Goal: Book appointment/travel/reservation: Book appointment/travel/reservation

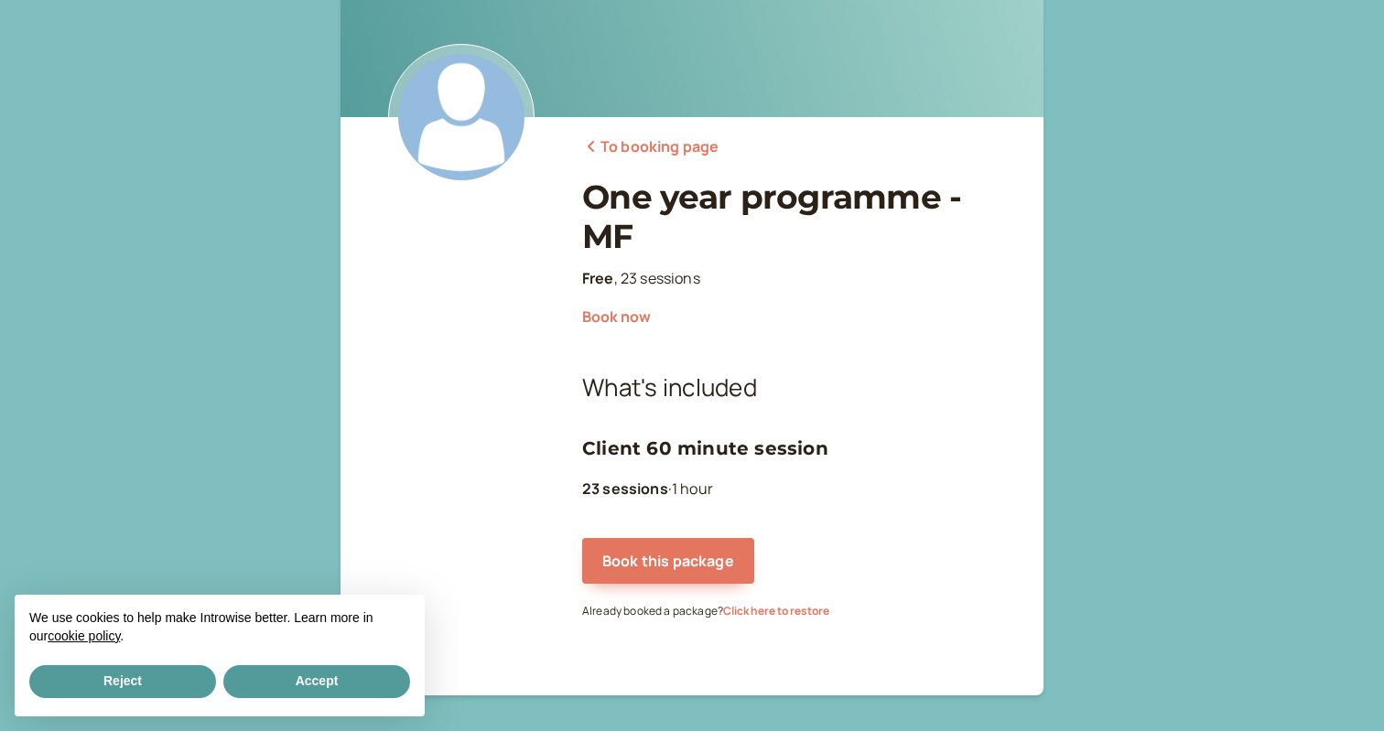
scroll to position [158, 0]
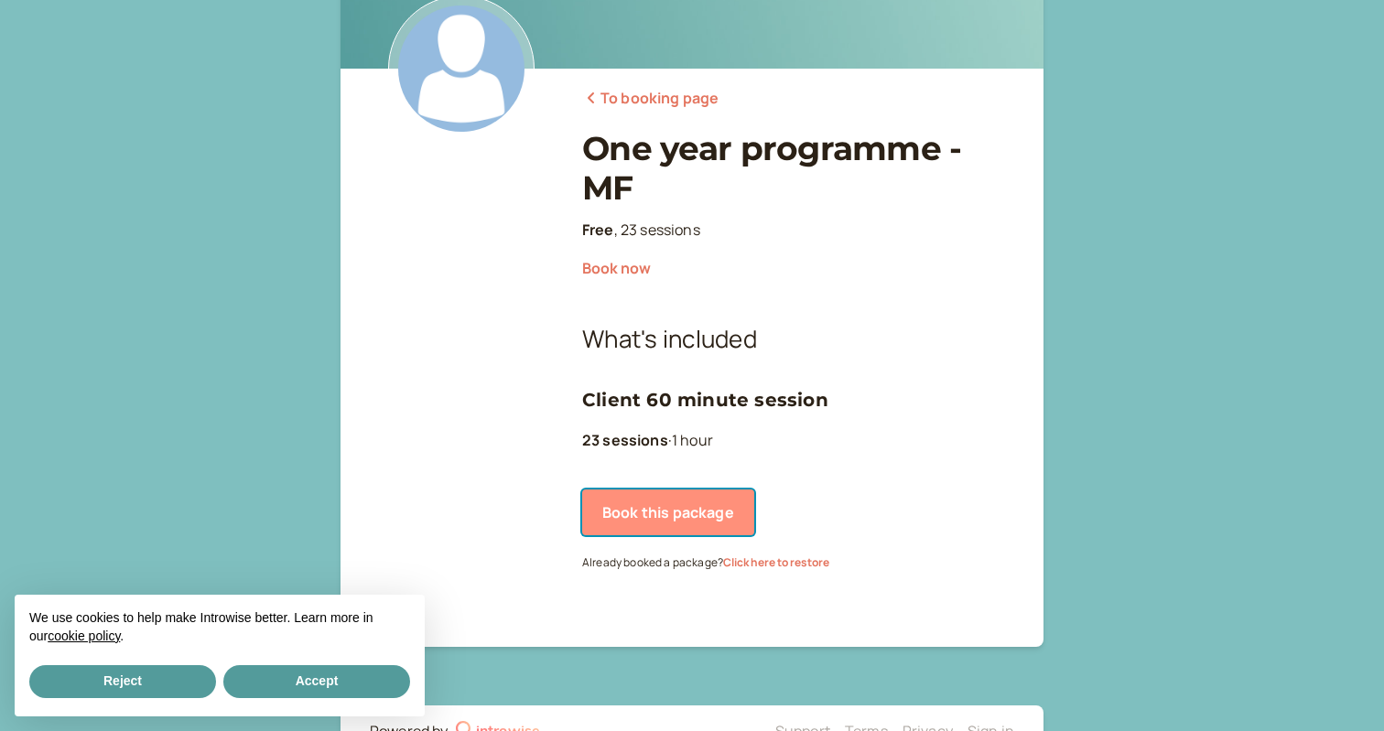
click at [680, 516] on button "Book this package" at bounding box center [668, 513] width 172 height 46
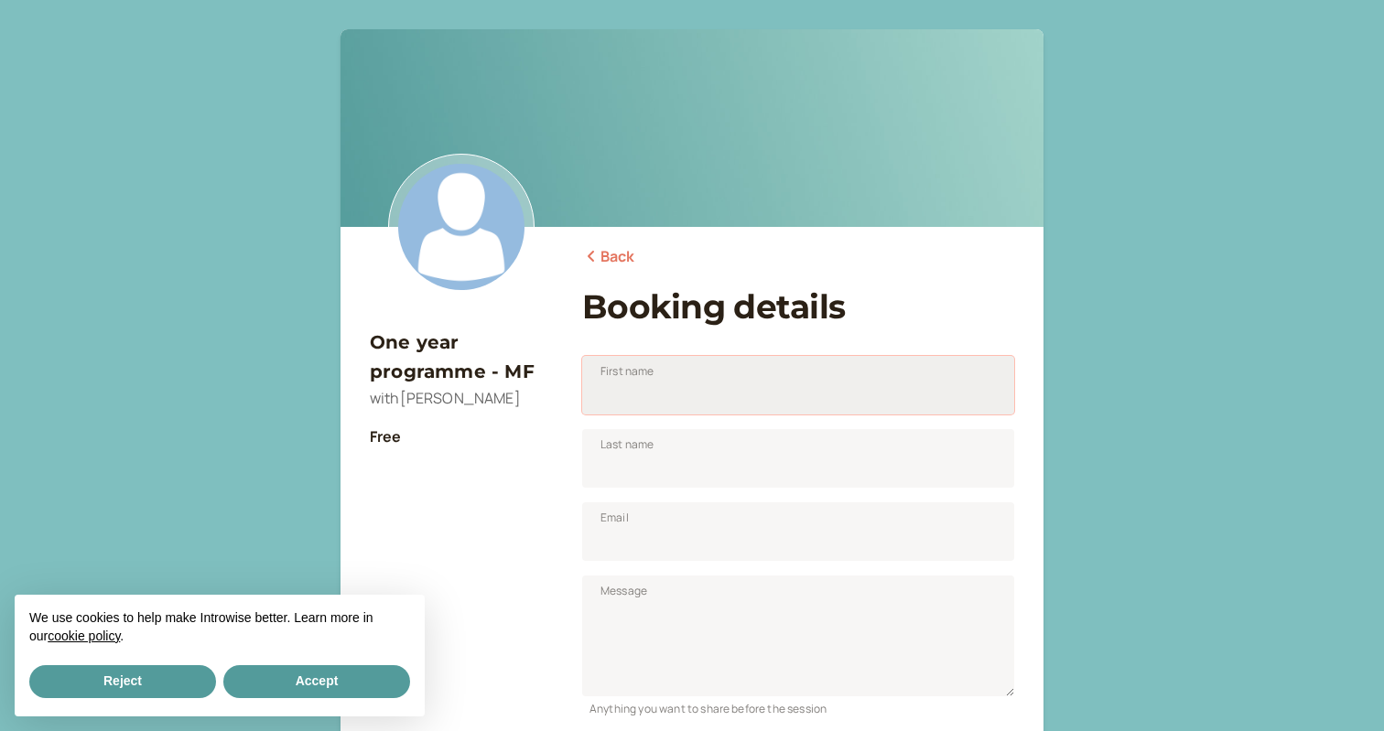
click at [638, 391] on input "First name" at bounding box center [798, 385] width 432 height 59
type input "[PERSON_NAME]"
type input "Fox"
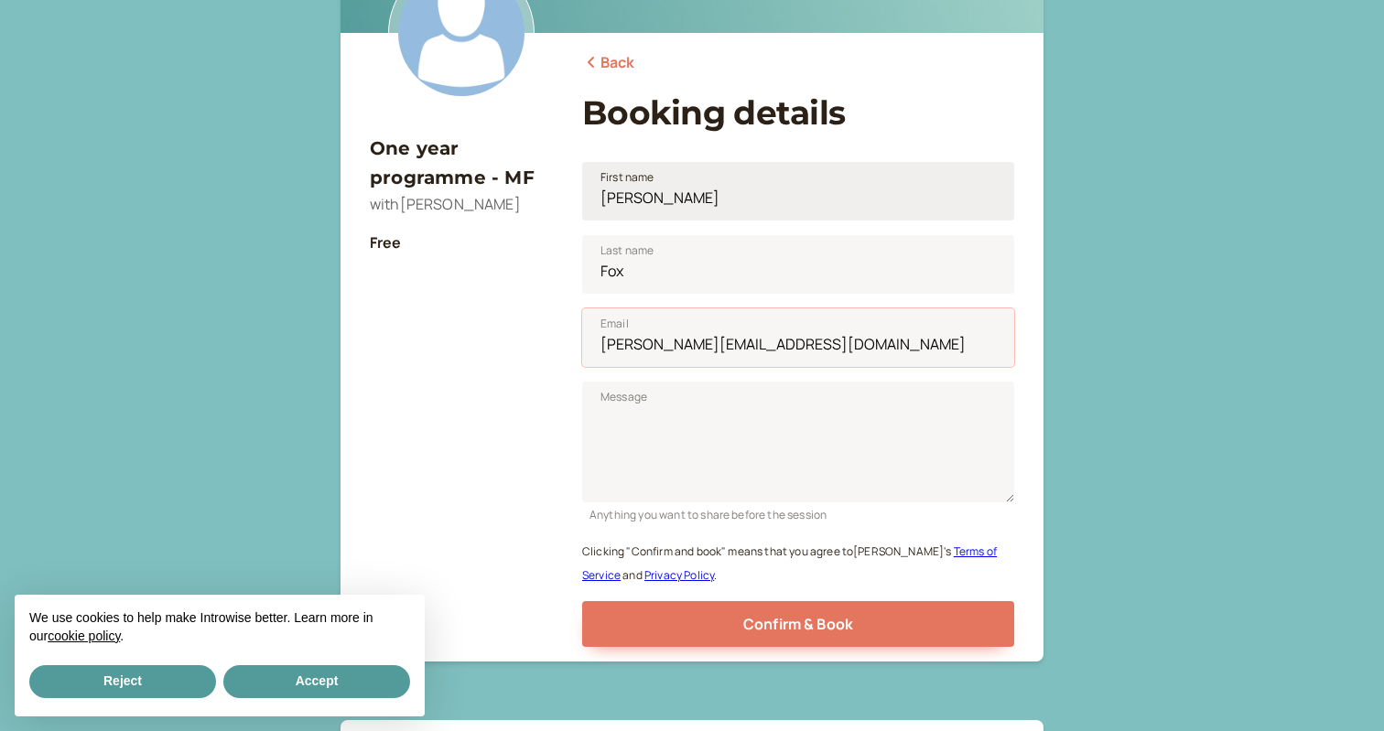
scroll to position [265, 0]
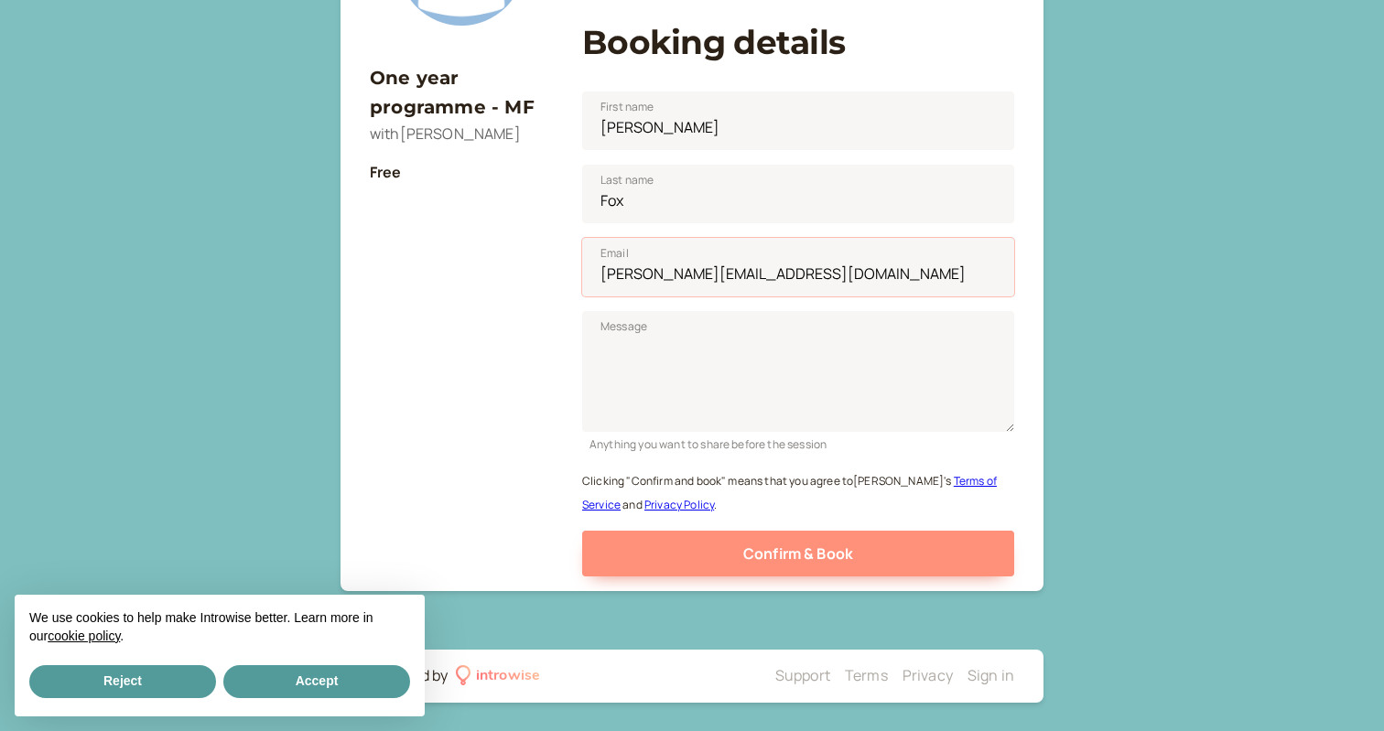
type input "[PERSON_NAME][EMAIL_ADDRESS][DOMAIN_NAME]"
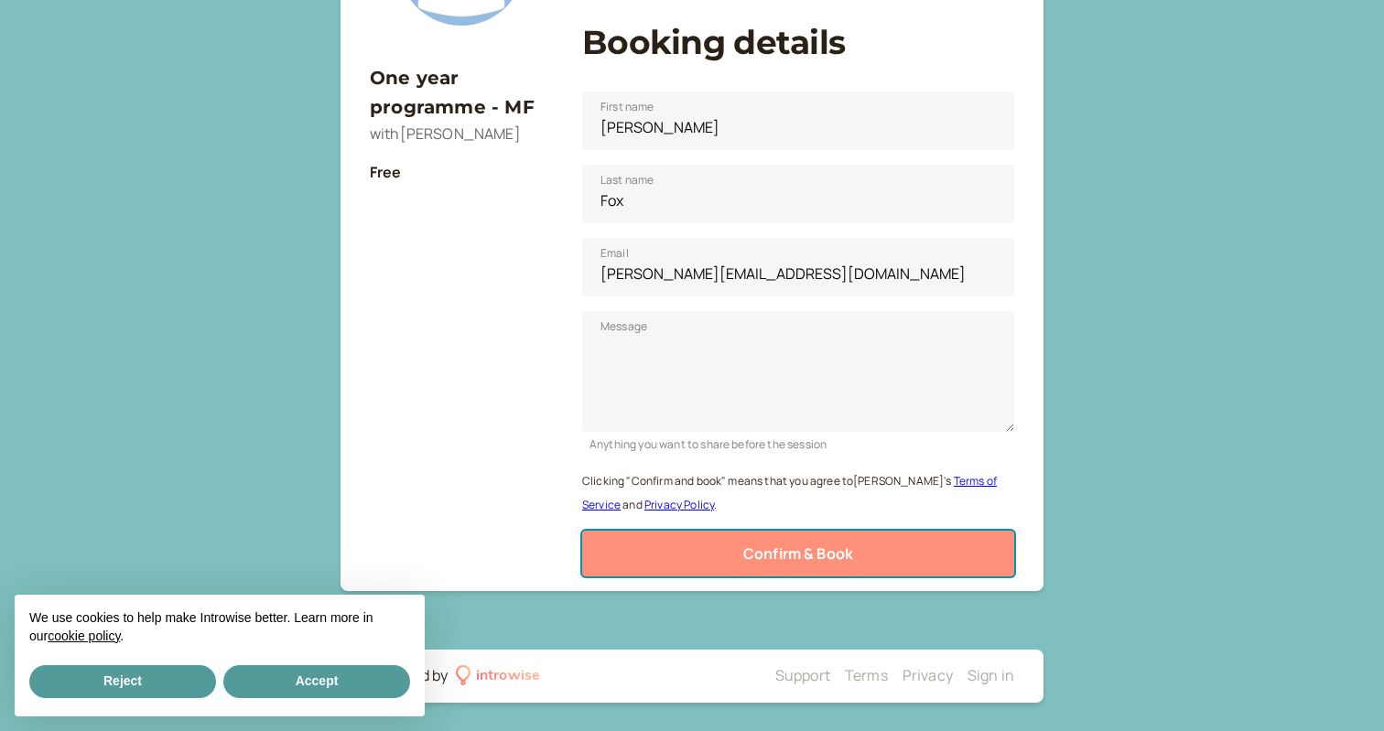
click at [732, 545] on button "Confirm & Book" at bounding box center [798, 554] width 432 height 46
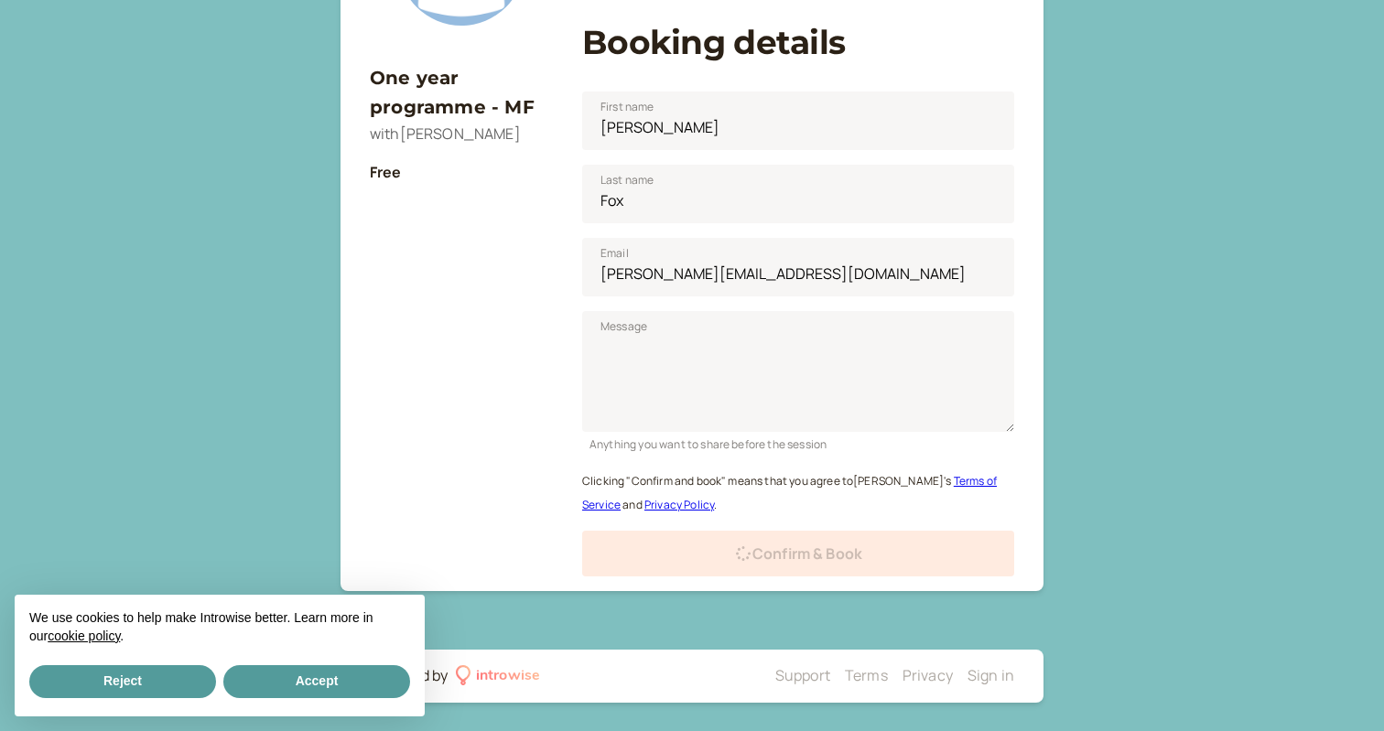
scroll to position [63, 0]
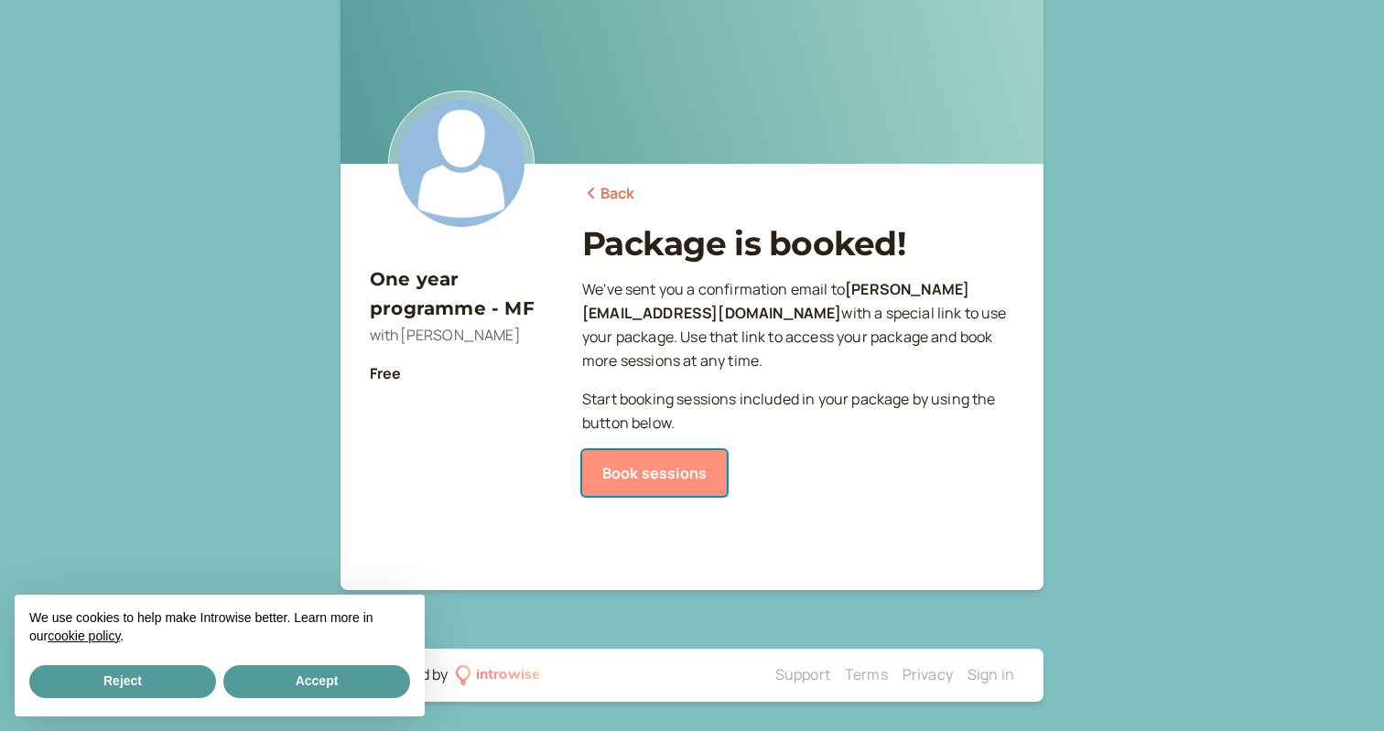
click at [677, 478] on link "Book sessions" at bounding box center [654, 473] width 145 height 46
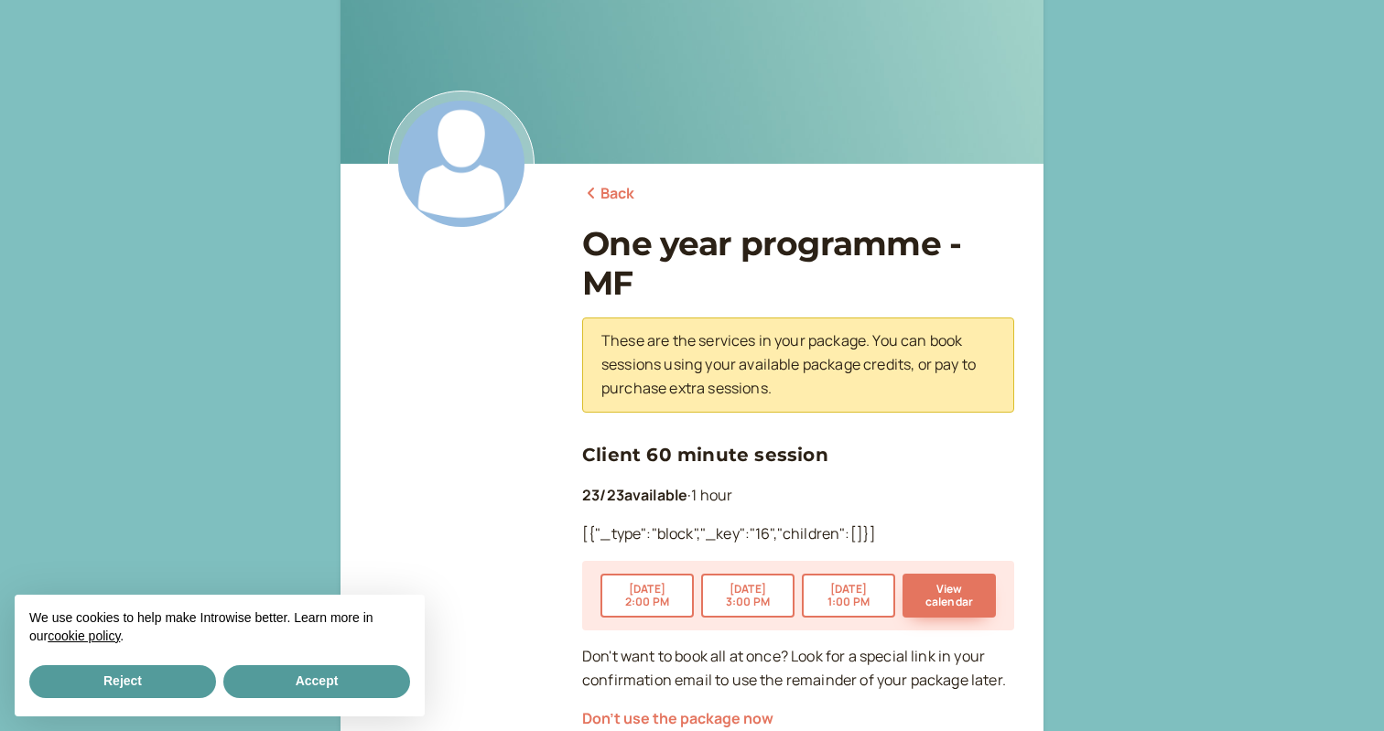
scroll to position [93, 0]
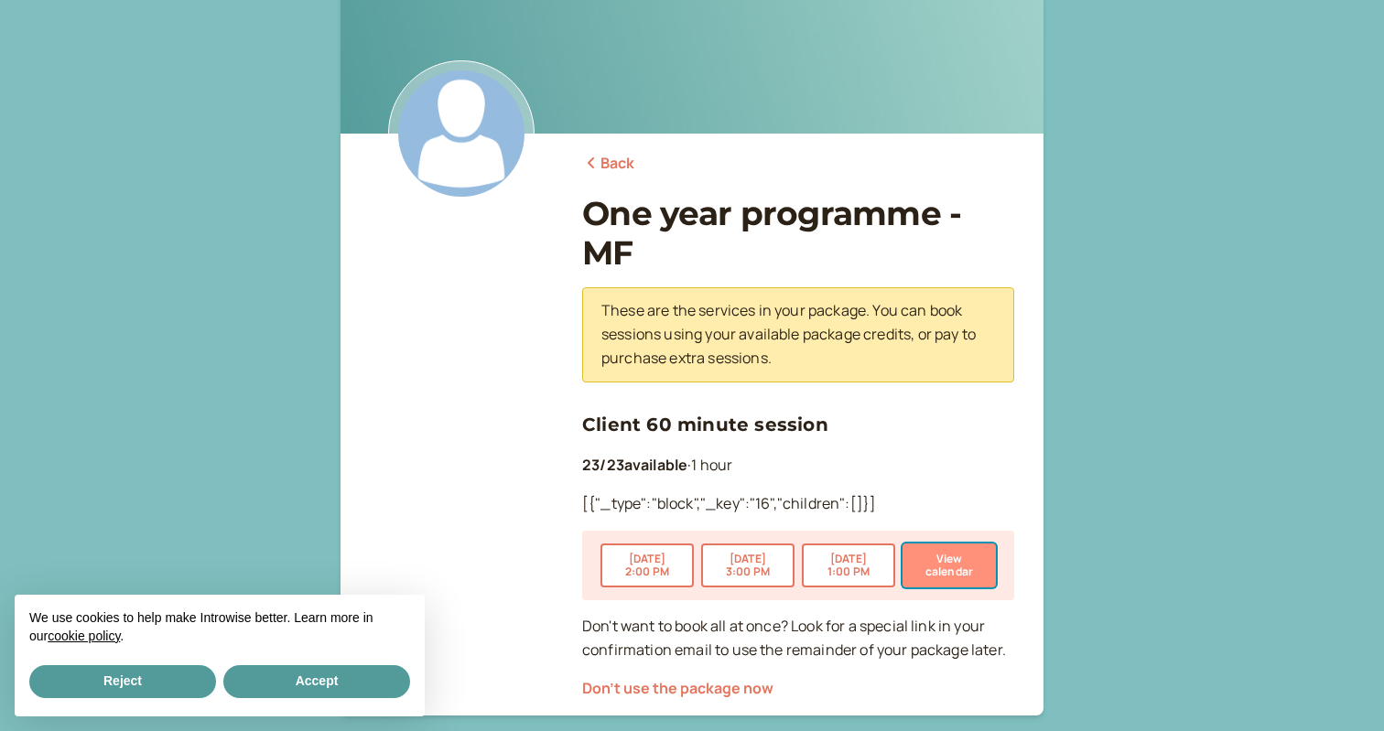
click at [930, 560] on button "View calendar" at bounding box center [949, 566] width 93 height 44
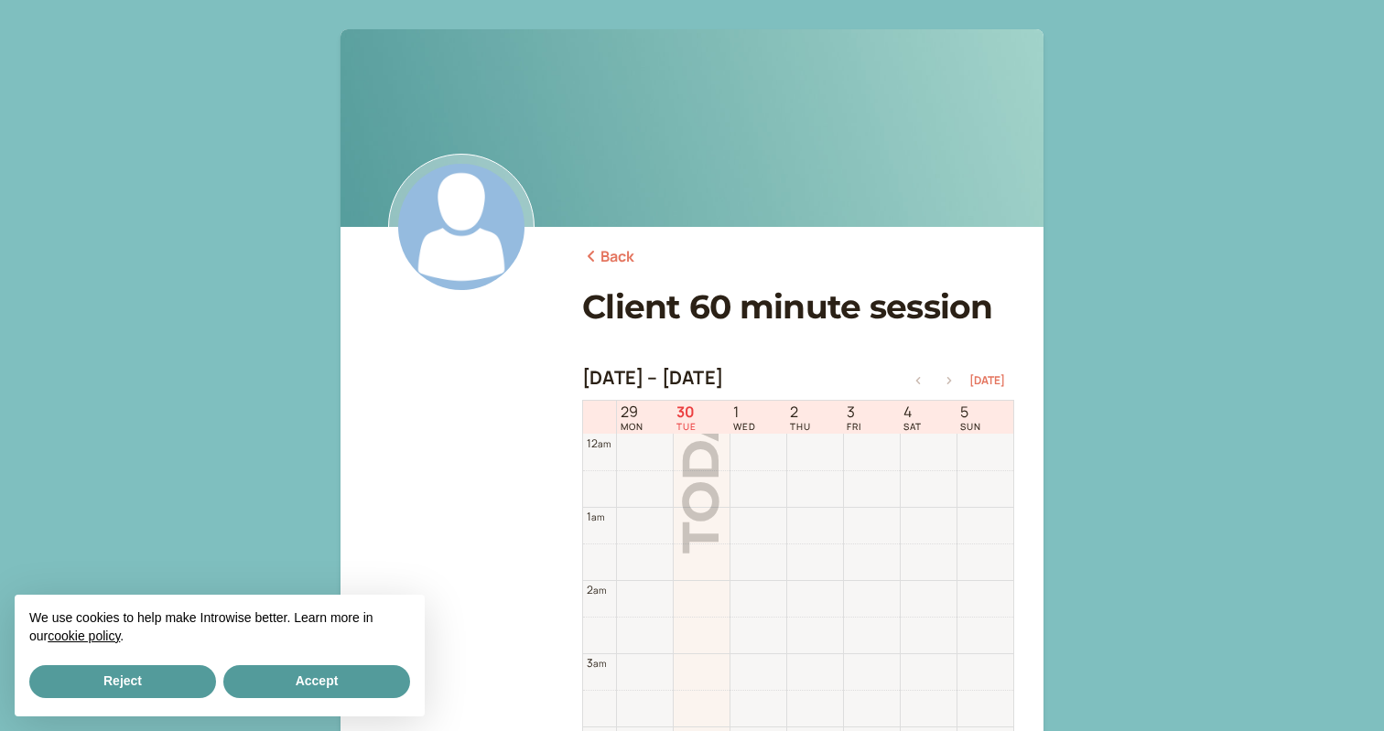
scroll to position [587, 0]
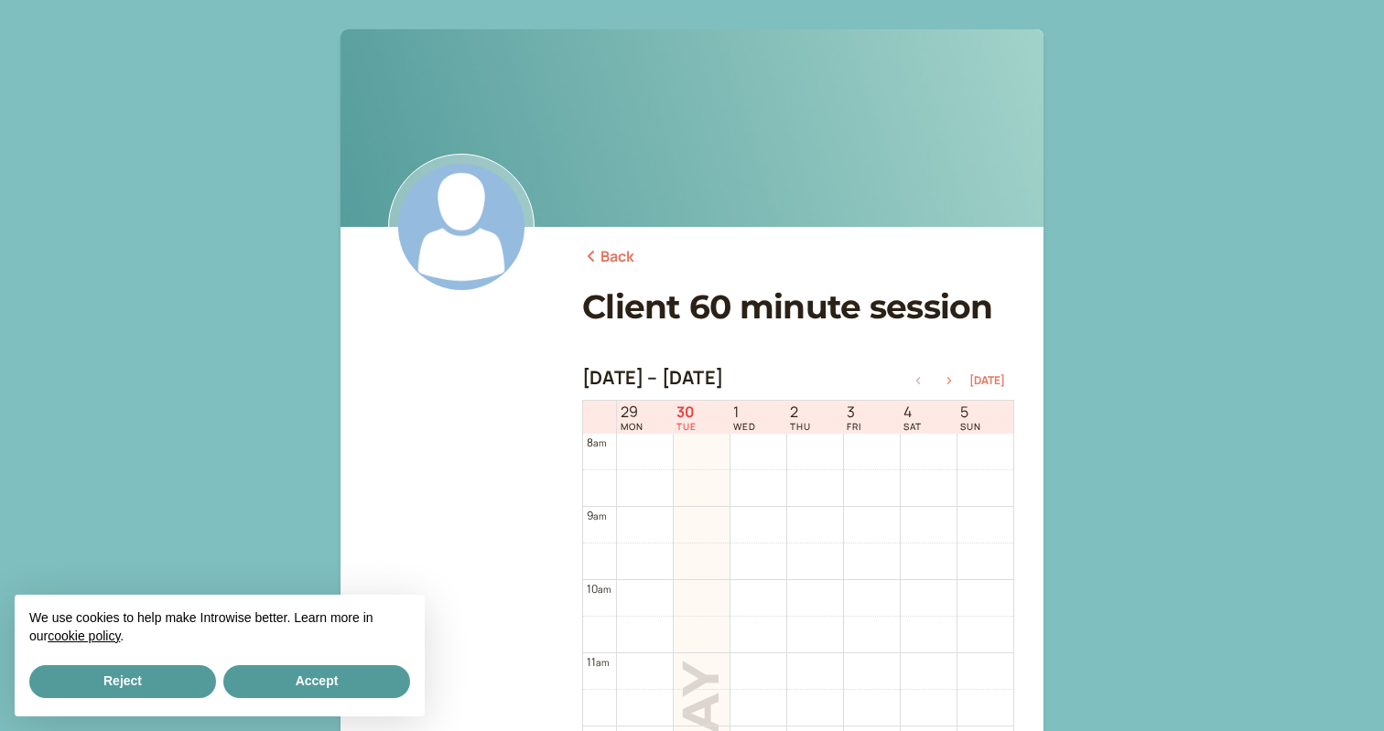
click at [956, 378] on icon "button" at bounding box center [949, 380] width 22 height 7
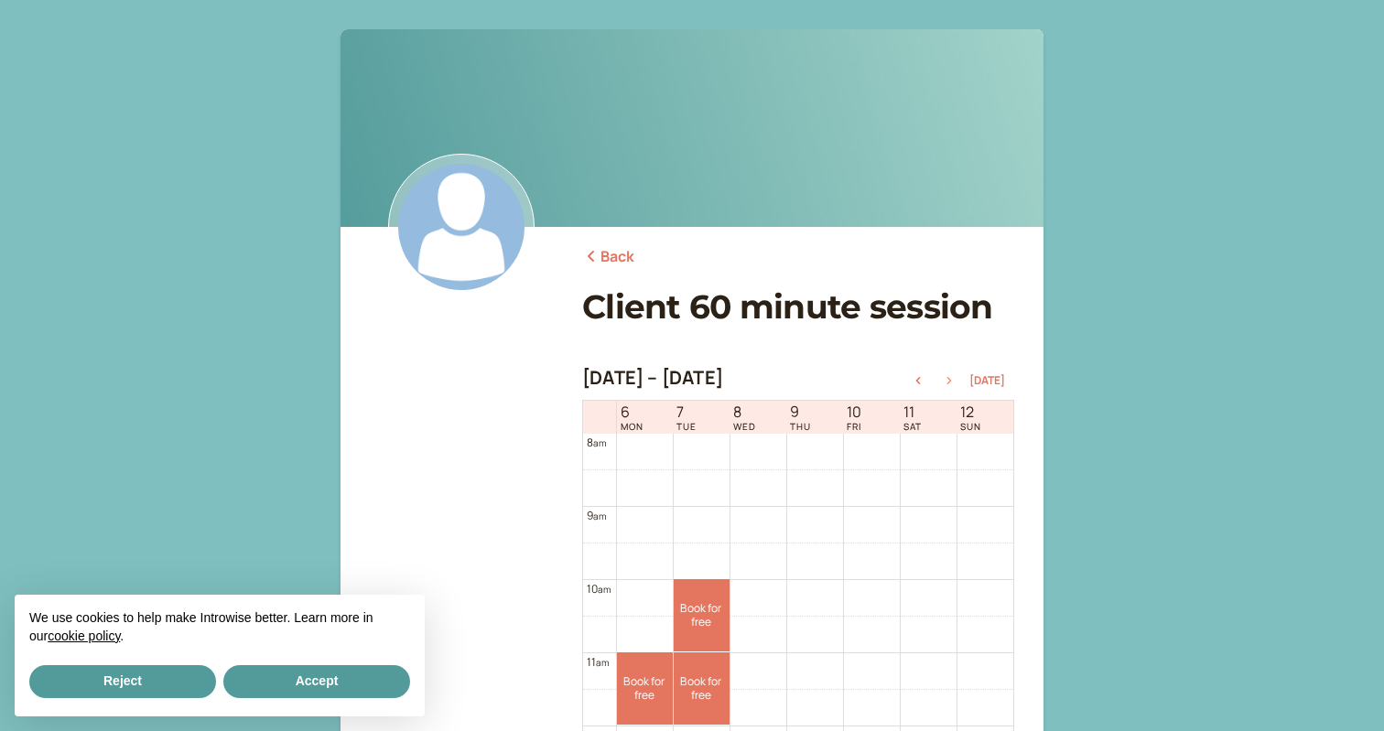
click at [956, 378] on icon "button" at bounding box center [949, 380] width 22 height 7
click at [645, 611] on link "Book for free free" at bounding box center [645, 615] width 56 height 72
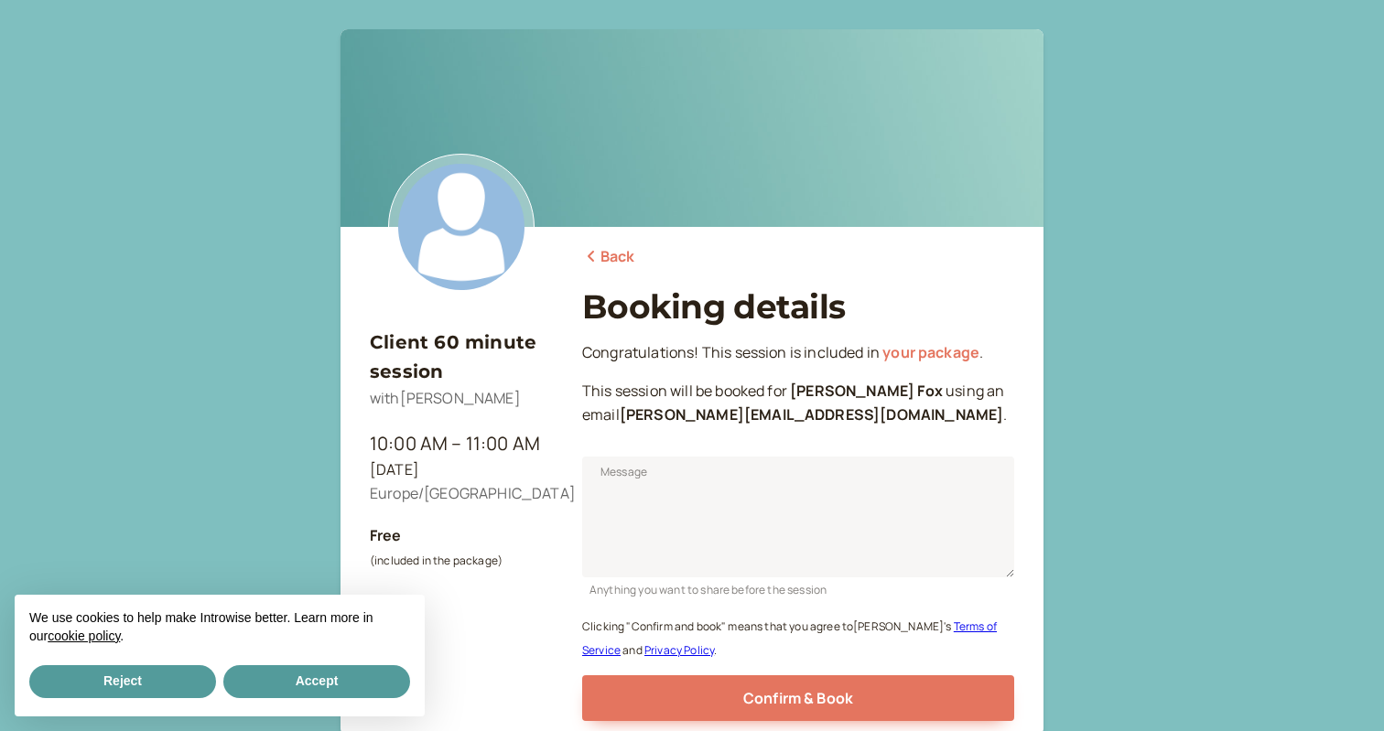
scroll to position [146, 0]
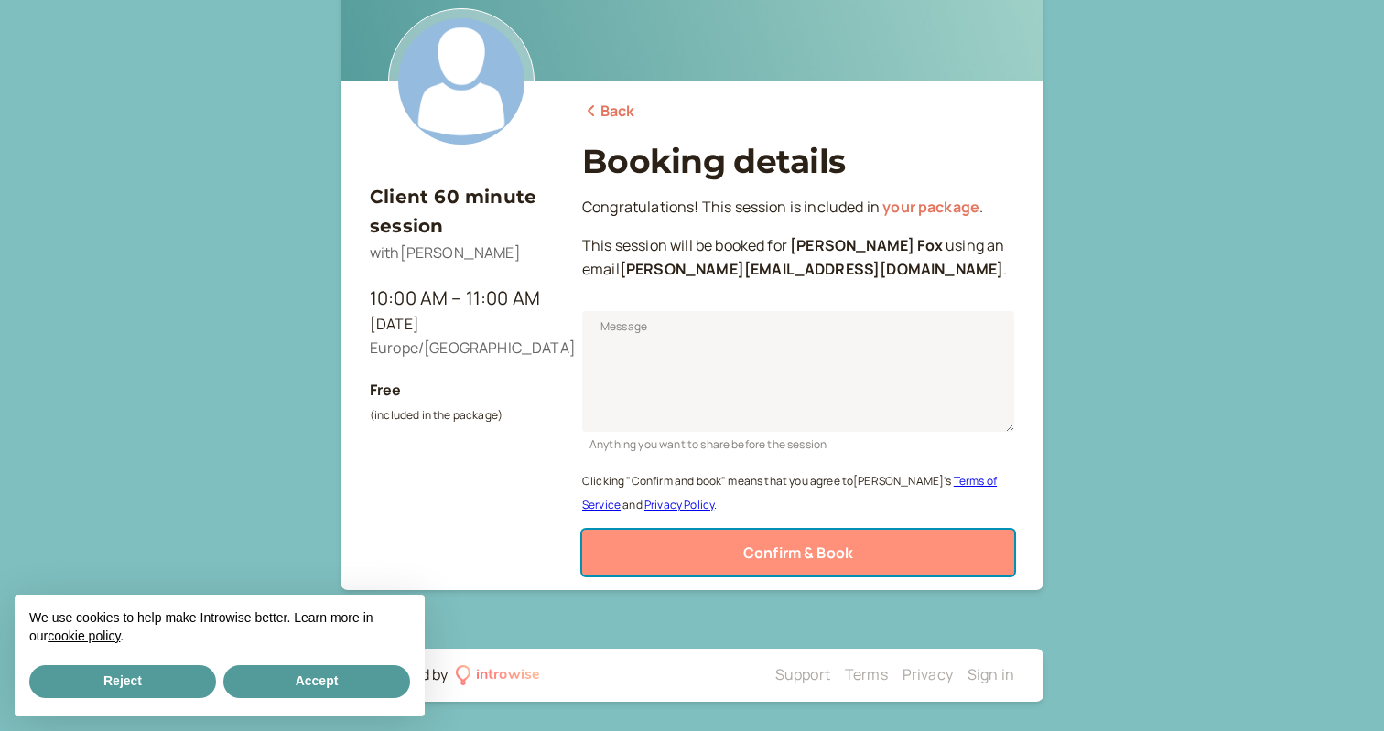
click at [681, 560] on button "Confirm & Book" at bounding box center [798, 553] width 432 height 46
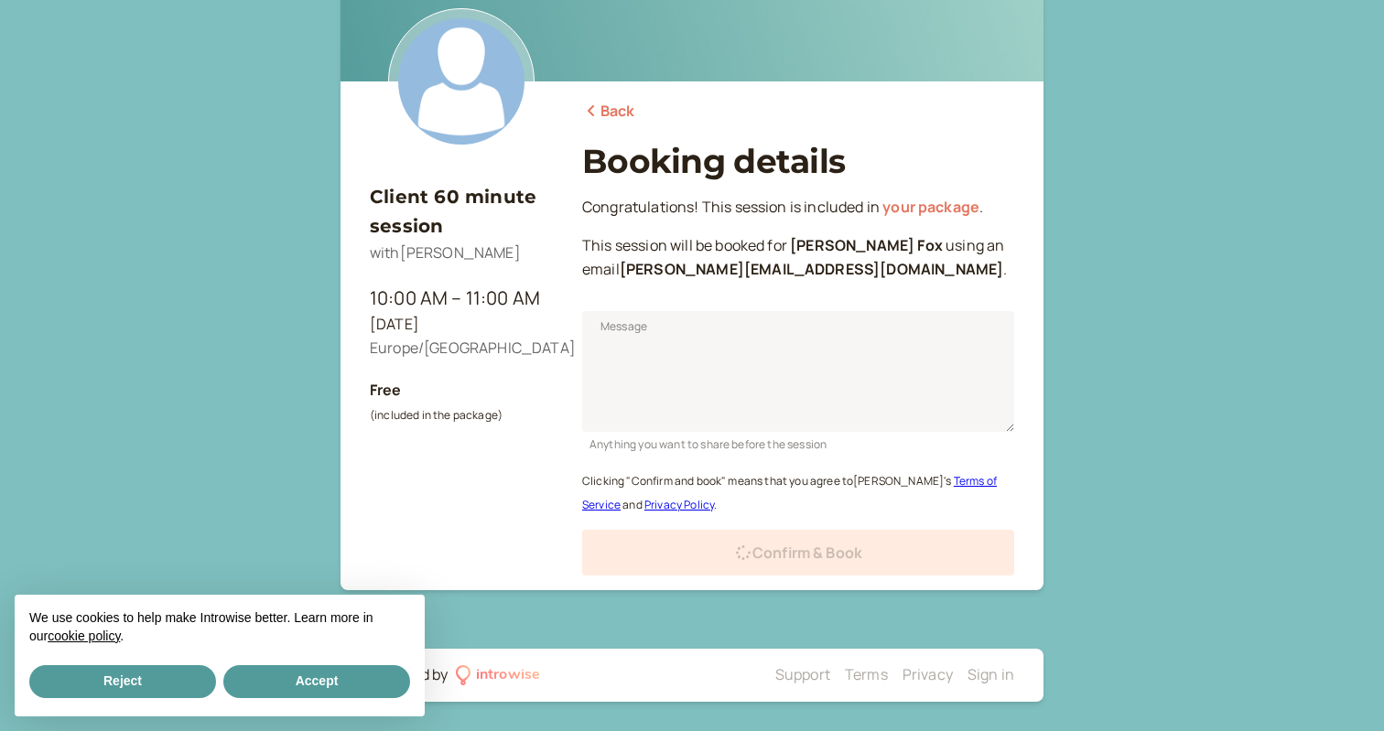
scroll to position [86, 0]
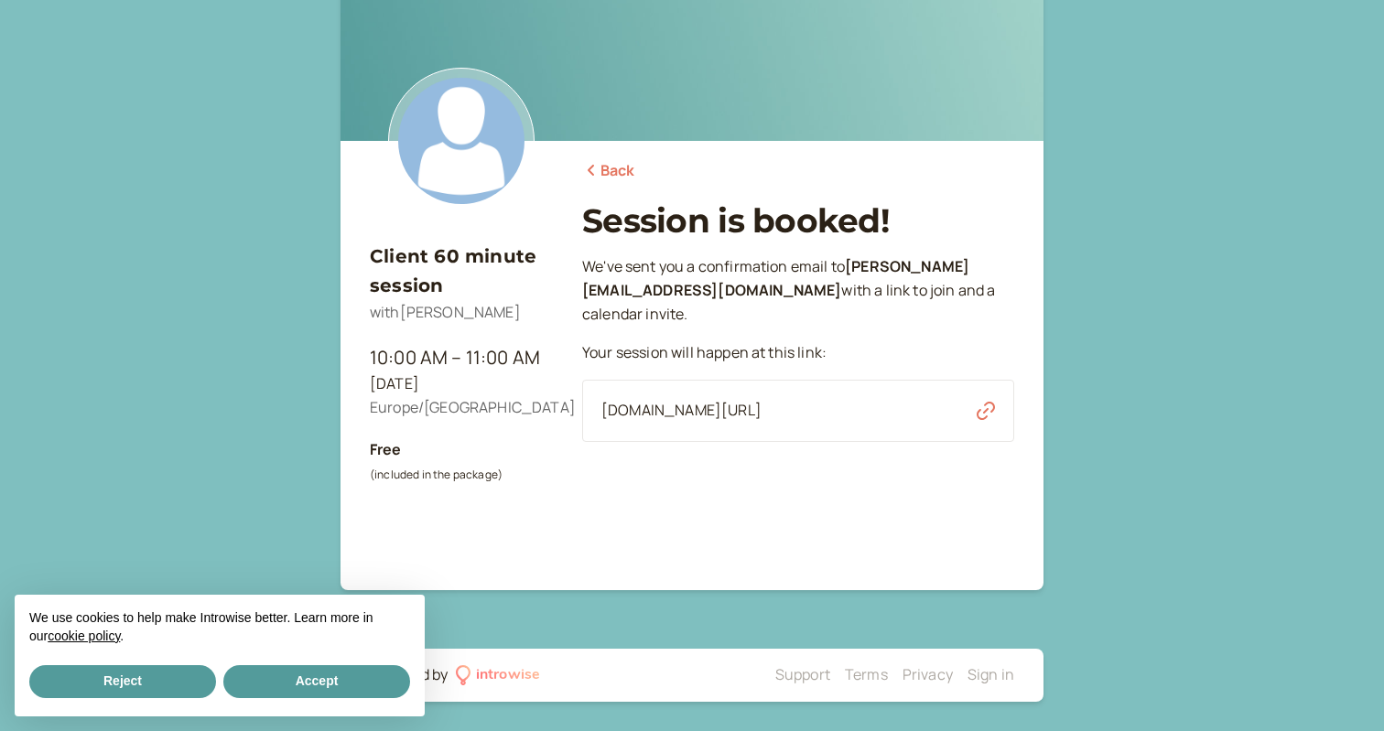
click at [609, 173] on link "Back" at bounding box center [608, 171] width 53 height 24
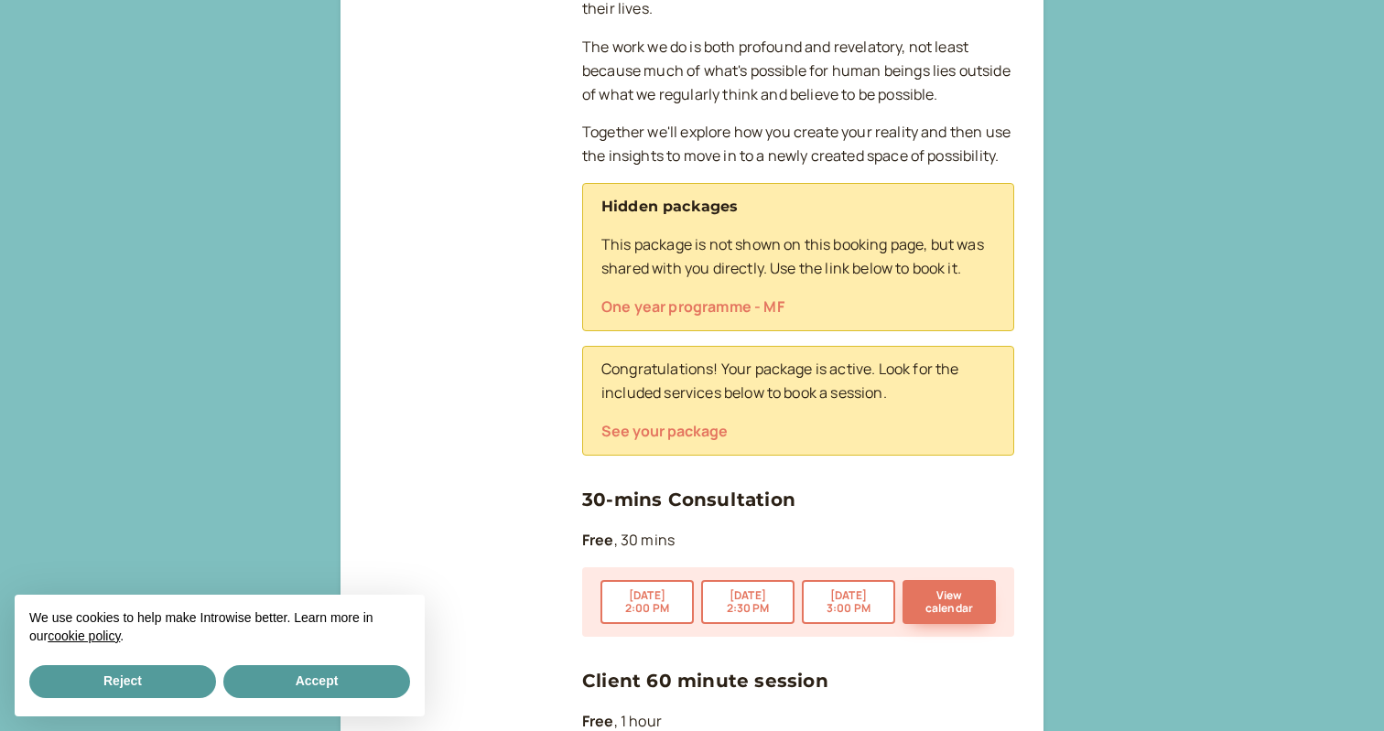
scroll to position [560, 0]
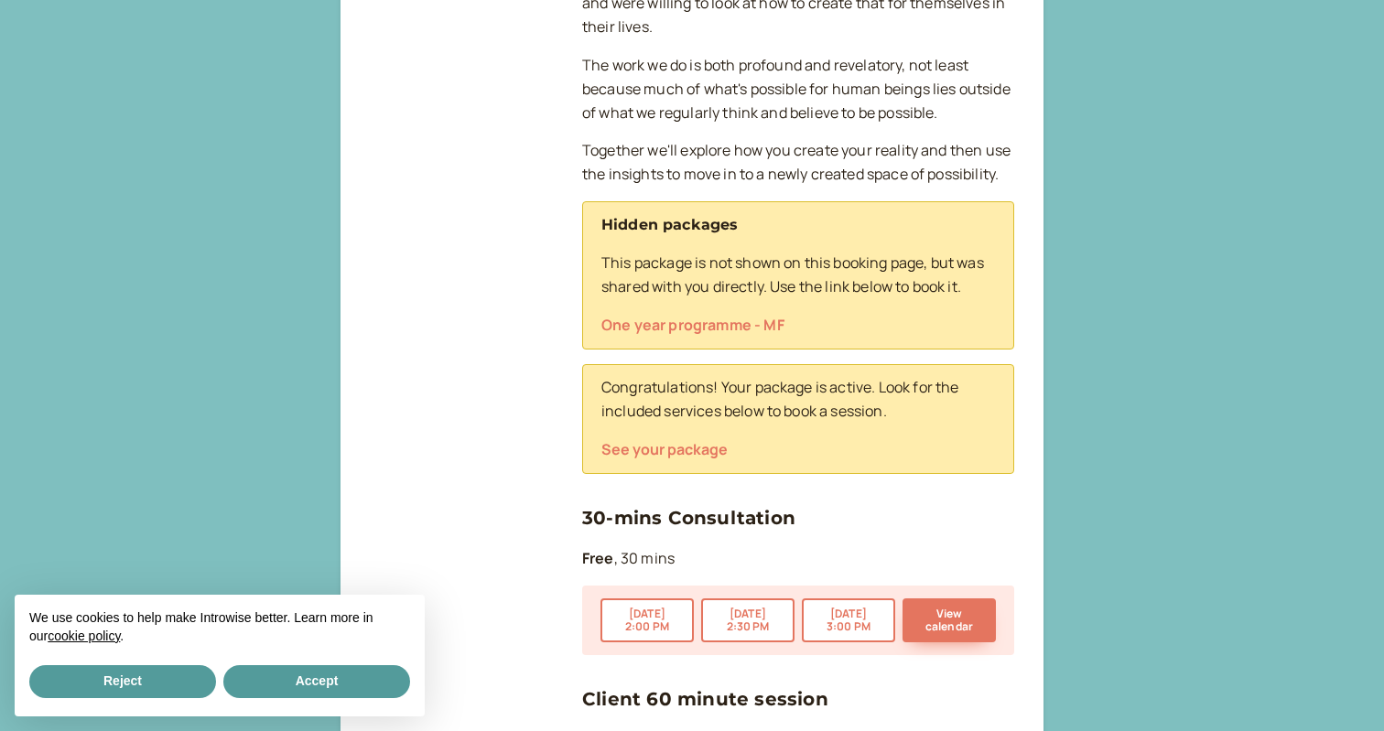
click at [676, 323] on link "One year programme - MF" at bounding box center [692, 325] width 183 height 20
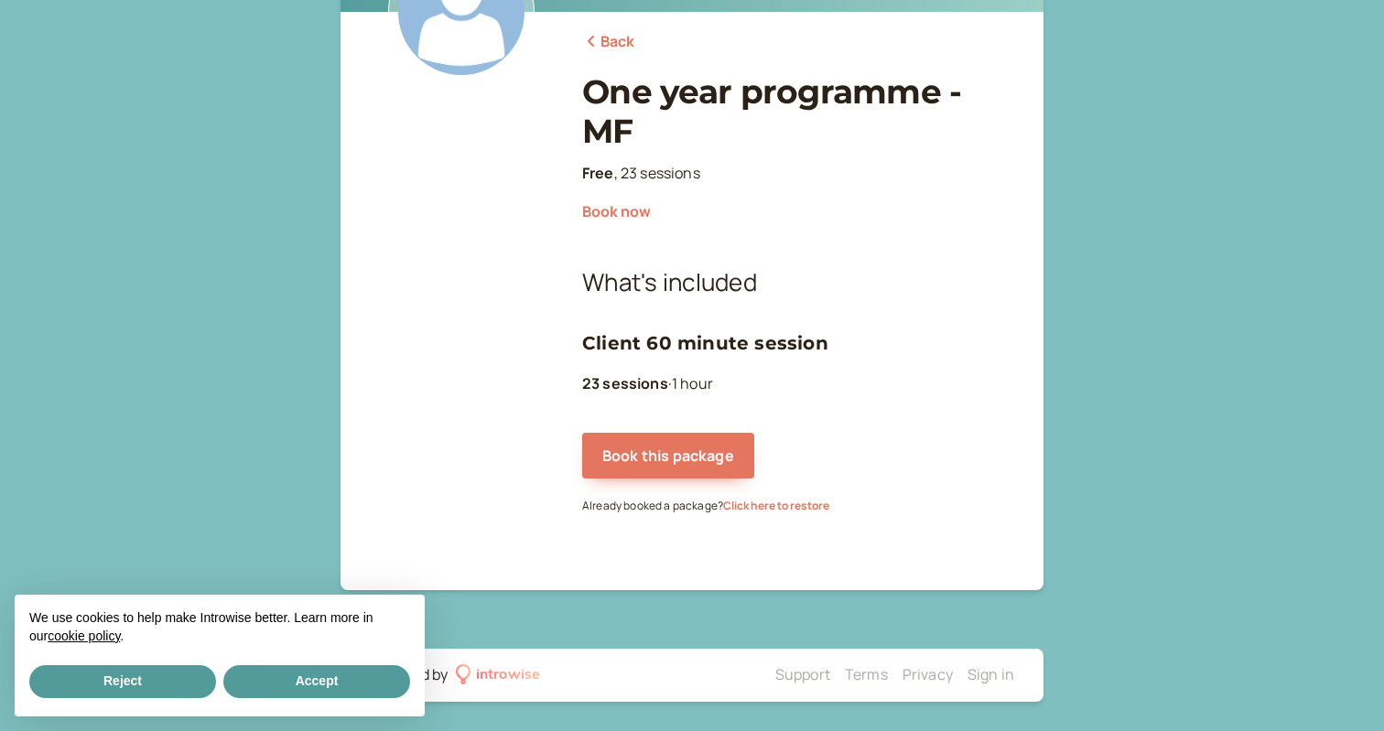
scroll to position [215, 0]
click at [666, 469] on button "Book this package" at bounding box center [668, 456] width 172 height 46
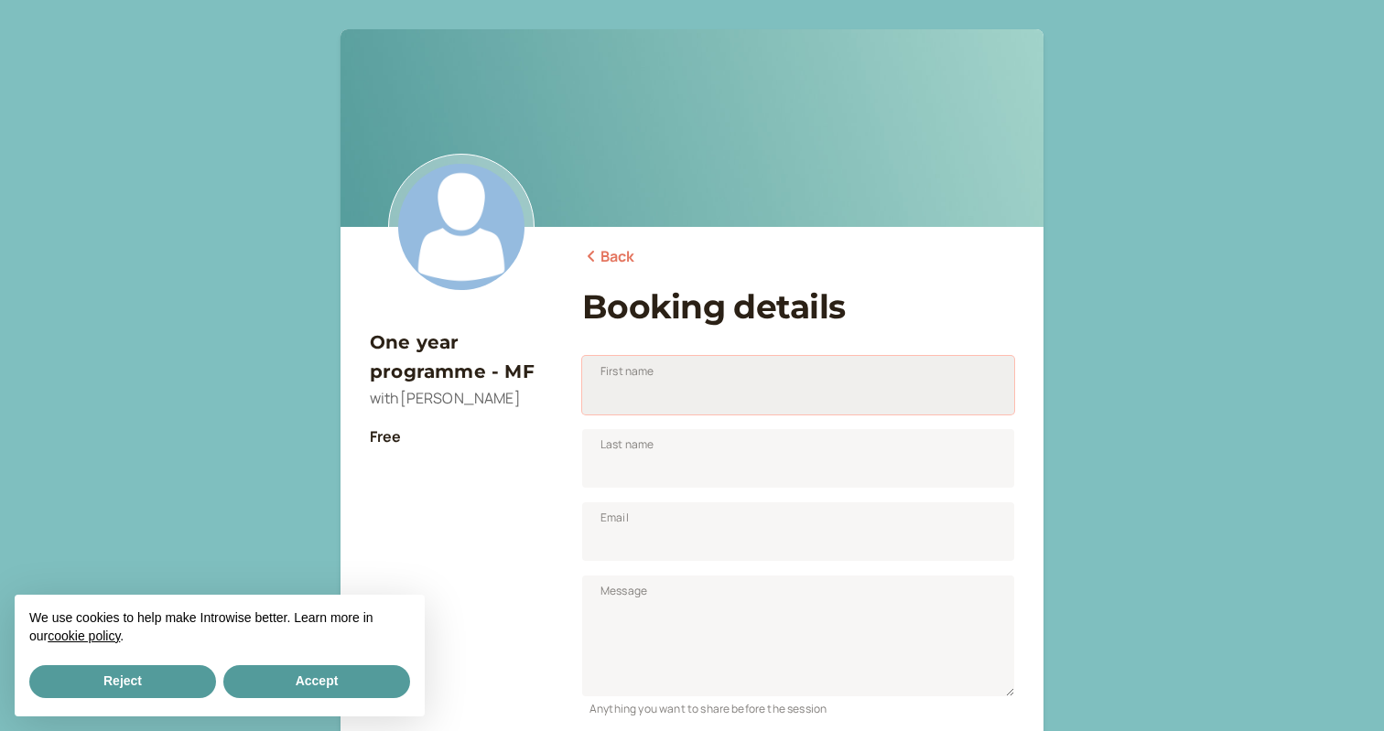
click at [655, 401] on input "First name" at bounding box center [798, 385] width 432 height 59
type input "[PERSON_NAME]"
type input "G"
type input "Fox"
type input "m"
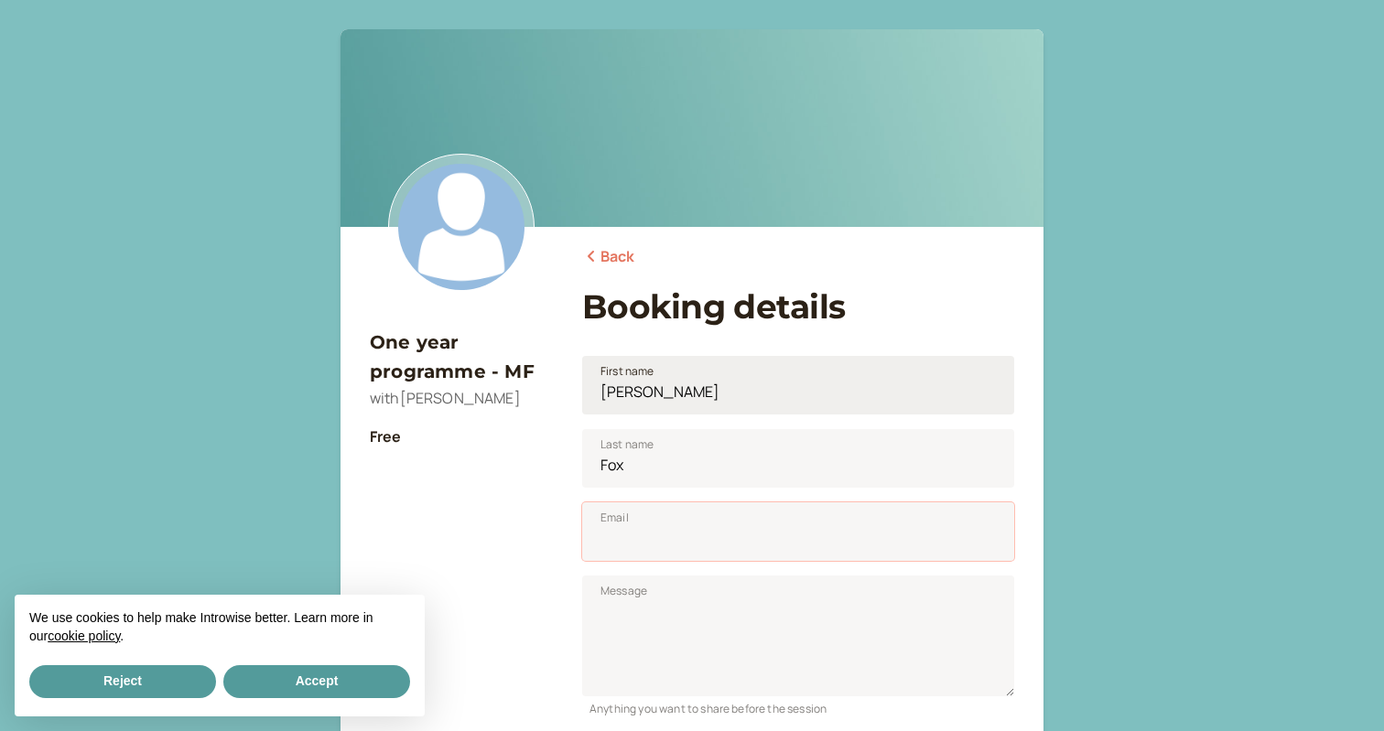
paste input "Lore Ipsumd 0. S ametco adi eli seddoe te incidi utlabo et dolo magnaa eni admi…"
type input "Lore Ipsumd 0. S ametco adi eli seddoe te incidi utlabo et dolo magnaa eni admi…"
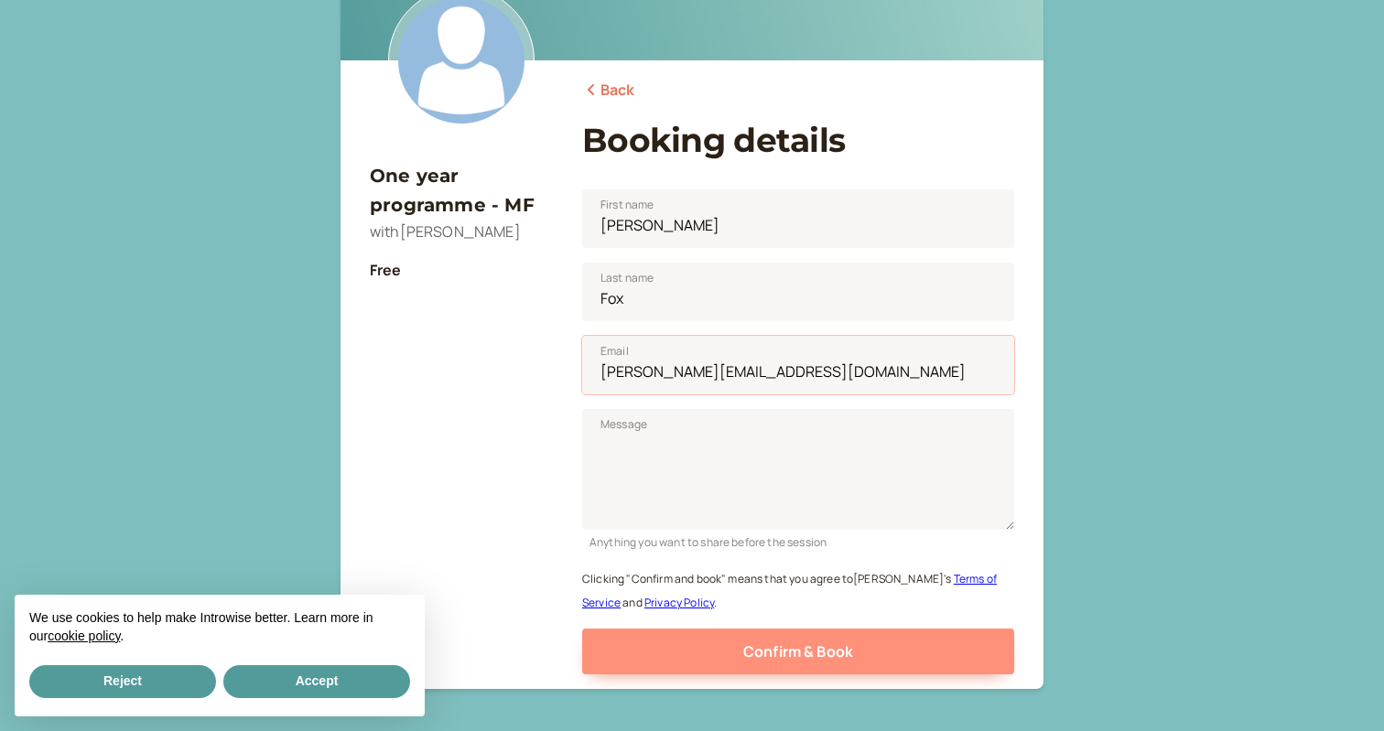
type input "[PERSON_NAME][EMAIL_ADDRESS][DOMAIN_NAME]"
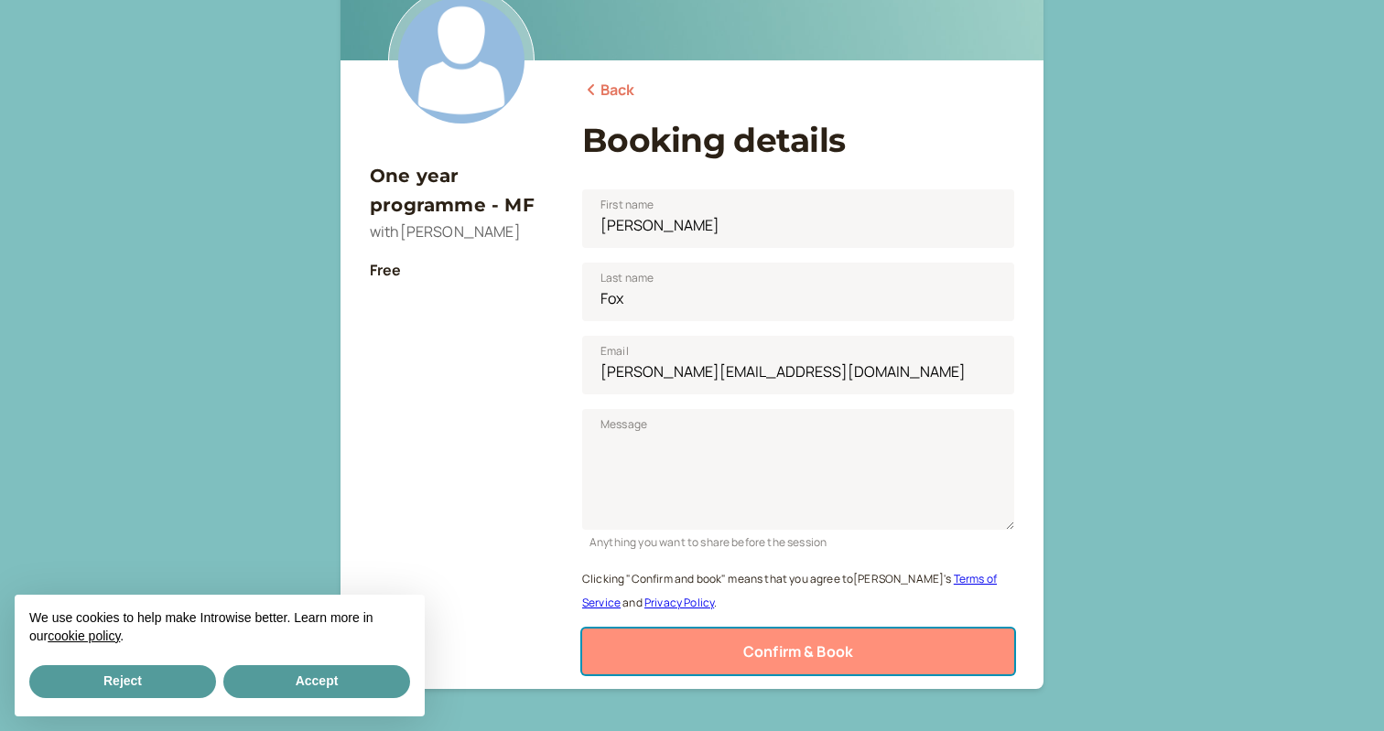
click at [751, 655] on span "Confirm & Book" at bounding box center [798, 652] width 110 height 20
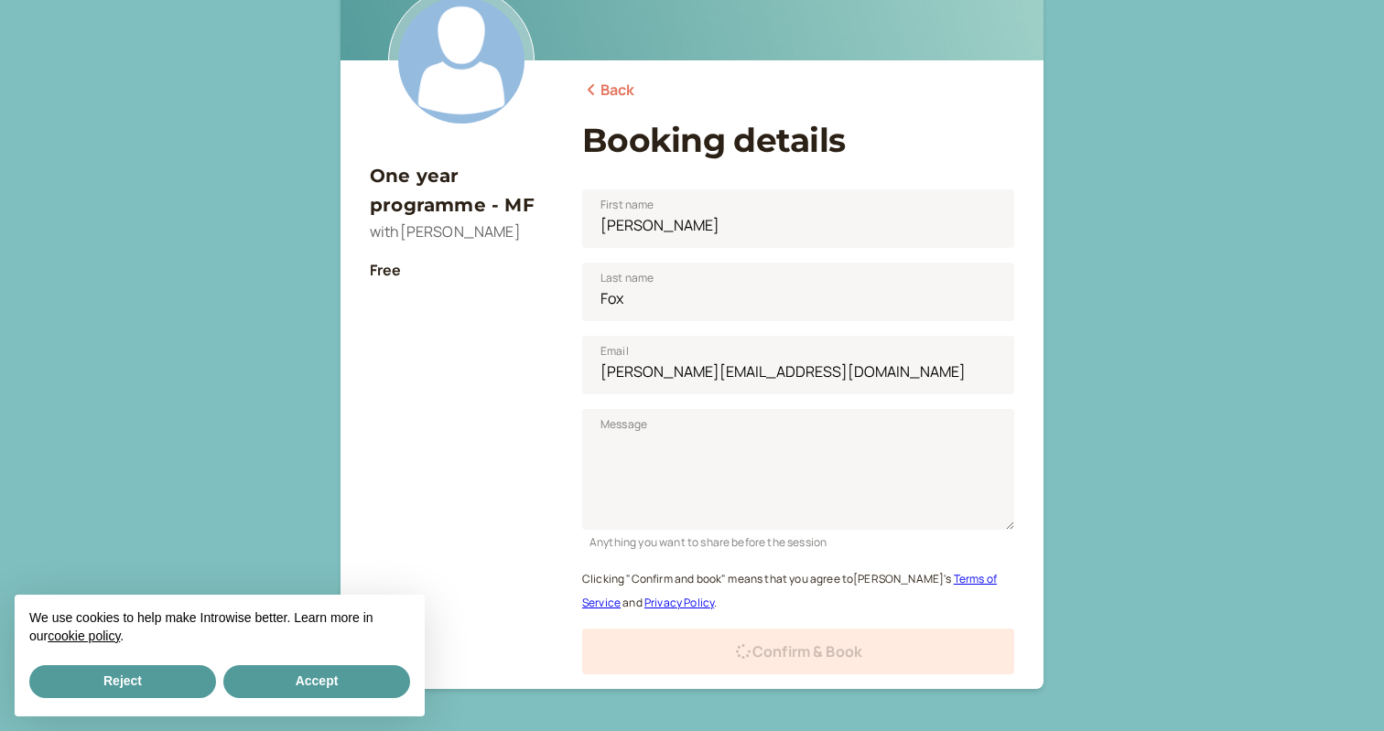
scroll to position [63, 0]
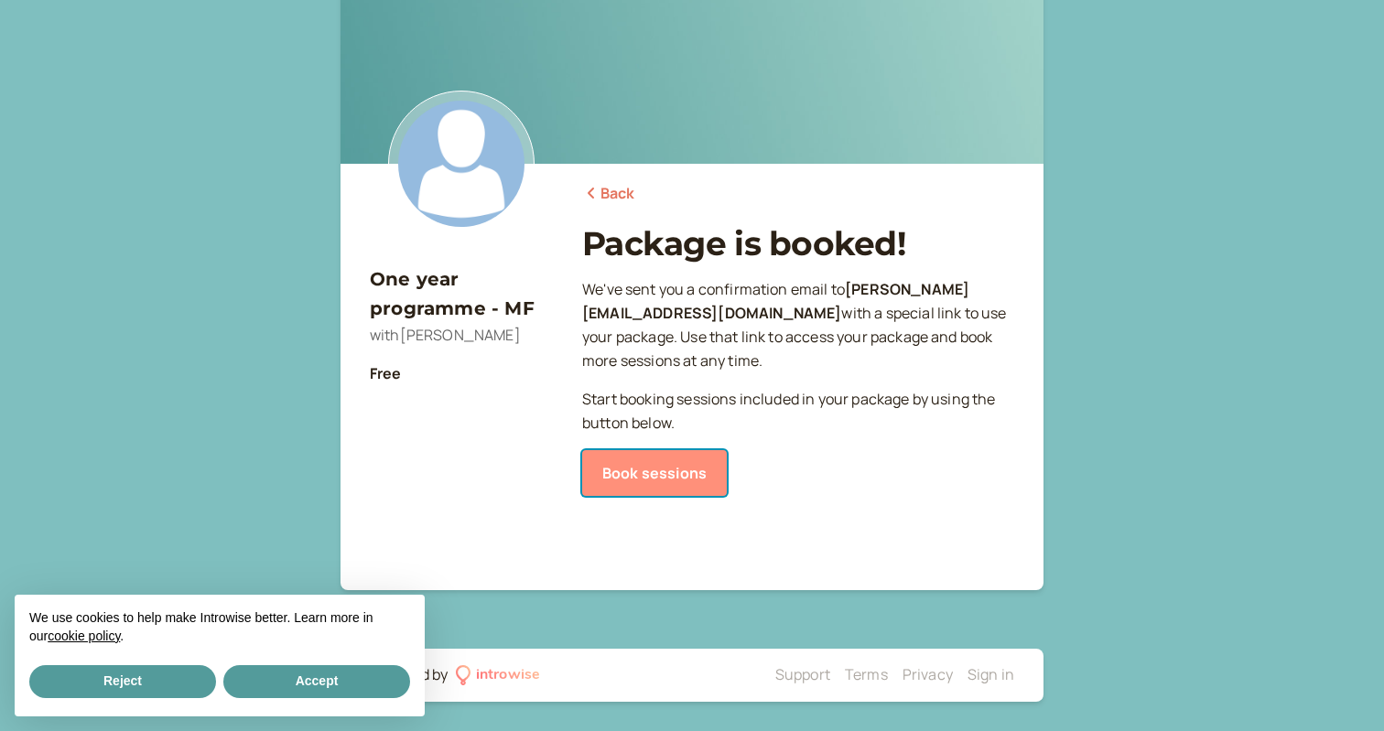
click at [661, 474] on link "Book sessions" at bounding box center [654, 473] width 145 height 46
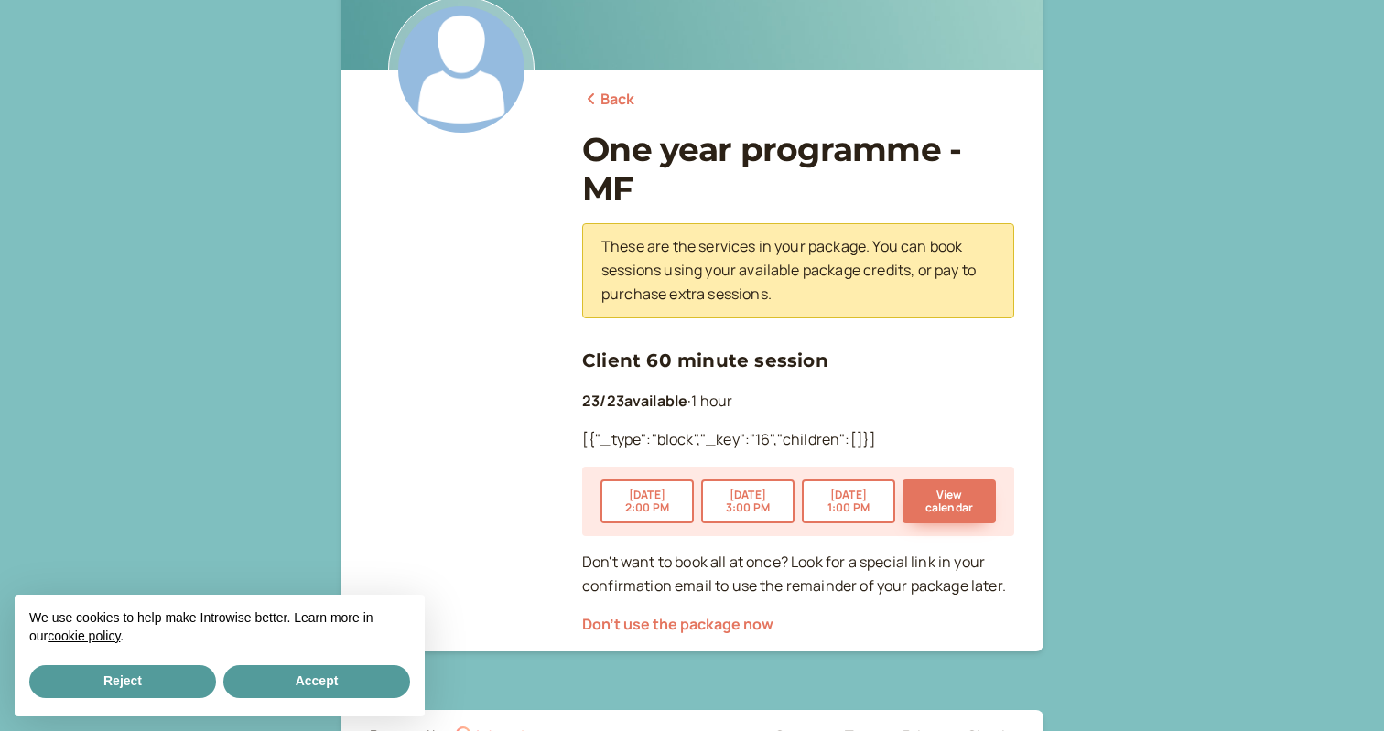
scroll to position [165, 0]
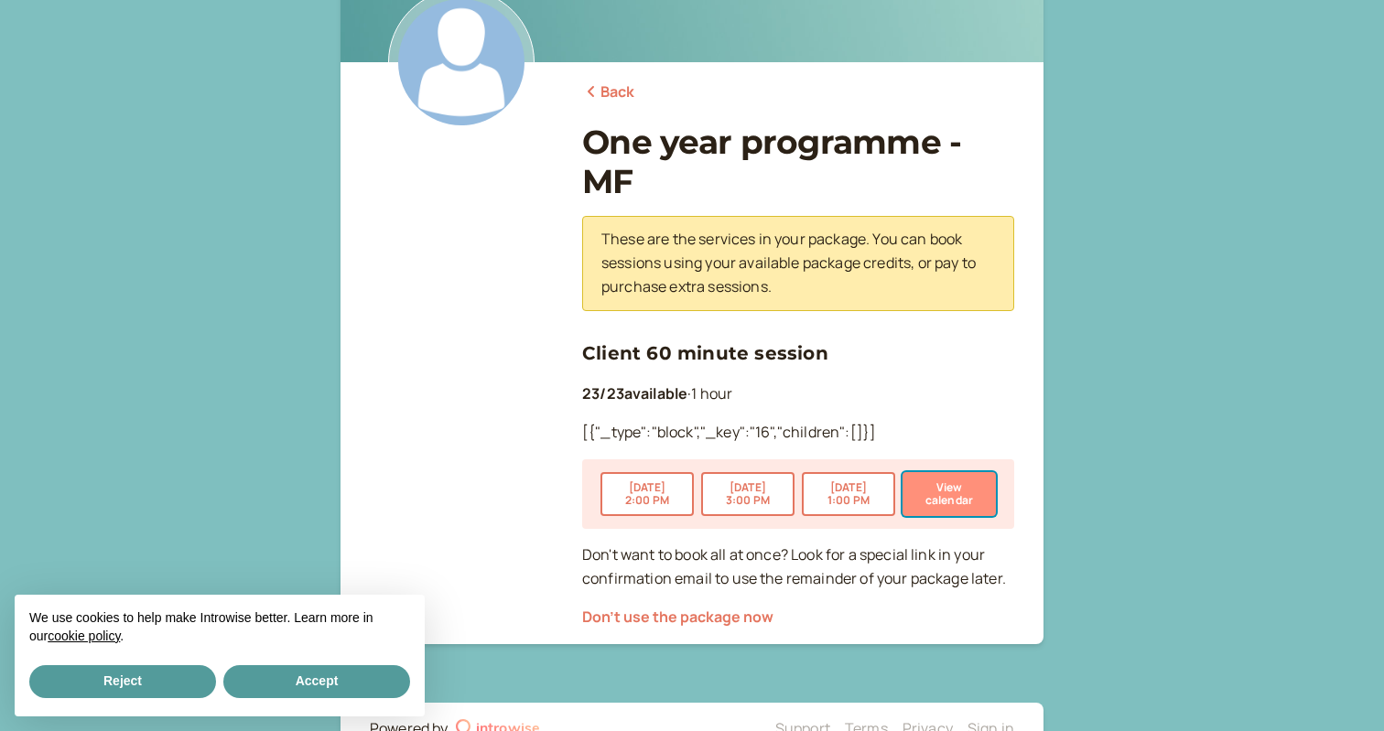
click at [946, 488] on button "View calendar" at bounding box center [949, 494] width 93 height 44
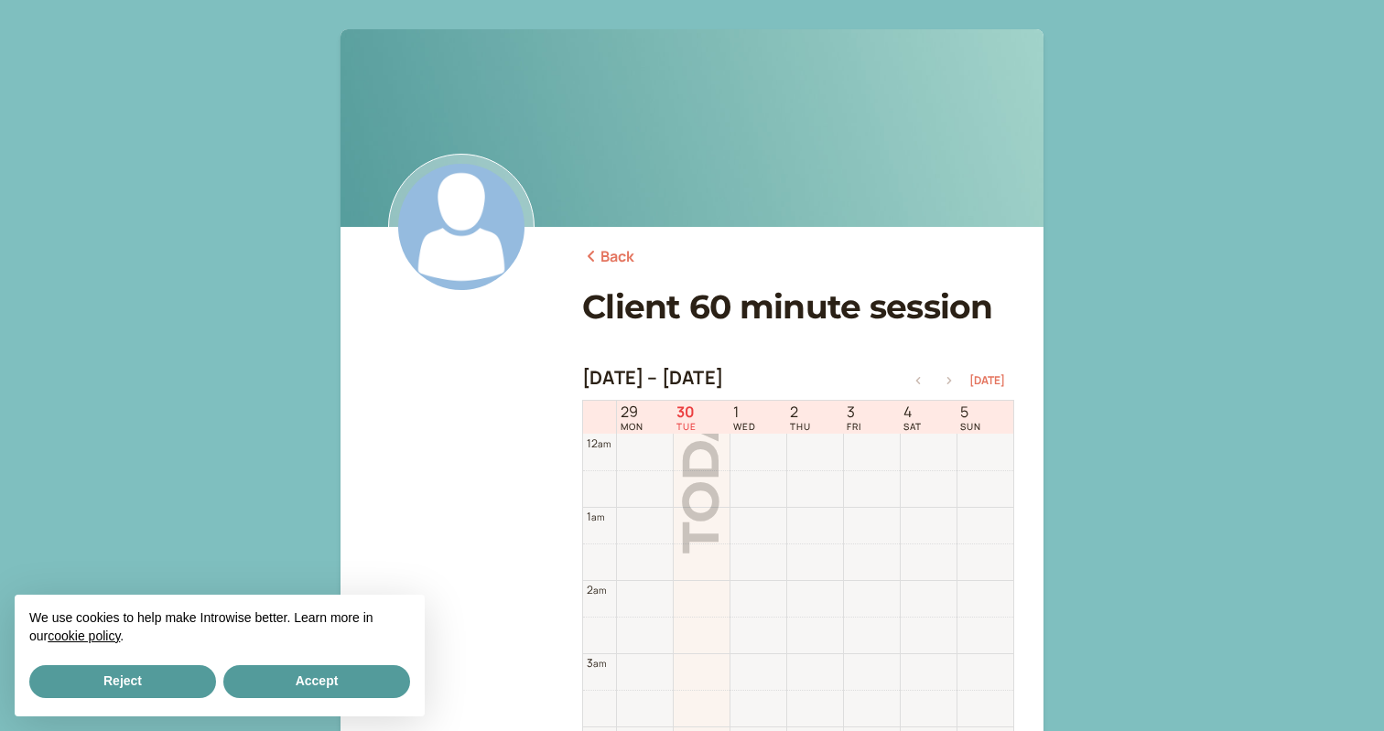
scroll to position [587, 0]
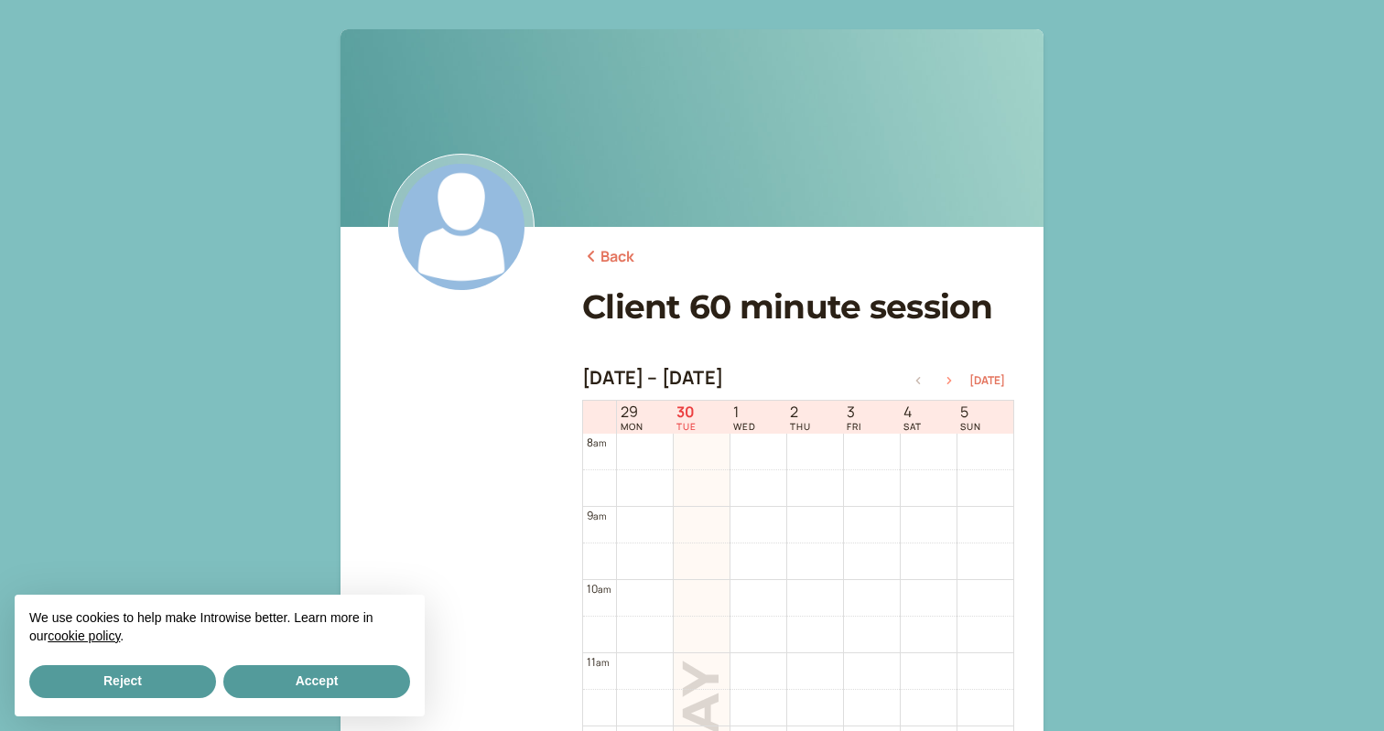
click at [957, 380] on icon "button" at bounding box center [949, 380] width 22 height 7
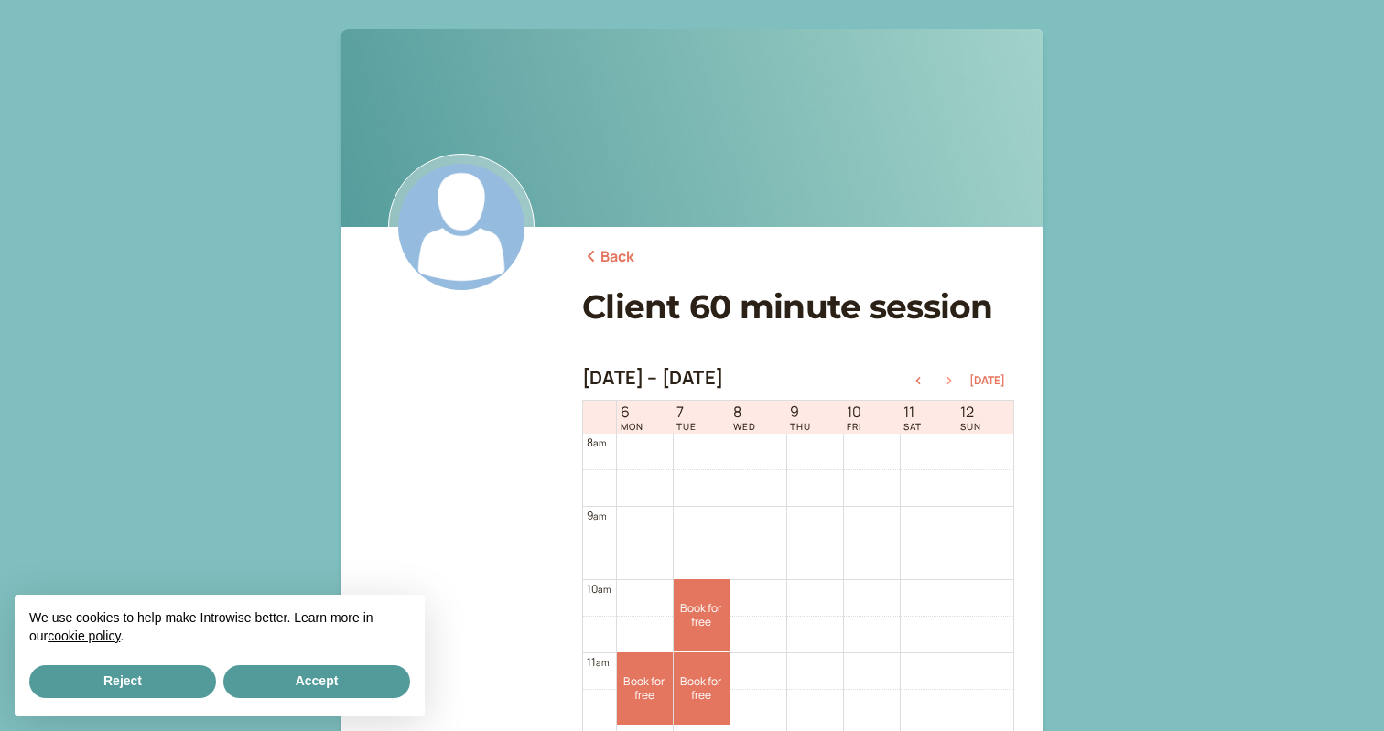
click at [957, 380] on icon "button" at bounding box center [949, 380] width 22 height 7
click at [947, 380] on icon "button" at bounding box center [949, 380] width 22 height 7
click at [643, 627] on link "Book for free free" at bounding box center [645, 615] width 56 height 72
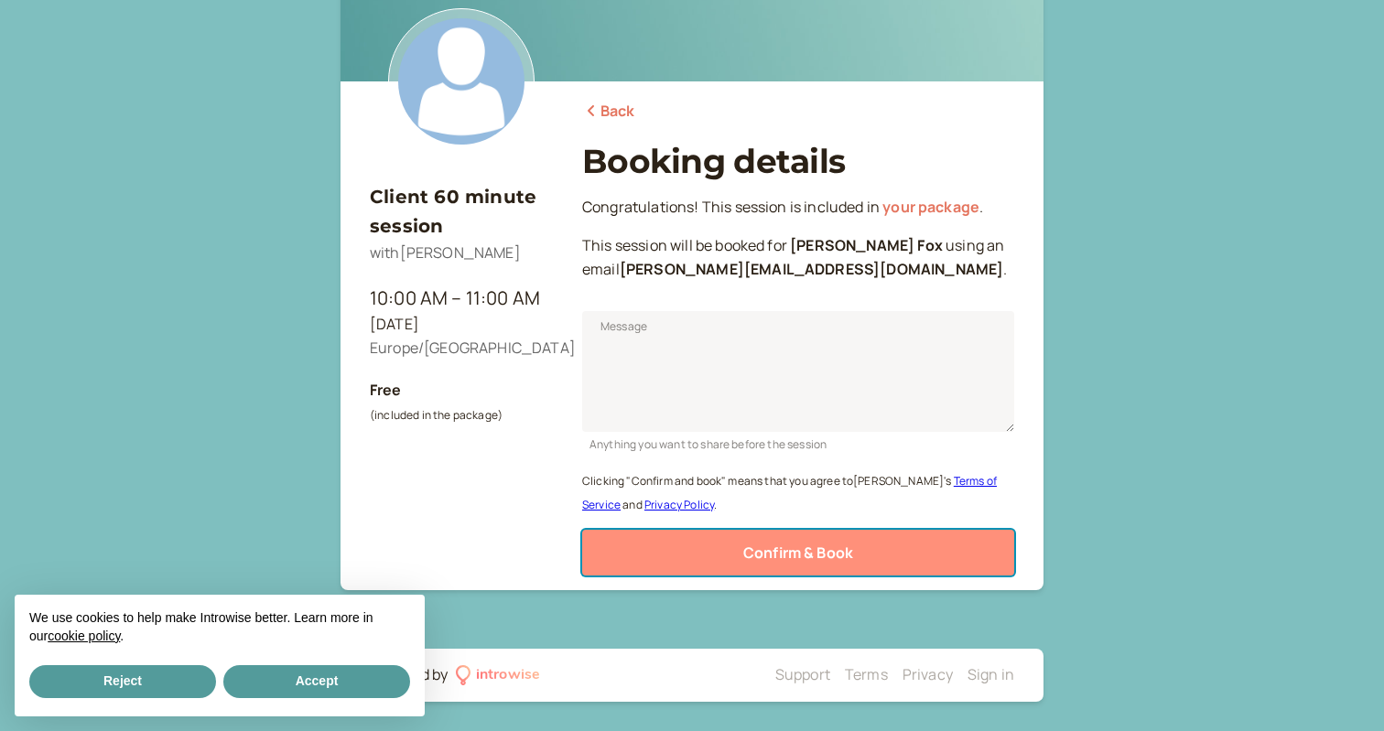
click at [720, 556] on button "Confirm & Book" at bounding box center [798, 553] width 432 height 46
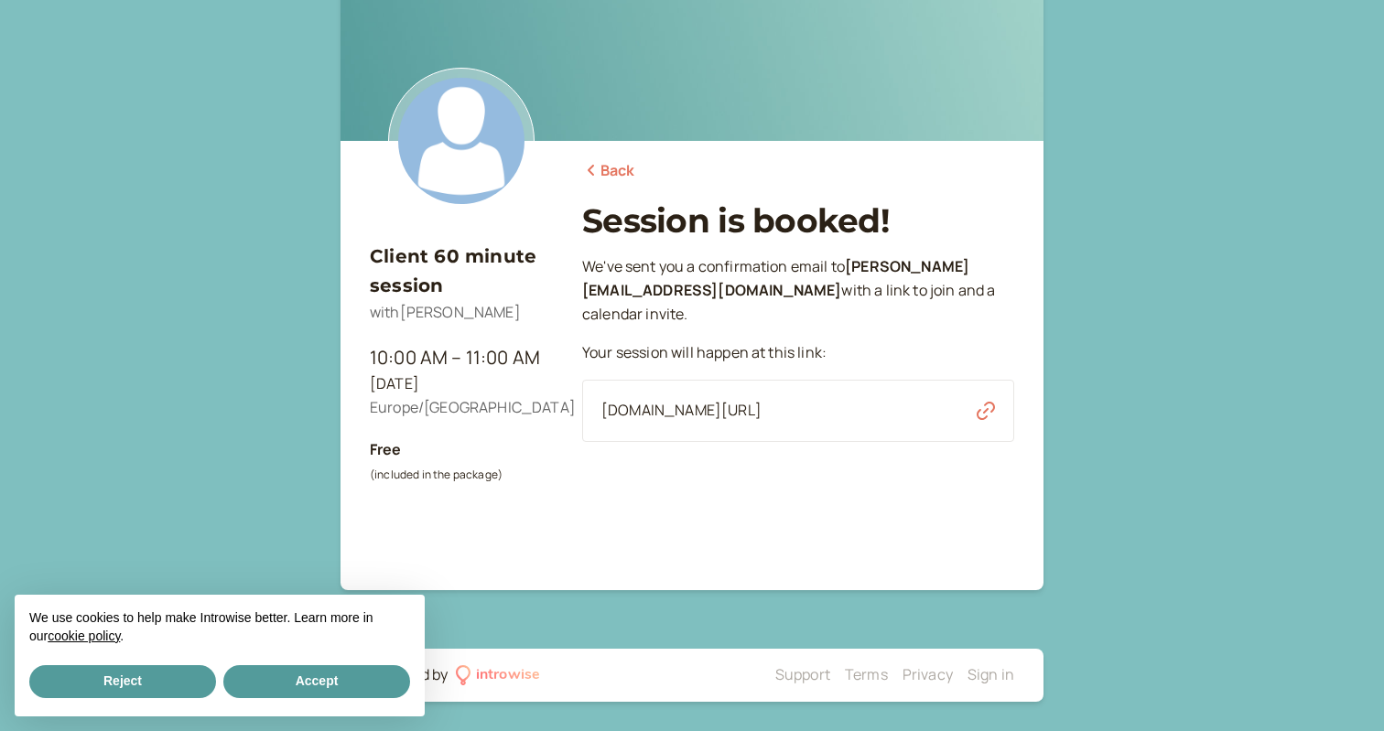
scroll to position [86, 0]
click at [621, 173] on link "Back" at bounding box center [608, 171] width 53 height 24
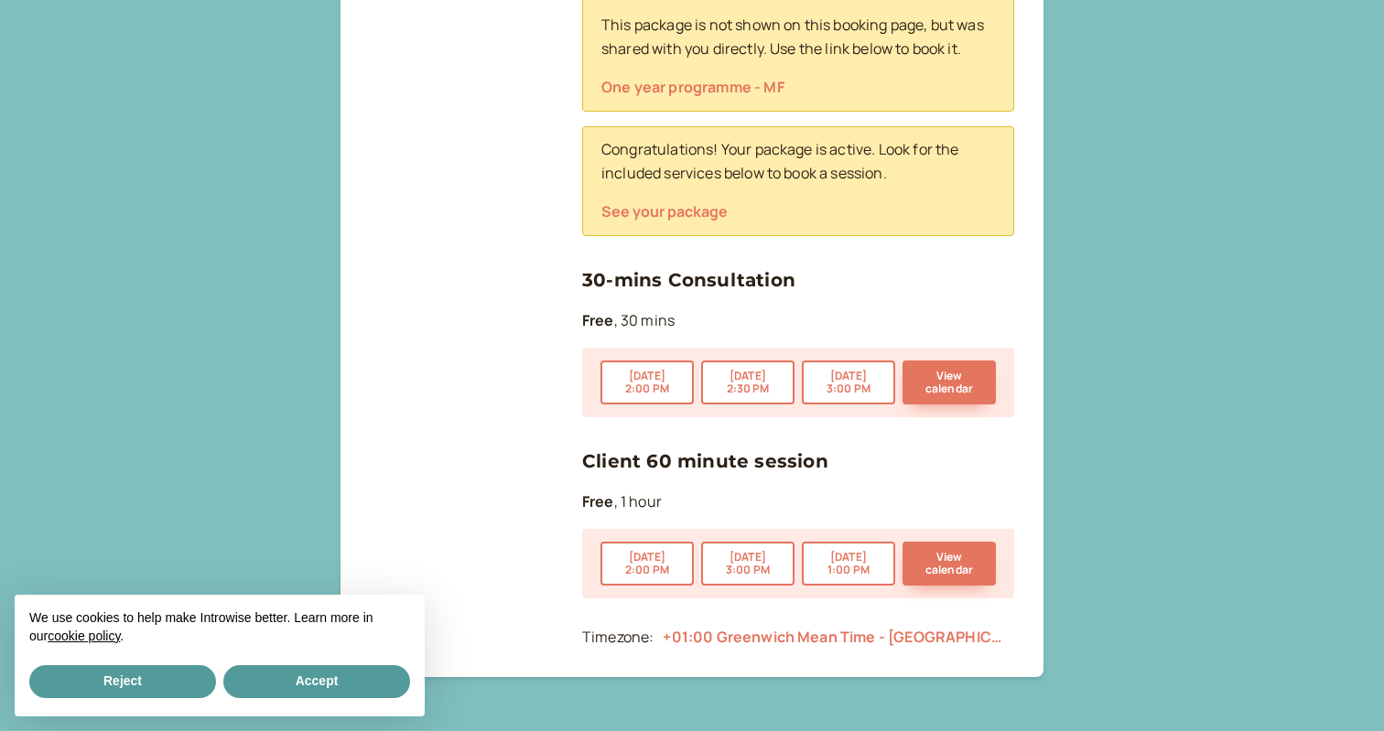
scroll to position [794, 0]
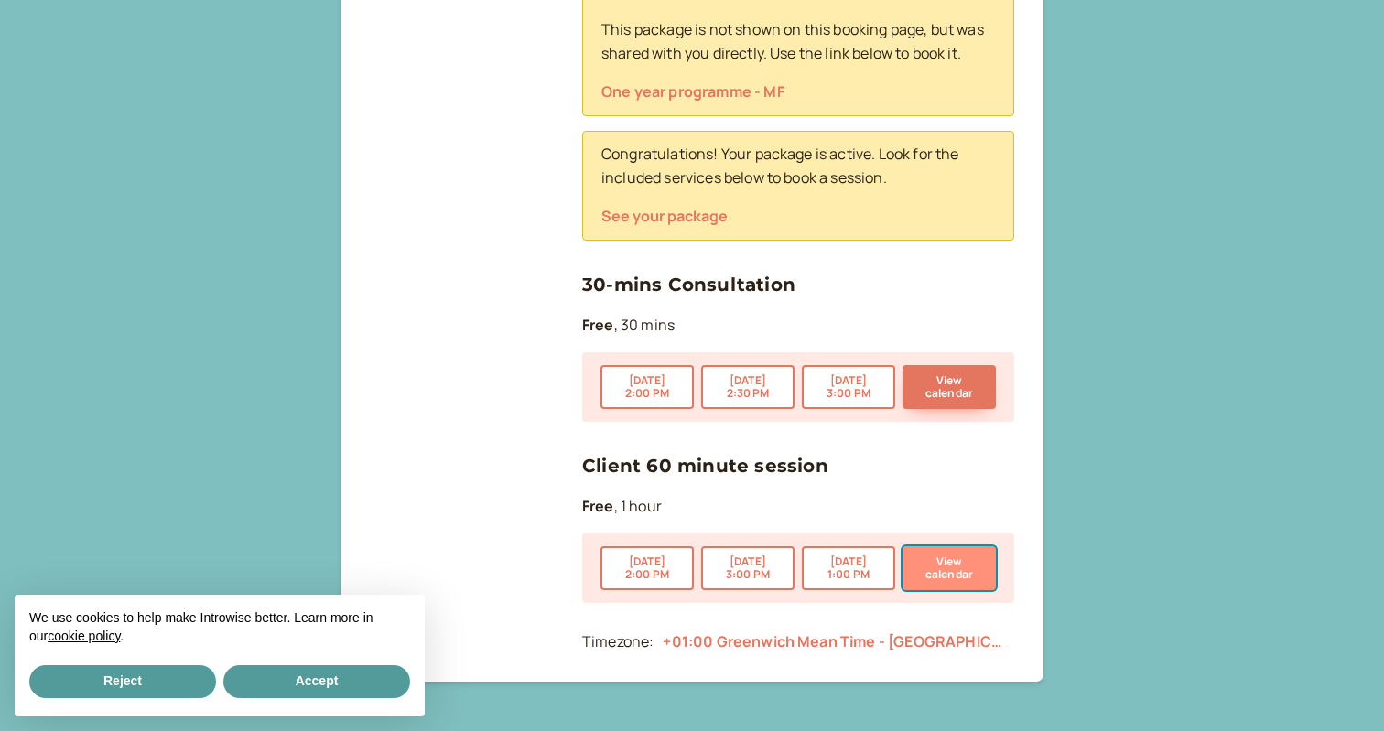
click at [964, 576] on button "View calendar" at bounding box center [949, 568] width 93 height 44
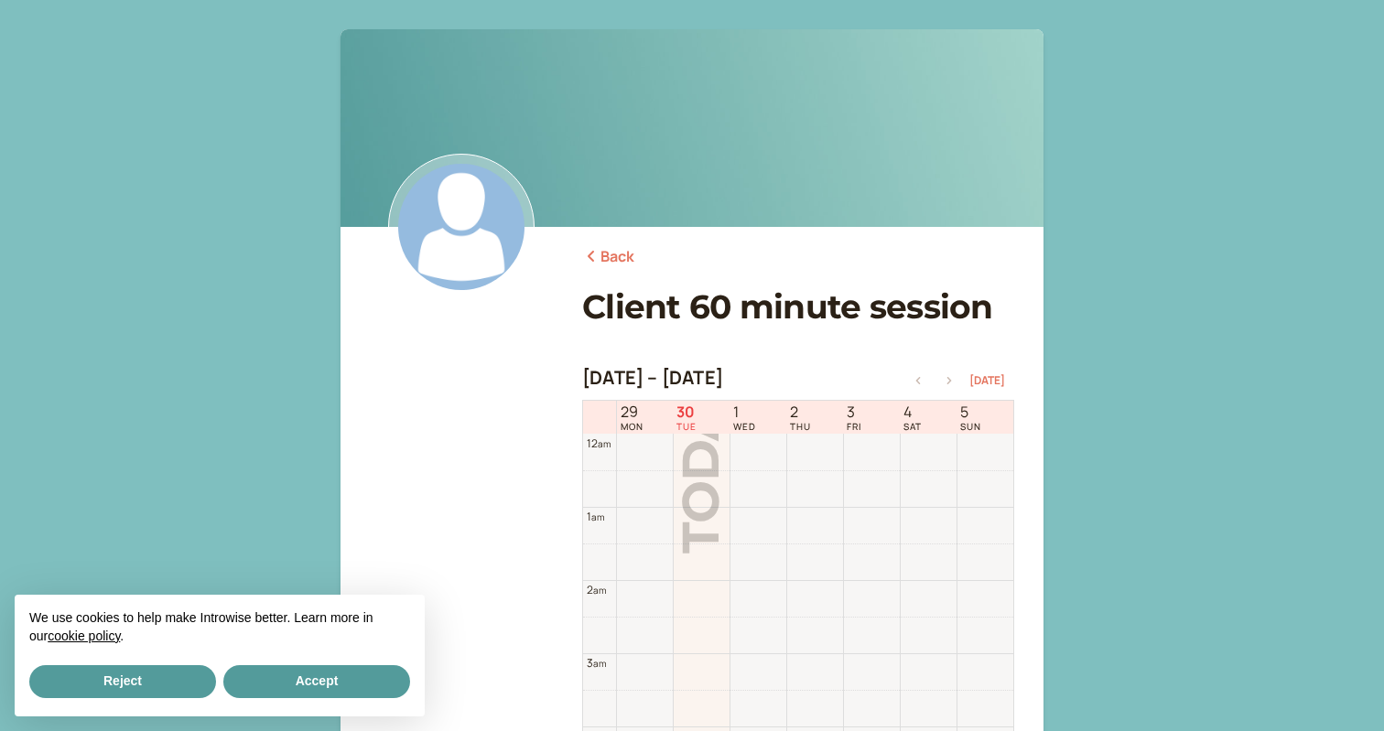
scroll to position [587, 0]
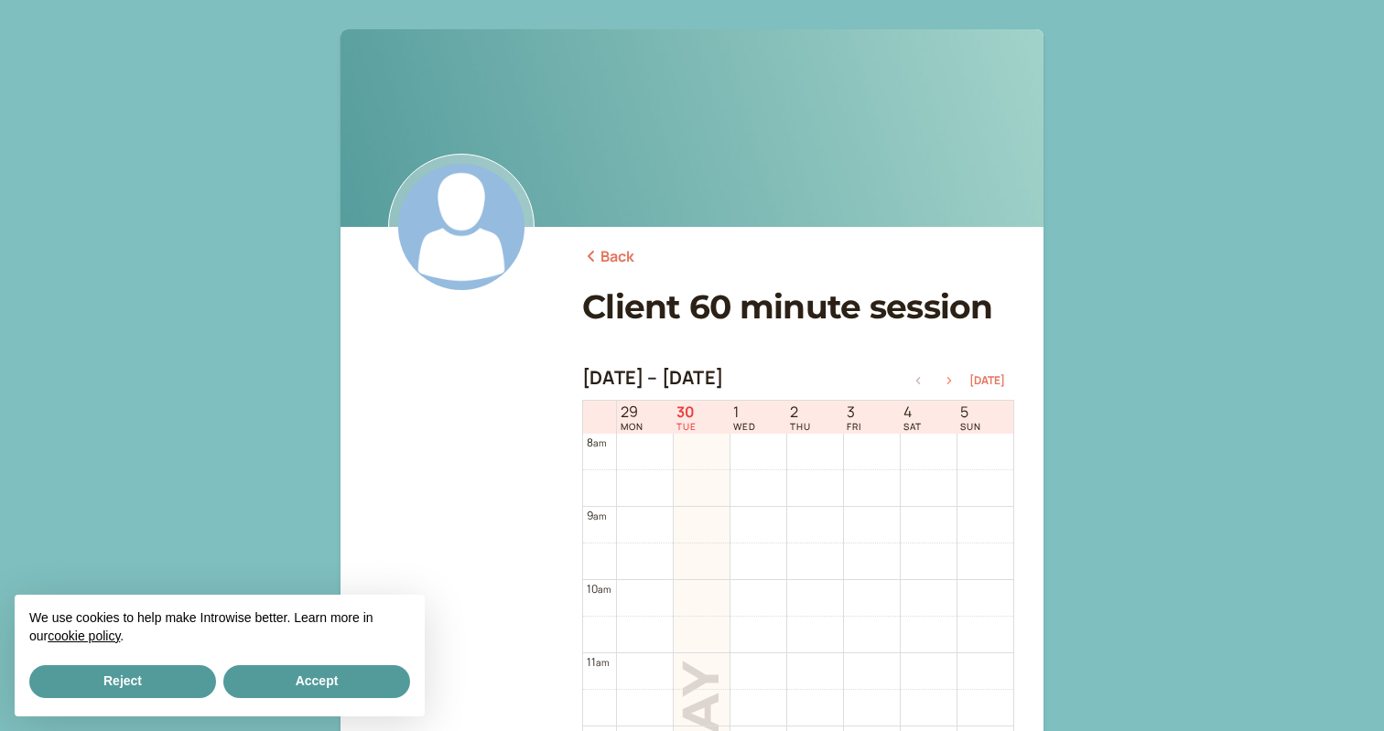
click at [952, 379] on icon "button" at bounding box center [949, 380] width 5 height 7
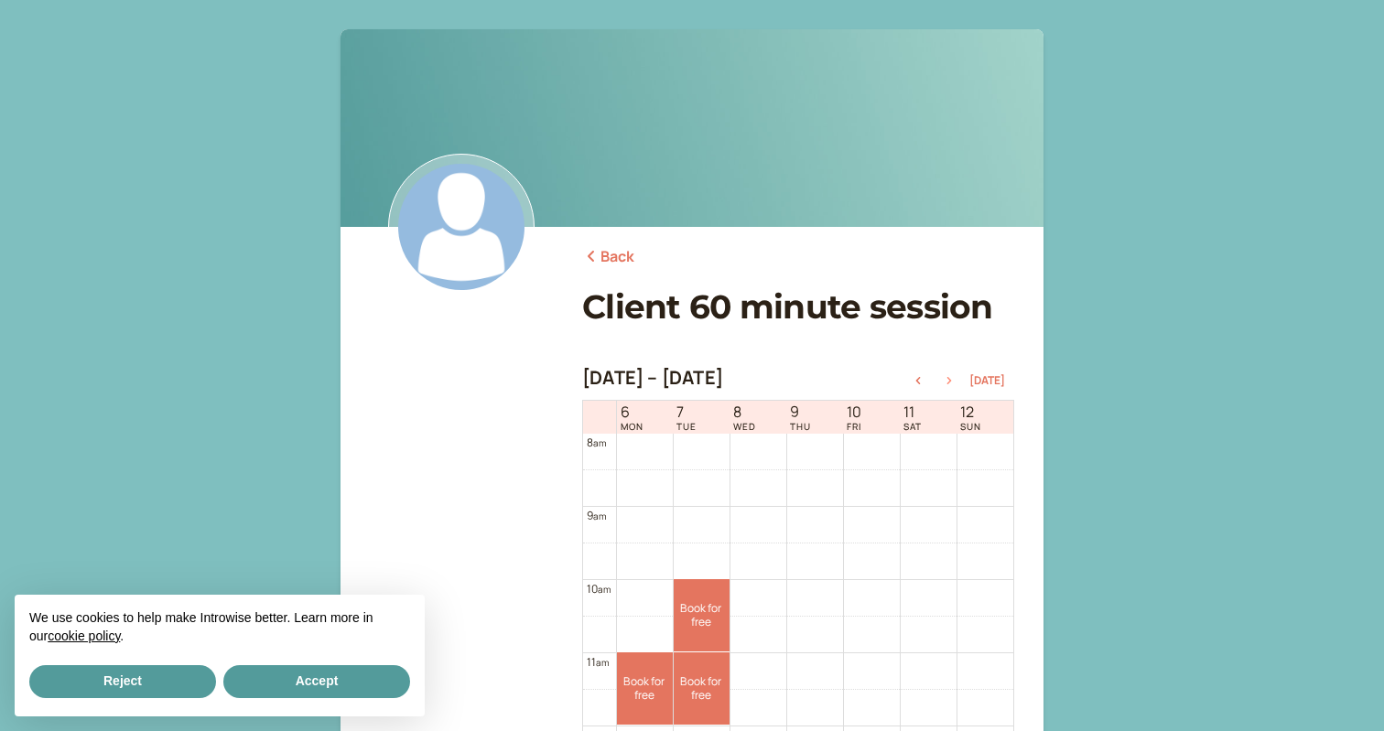
click at [952, 379] on icon "button" at bounding box center [949, 380] width 5 height 7
click at [647, 605] on div "[DATE] 10:00 AM — 11:00 AM" at bounding box center [733, 594] width 178 height 28
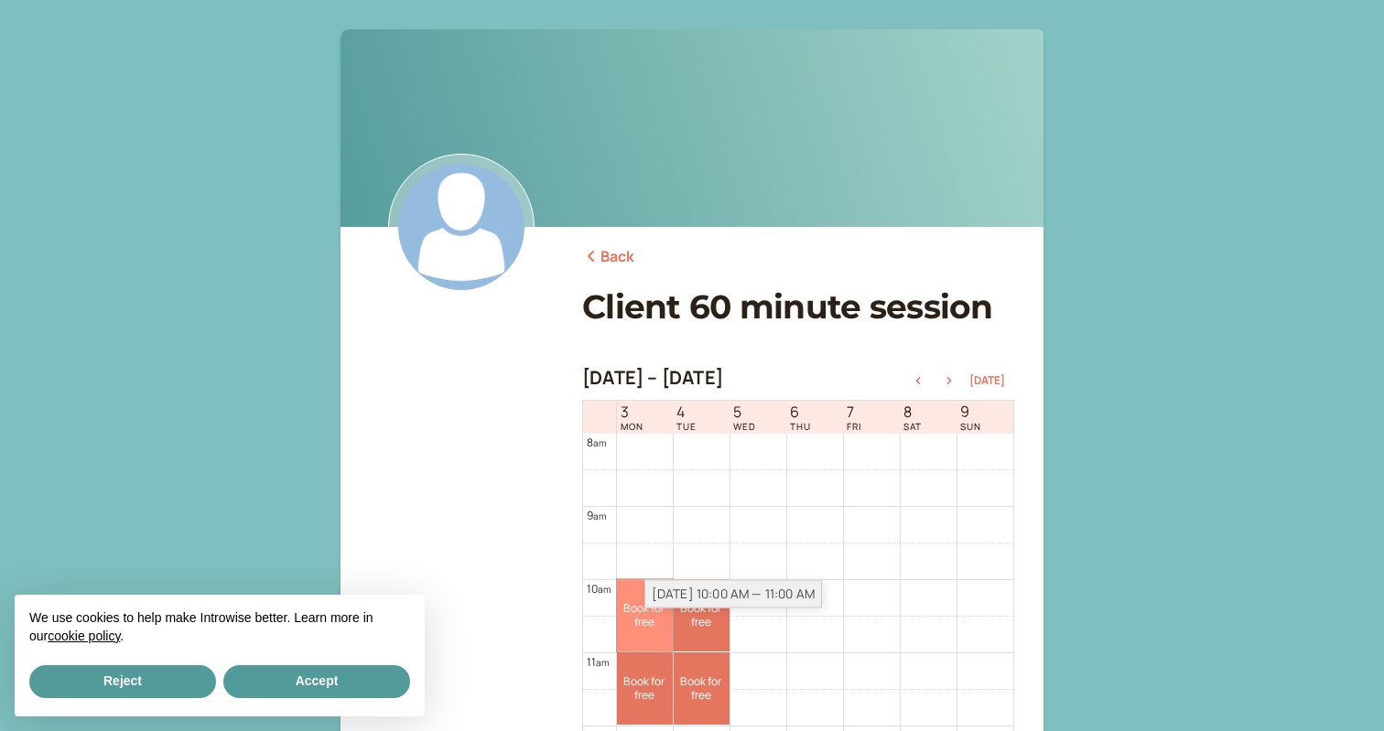
click at [646, 621] on link "Book for free free" at bounding box center [645, 615] width 56 height 72
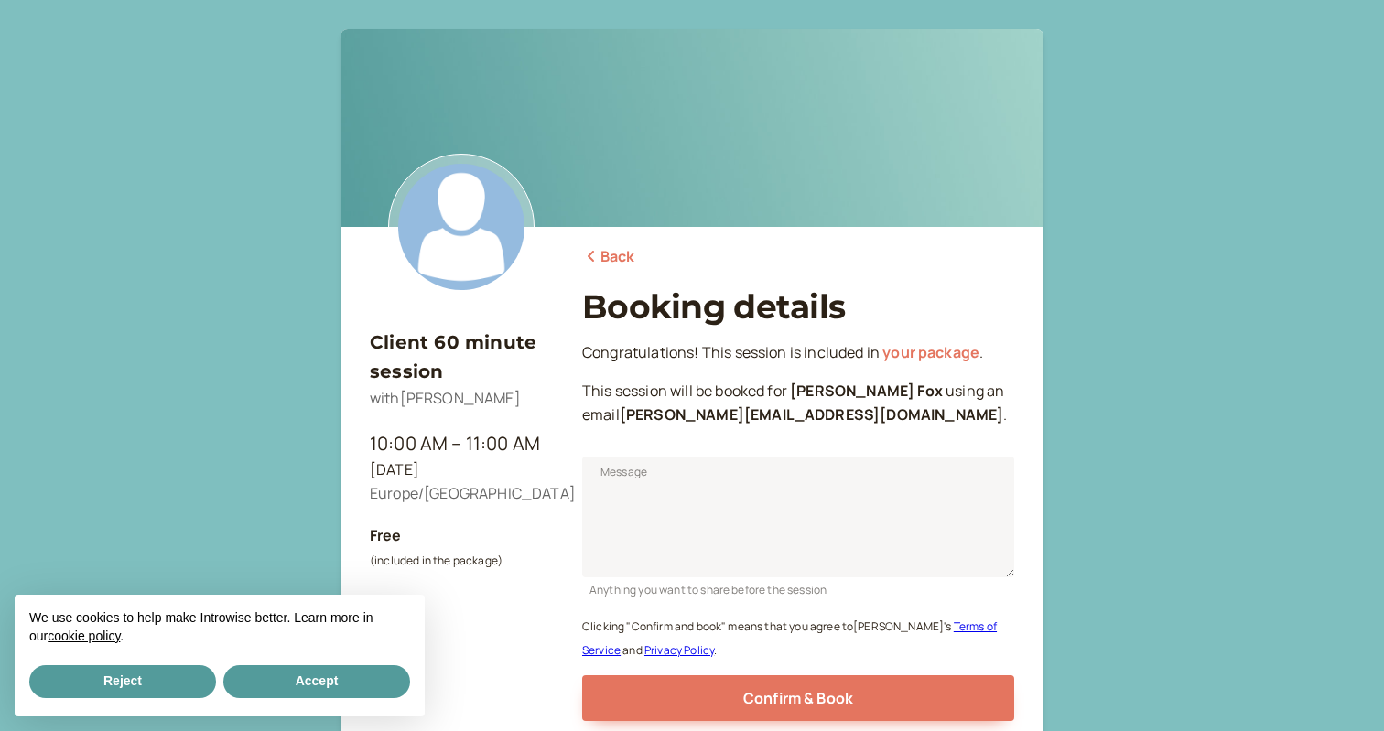
scroll to position [146, 0]
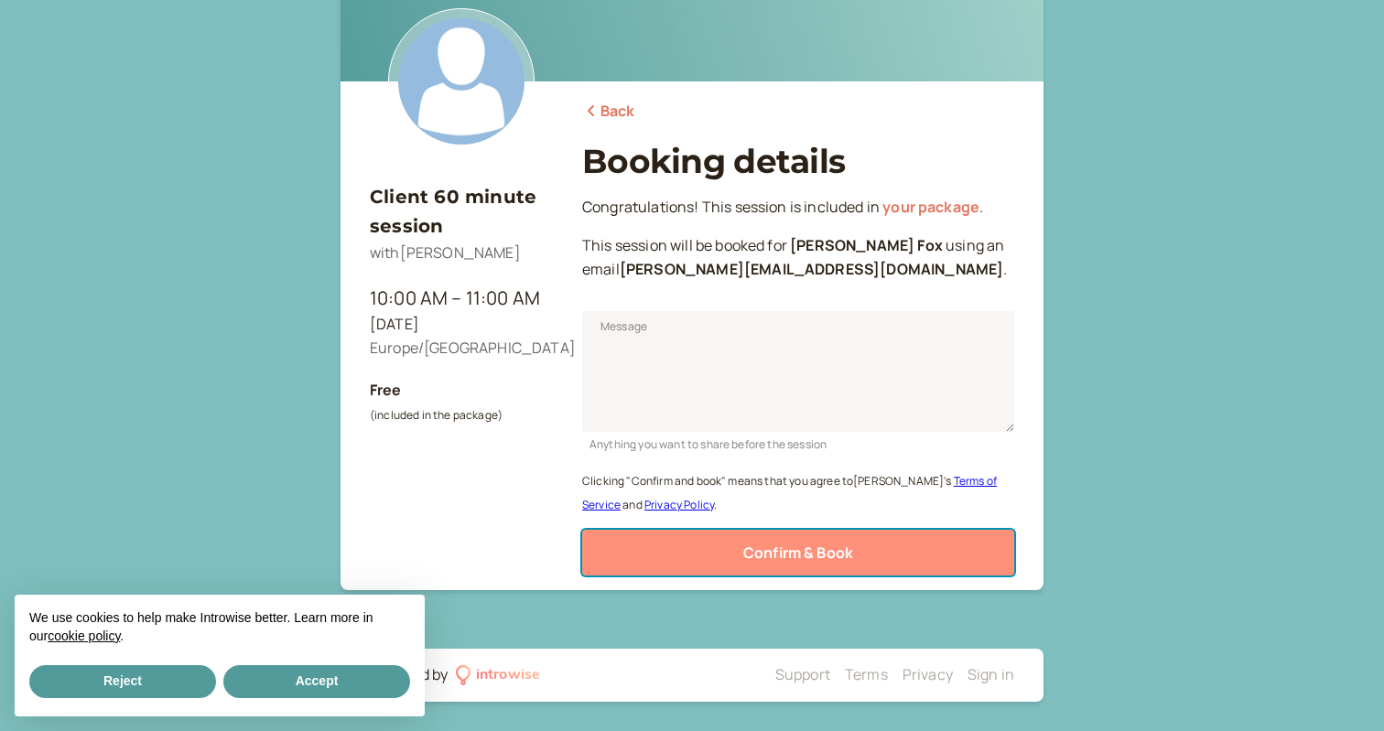
click at [686, 551] on button "Confirm & Book" at bounding box center [798, 553] width 432 height 46
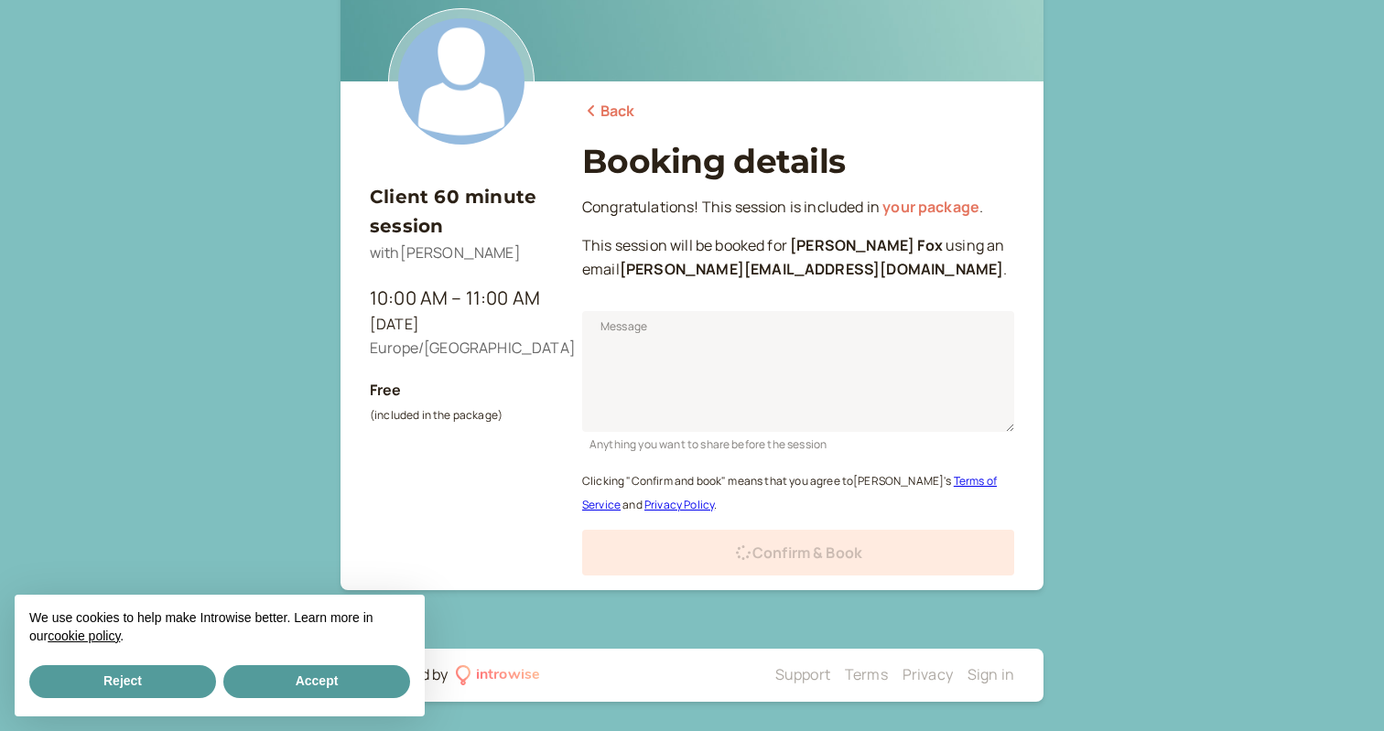
scroll to position [86, 0]
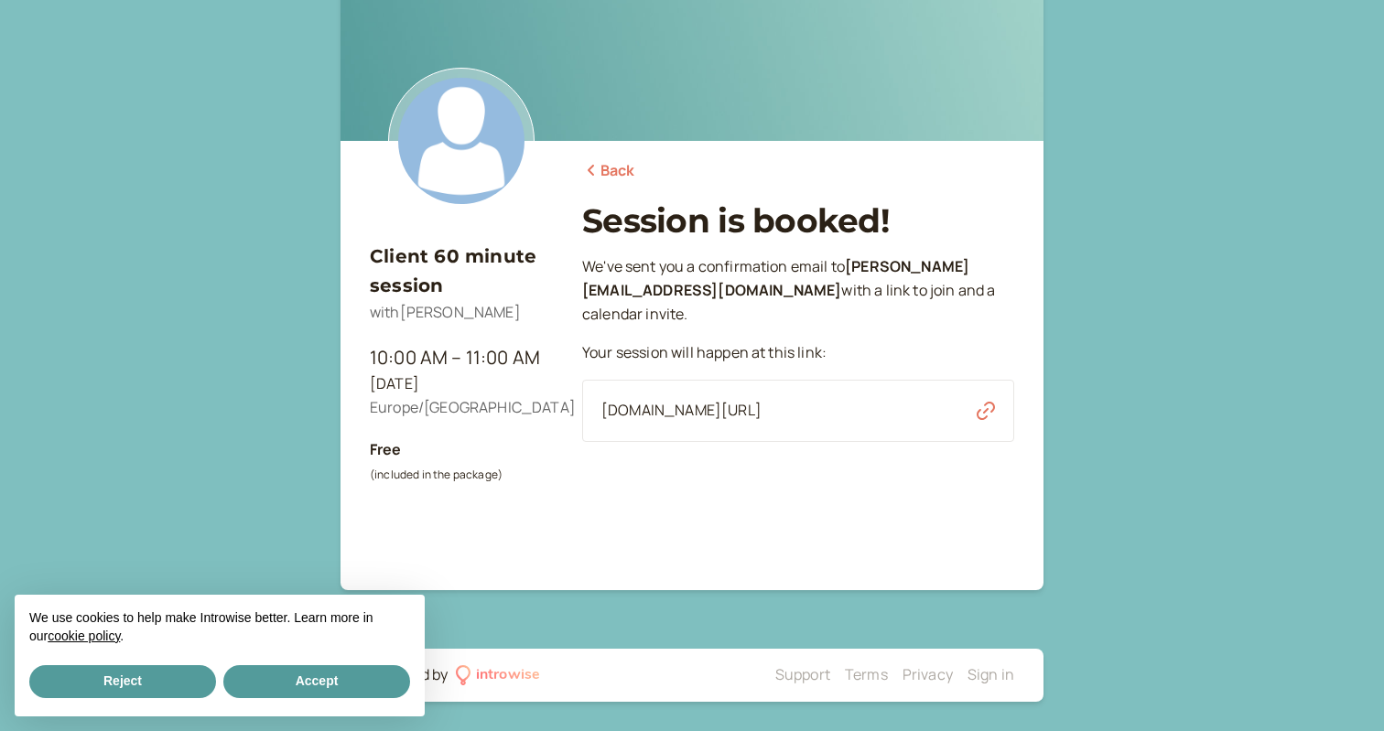
click at [618, 166] on link "Back" at bounding box center [608, 171] width 53 height 24
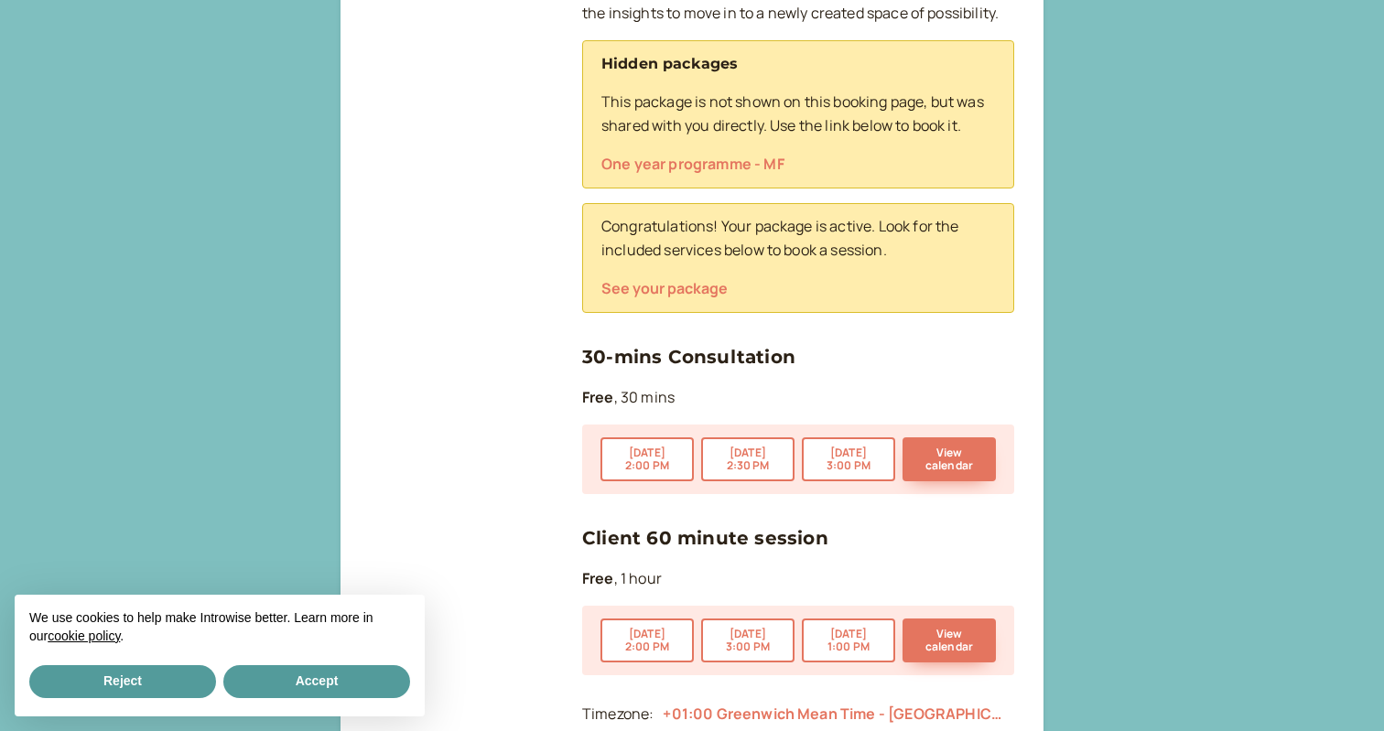
scroll to position [885, 0]
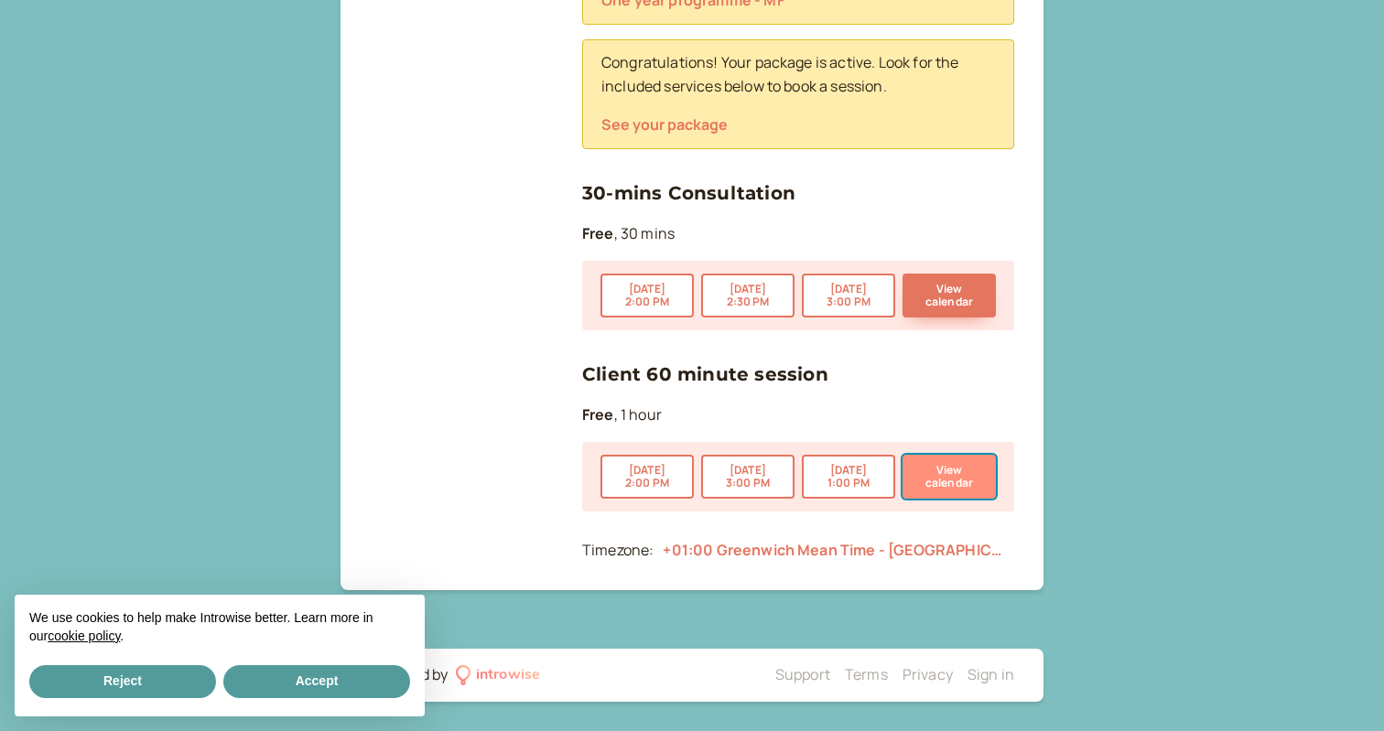
click at [943, 479] on button "View calendar" at bounding box center [949, 477] width 93 height 44
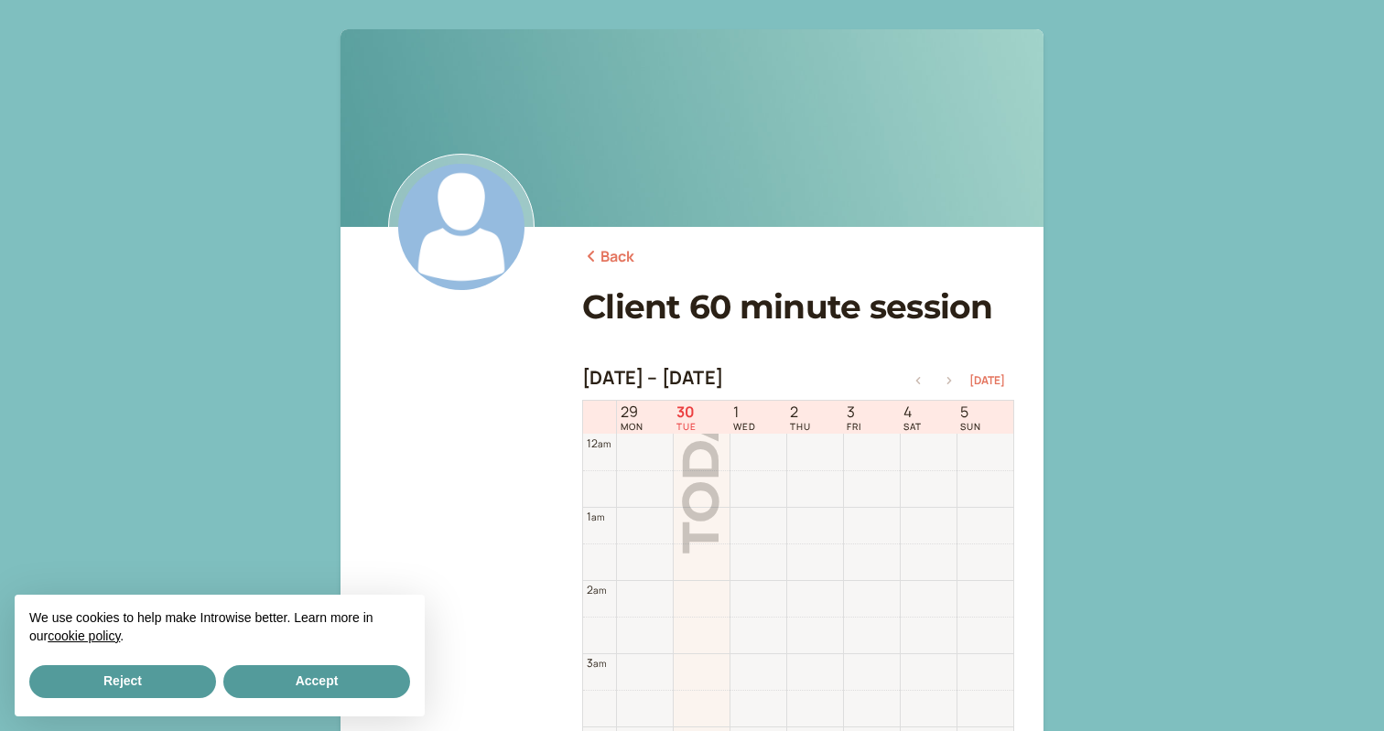
scroll to position [587, 0]
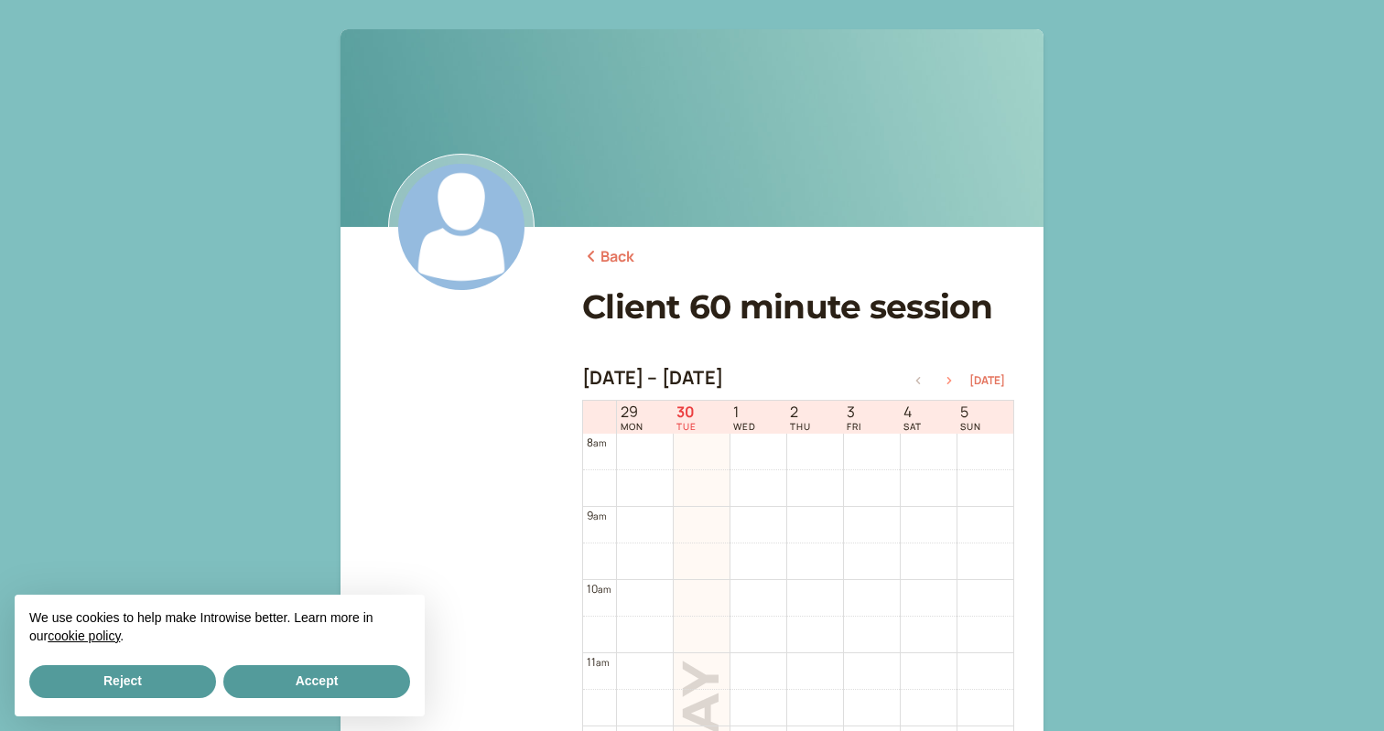
click at [956, 382] on icon "button" at bounding box center [949, 380] width 22 height 7
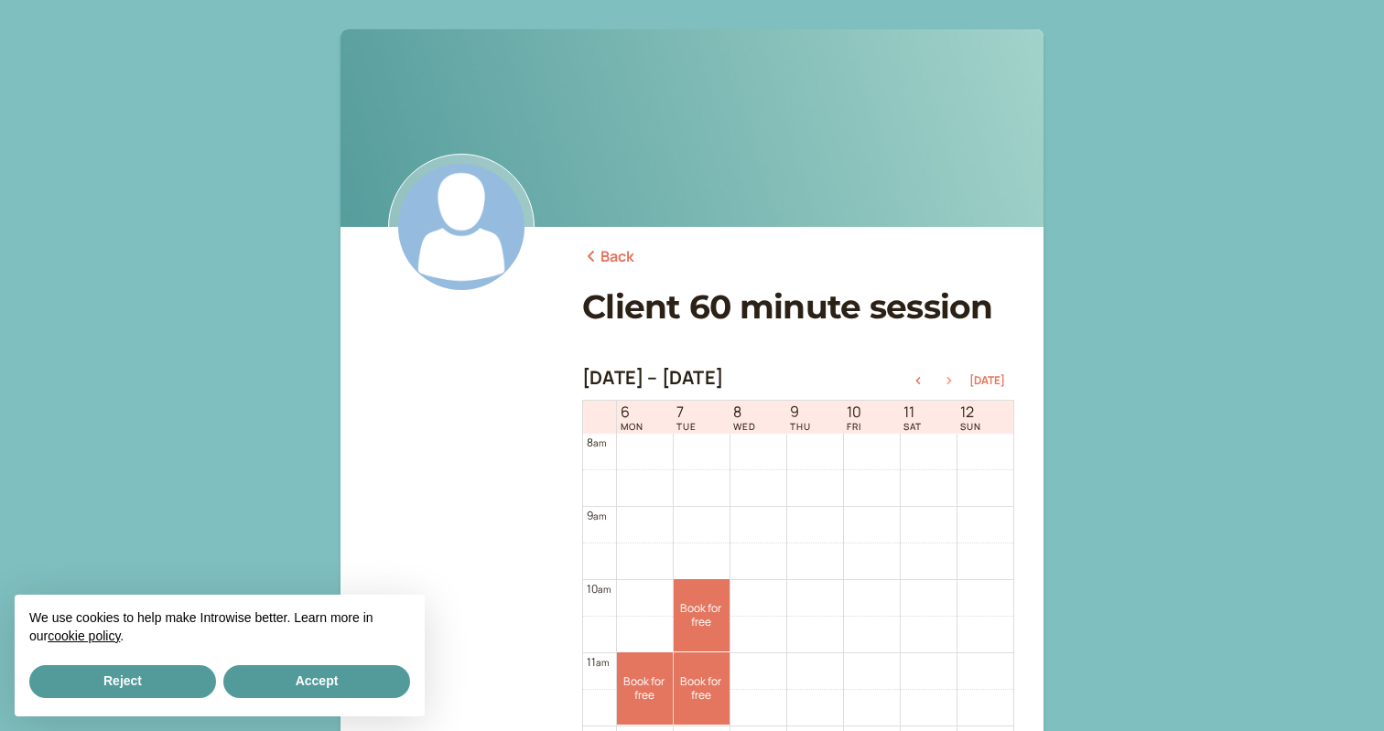
click at [956, 382] on icon "button" at bounding box center [949, 380] width 22 height 7
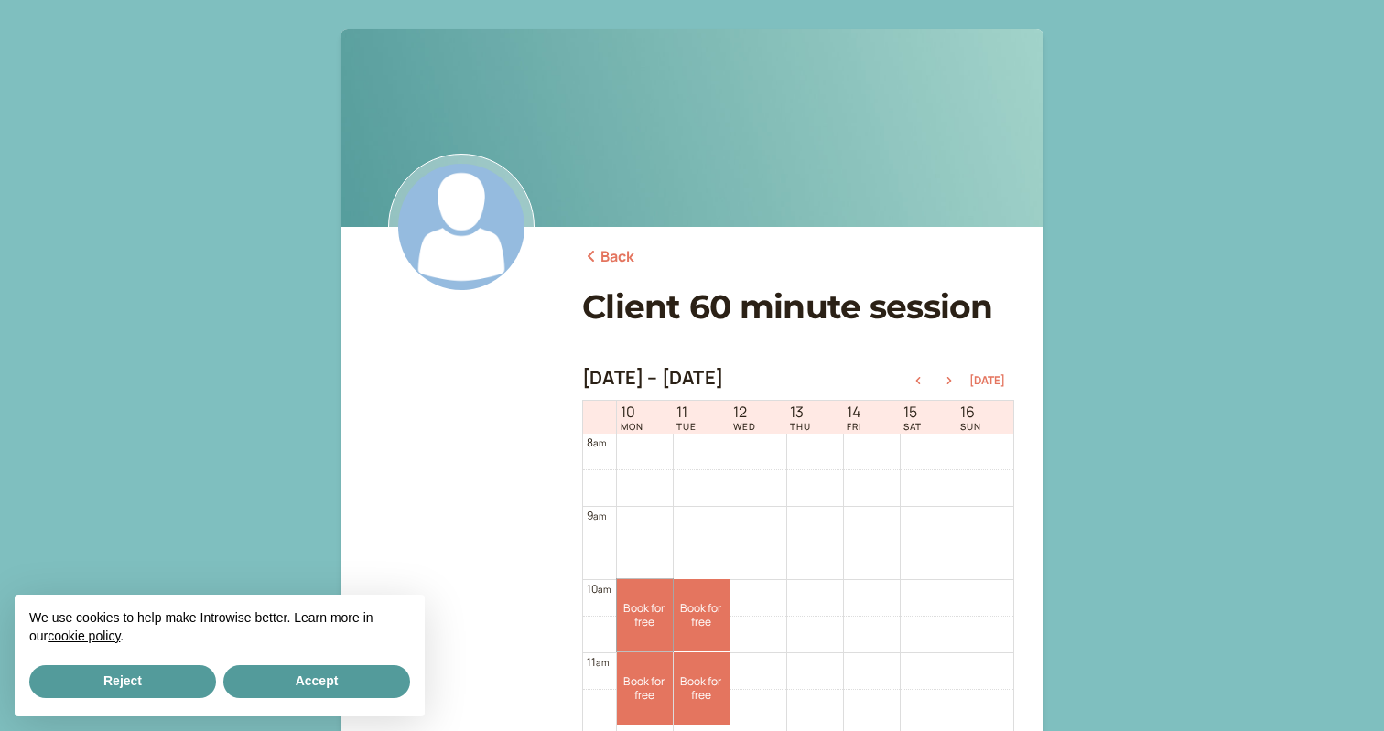
click at [640, 618] on link "Book for free free" at bounding box center [645, 615] width 56 height 72
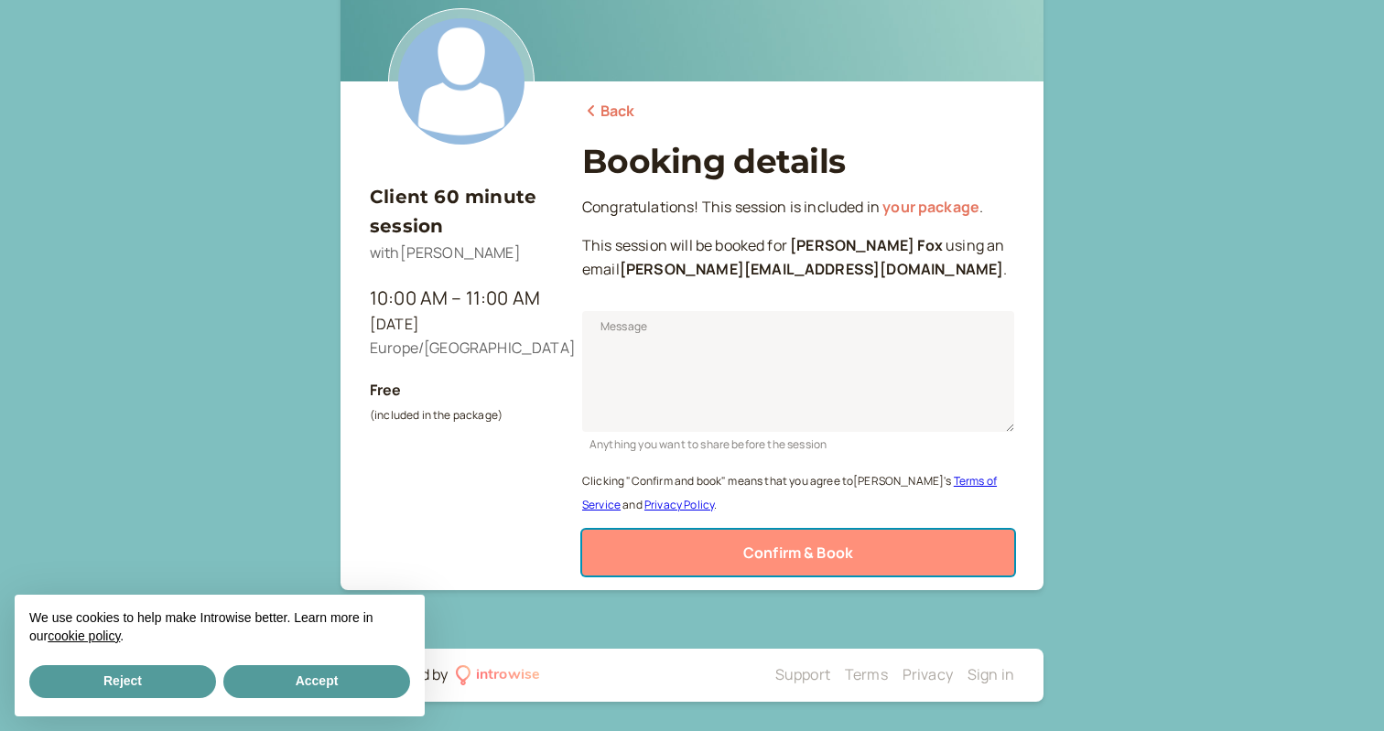
click at [733, 554] on button "Confirm & Book" at bounding box center [798, 553] width 432 height 46
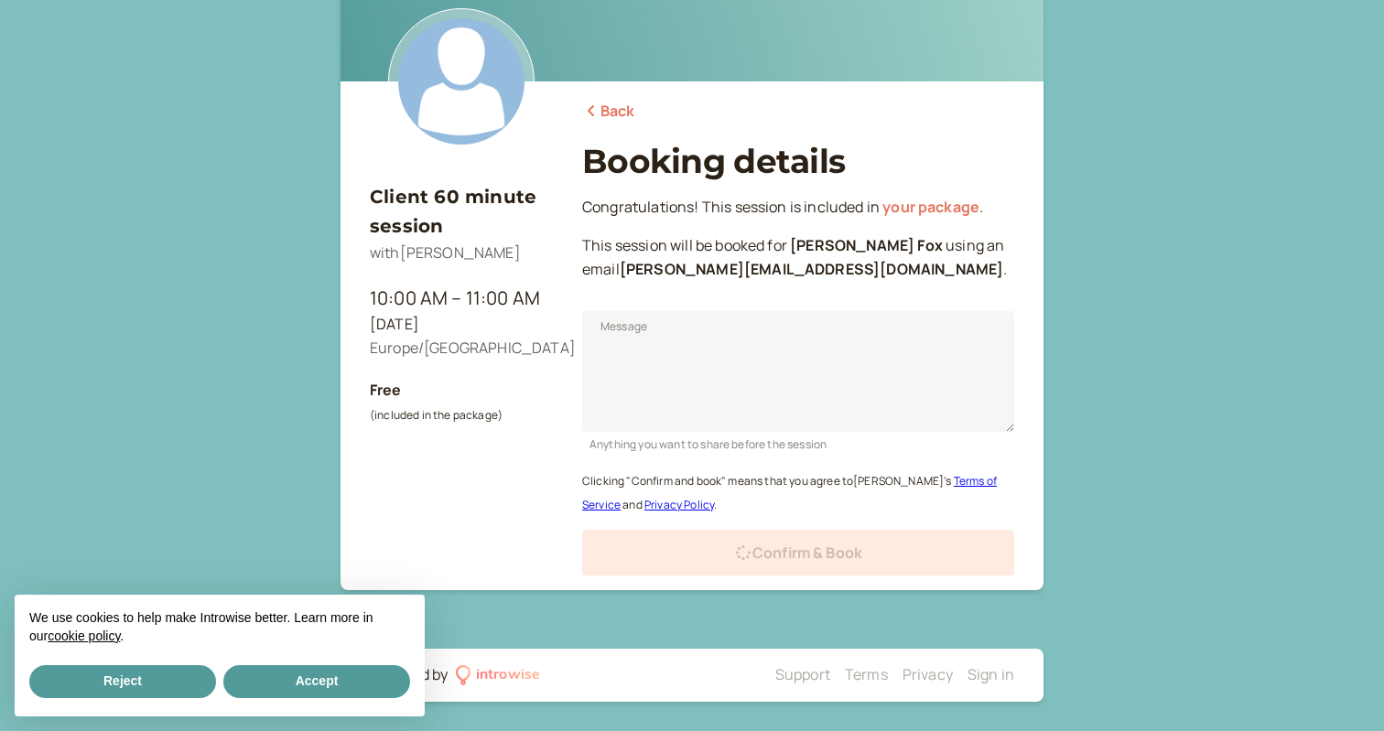
scroll to position [86, 0]
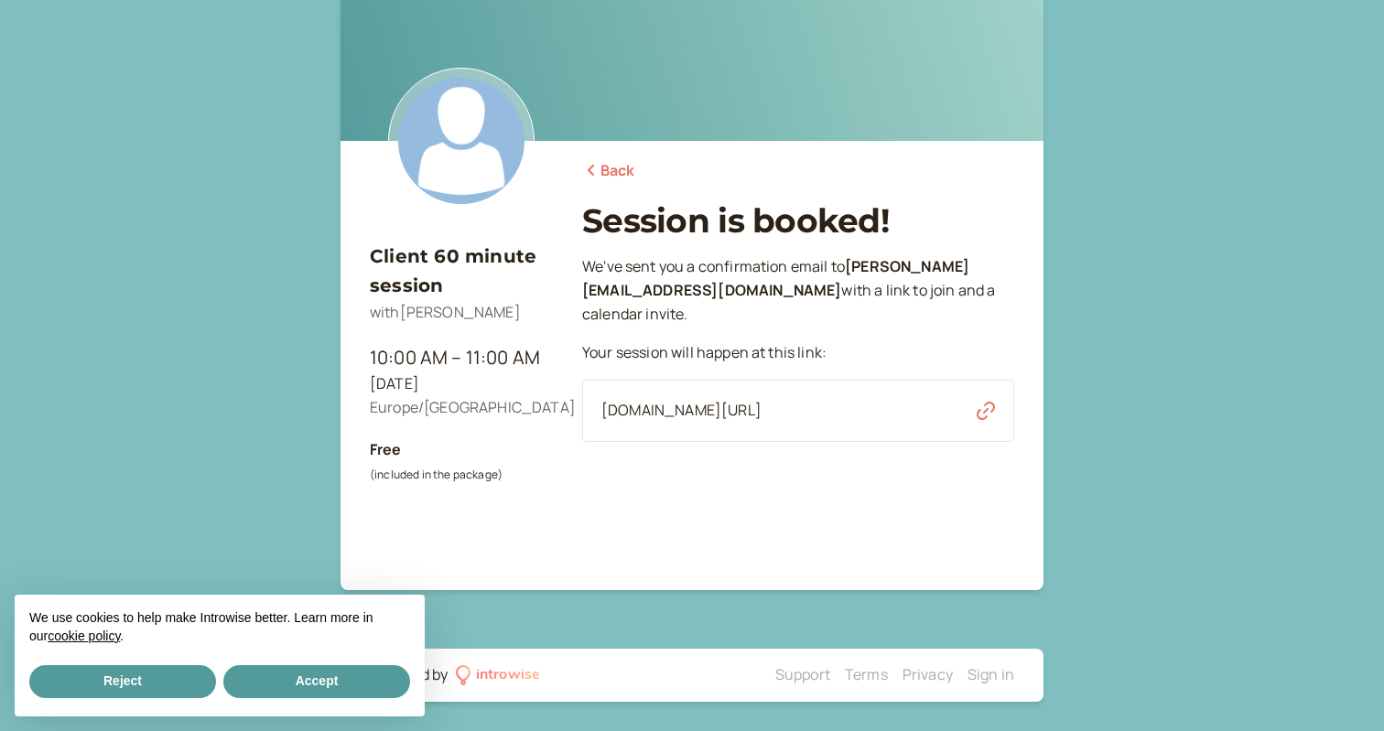
click at [633, 164] on link "Back" at bounding box center [608, 171] width 53 height 24
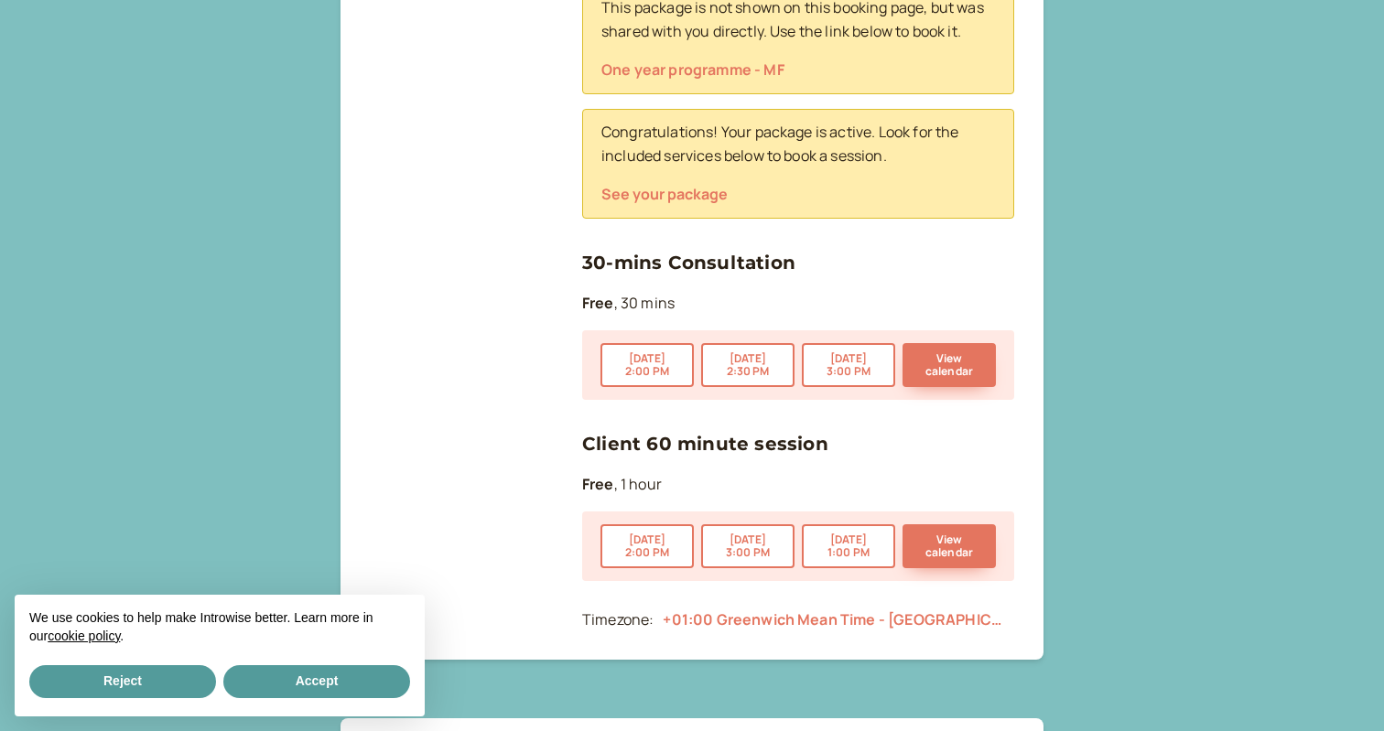
scroll to position [885, 0]
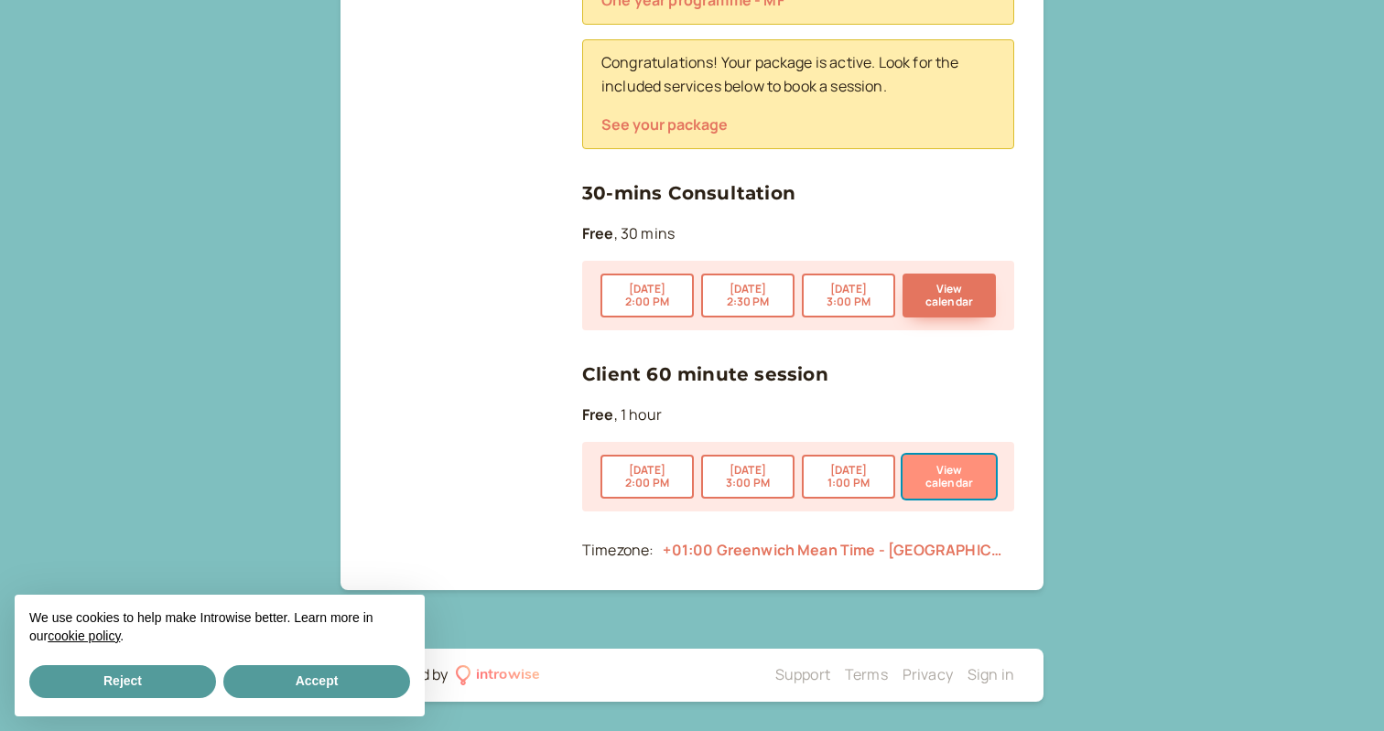
click at [955, 483] on button "View calendar" at bounding box center [949, 477] width 93 height 44
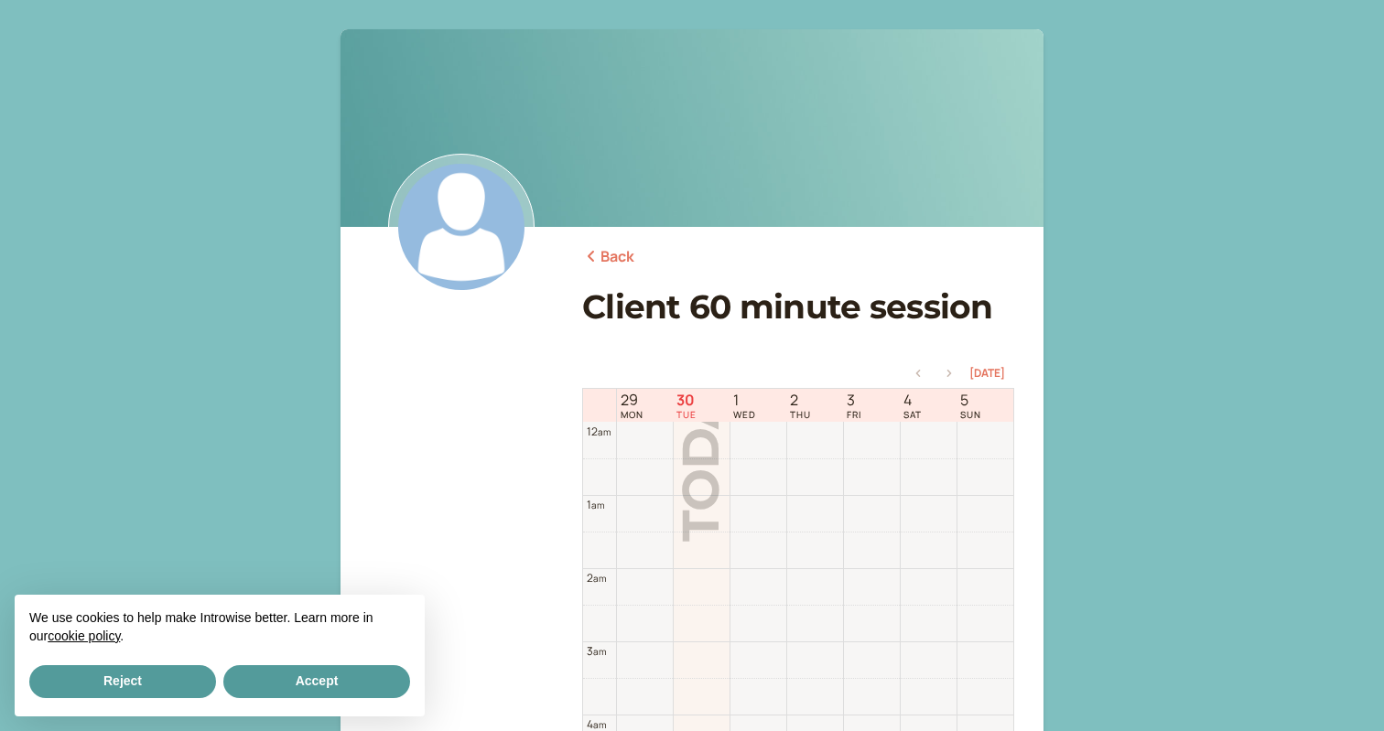
scroll to position [587, 0]
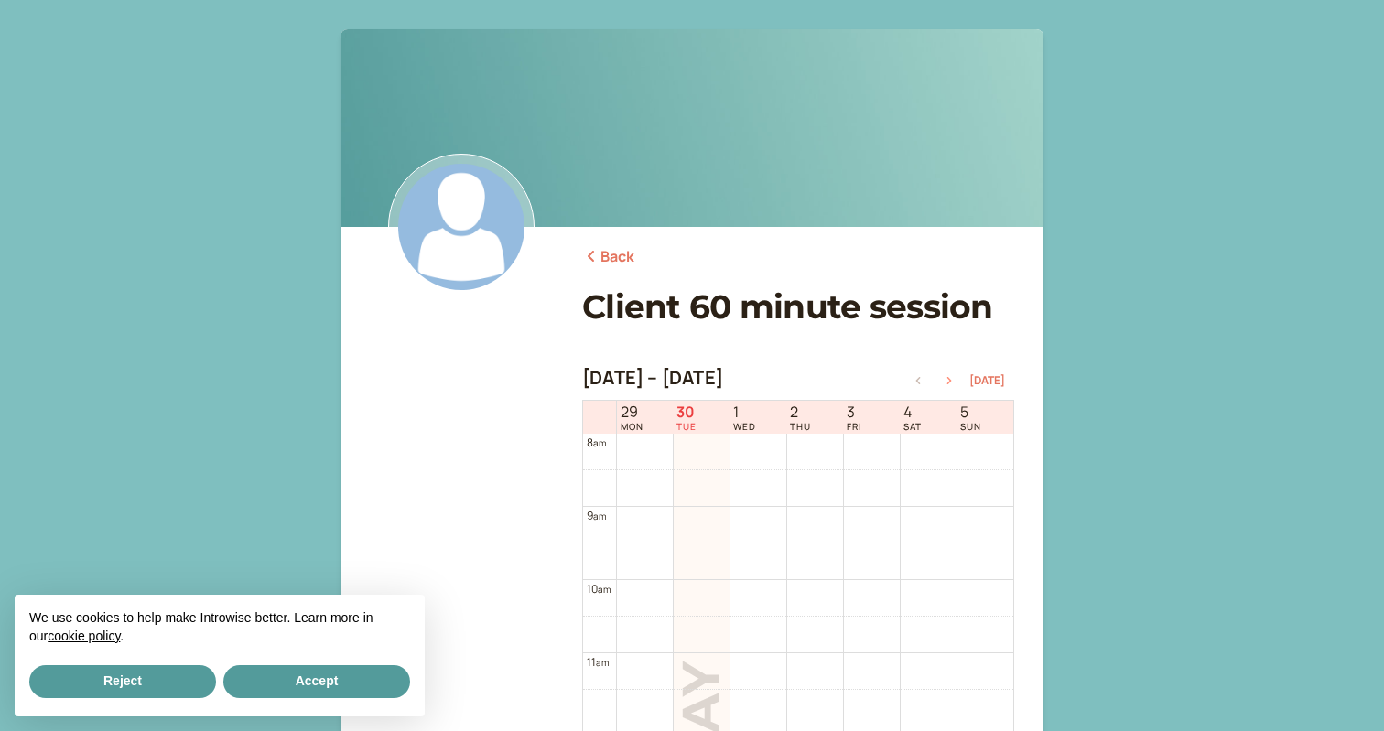
click at [951, 377] on icon "button" at bounding box center [949, 380] width 22 height 7
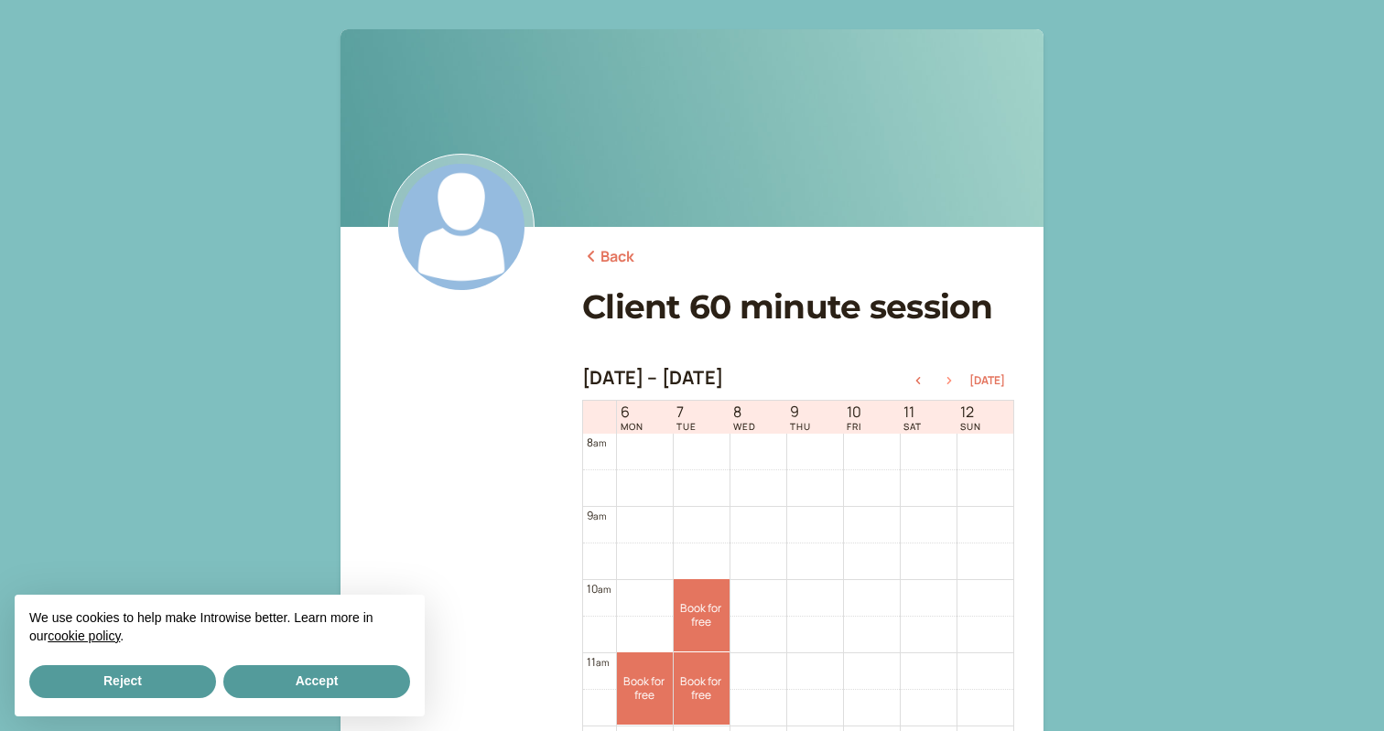
click at [951, 377] on icon "button" at bounding box center [949, 380] width 22 height 7
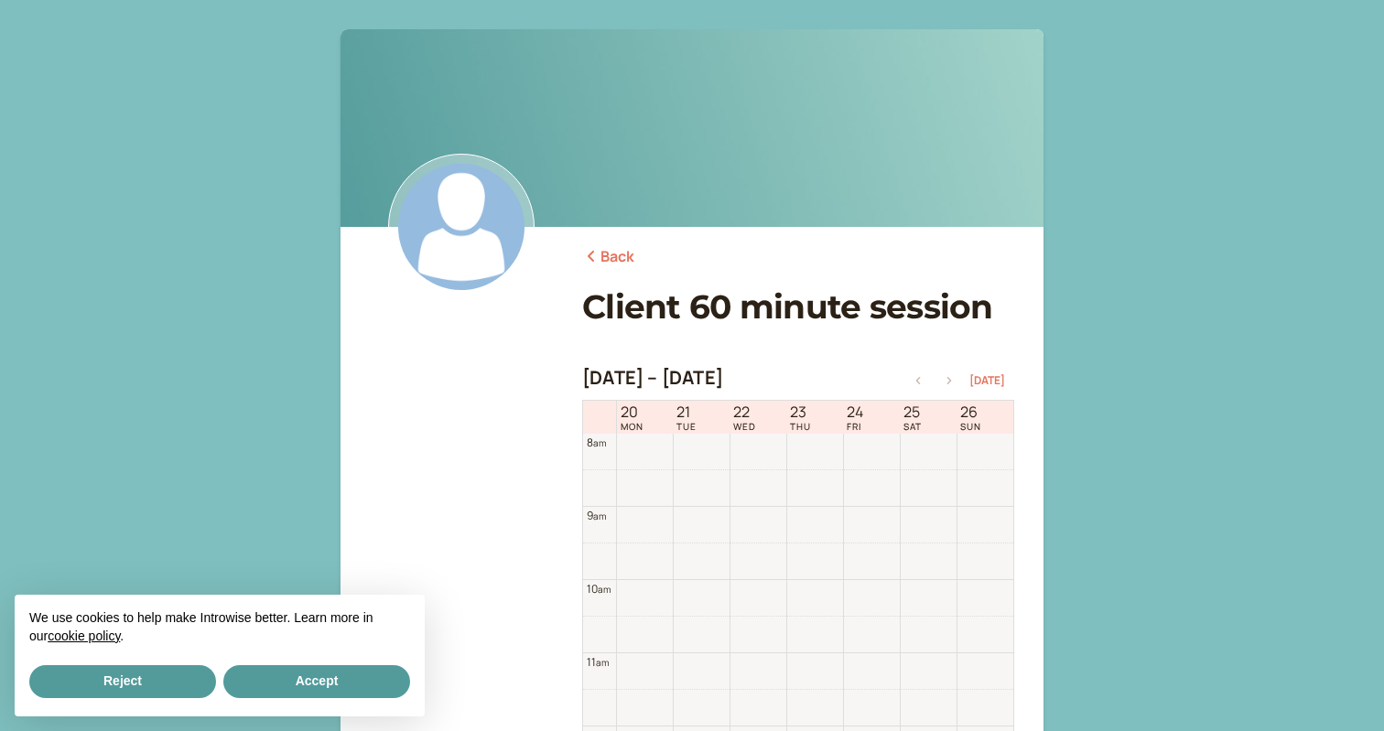
click at [951, 377] on icon "button" at bounding box center [949, 380] width 22 height 7
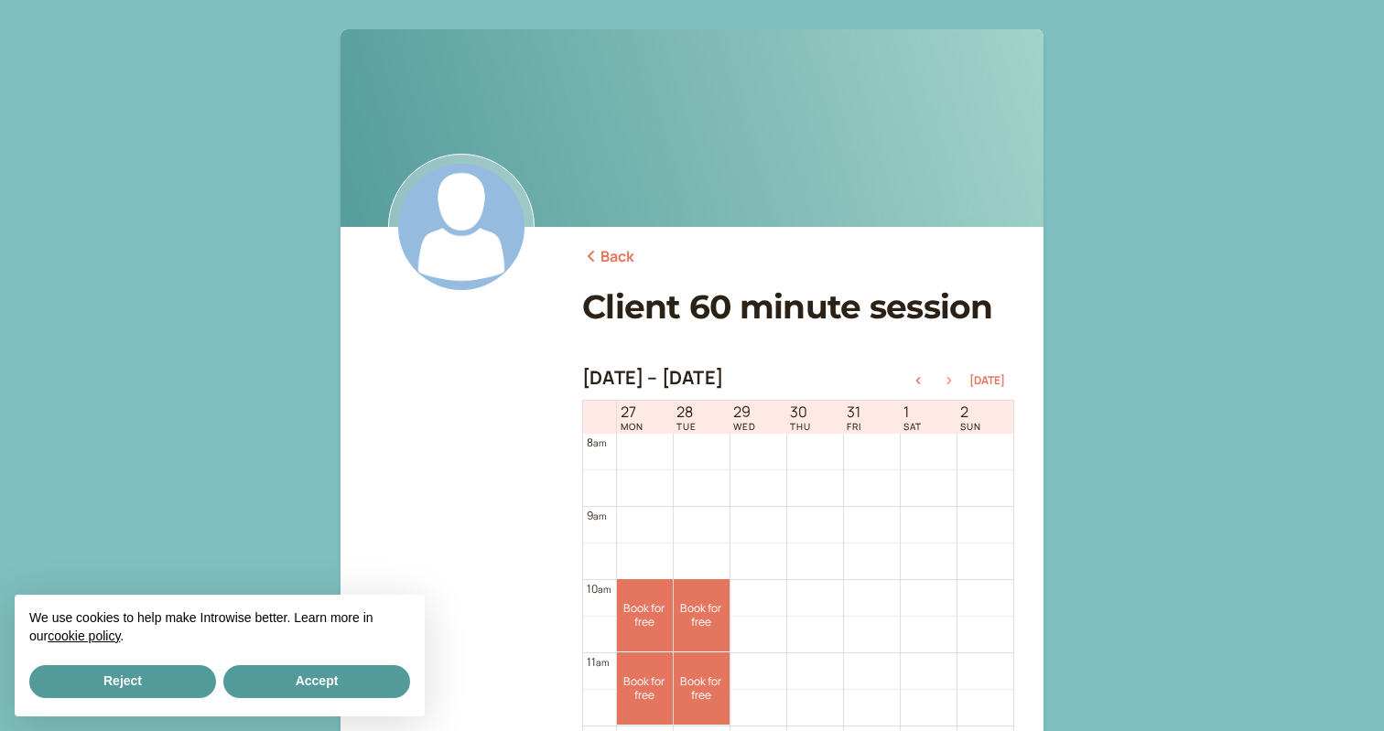
click at [951, 377] on icon "button" at bounding box center [949, 380] width 22 height 7
click at [644, 616] on link "Book for free free" at bounding box center [645, 615] width 56 height 72
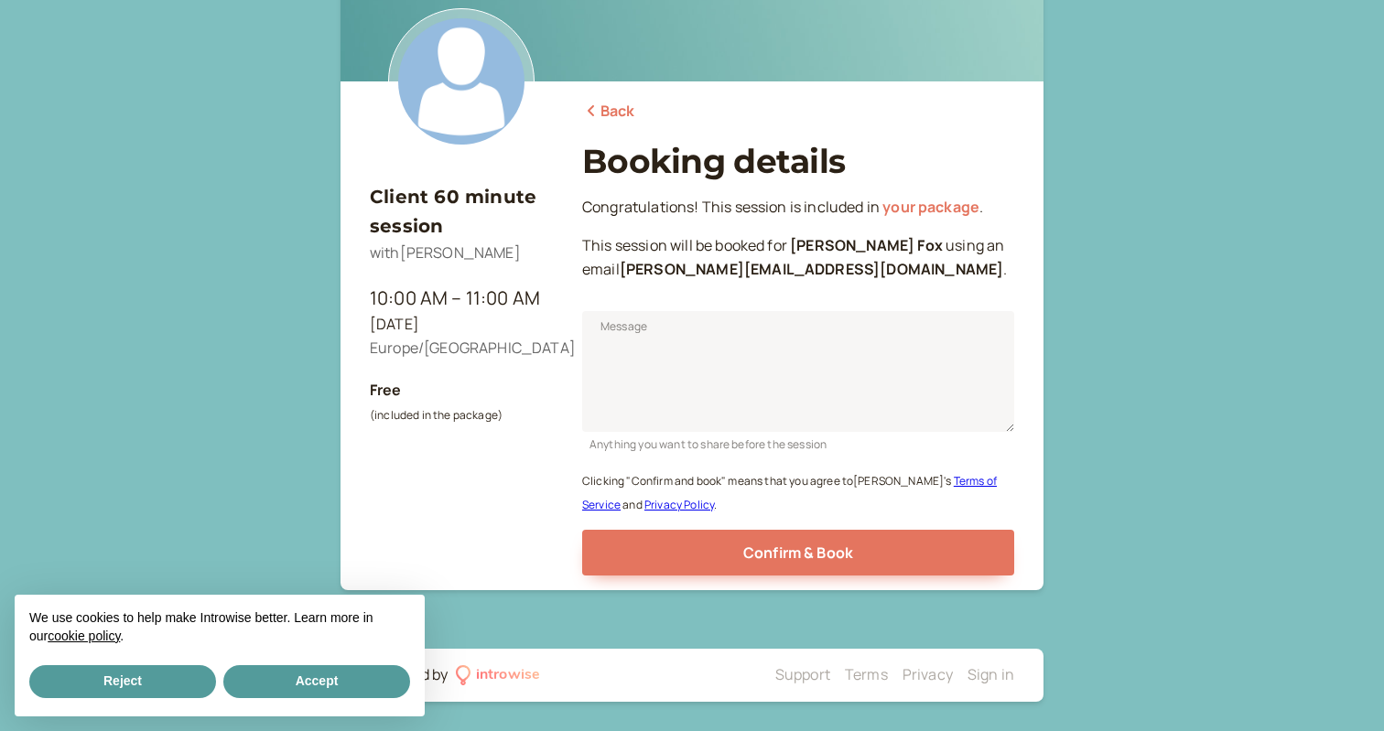
click at [709, 578] on main "Client 60 minute session with [PERSON_NAME] 10:00 AM – 11:00 AM [DATE] Europe/[…" at bounding box center [691, 237] width 703 height 707
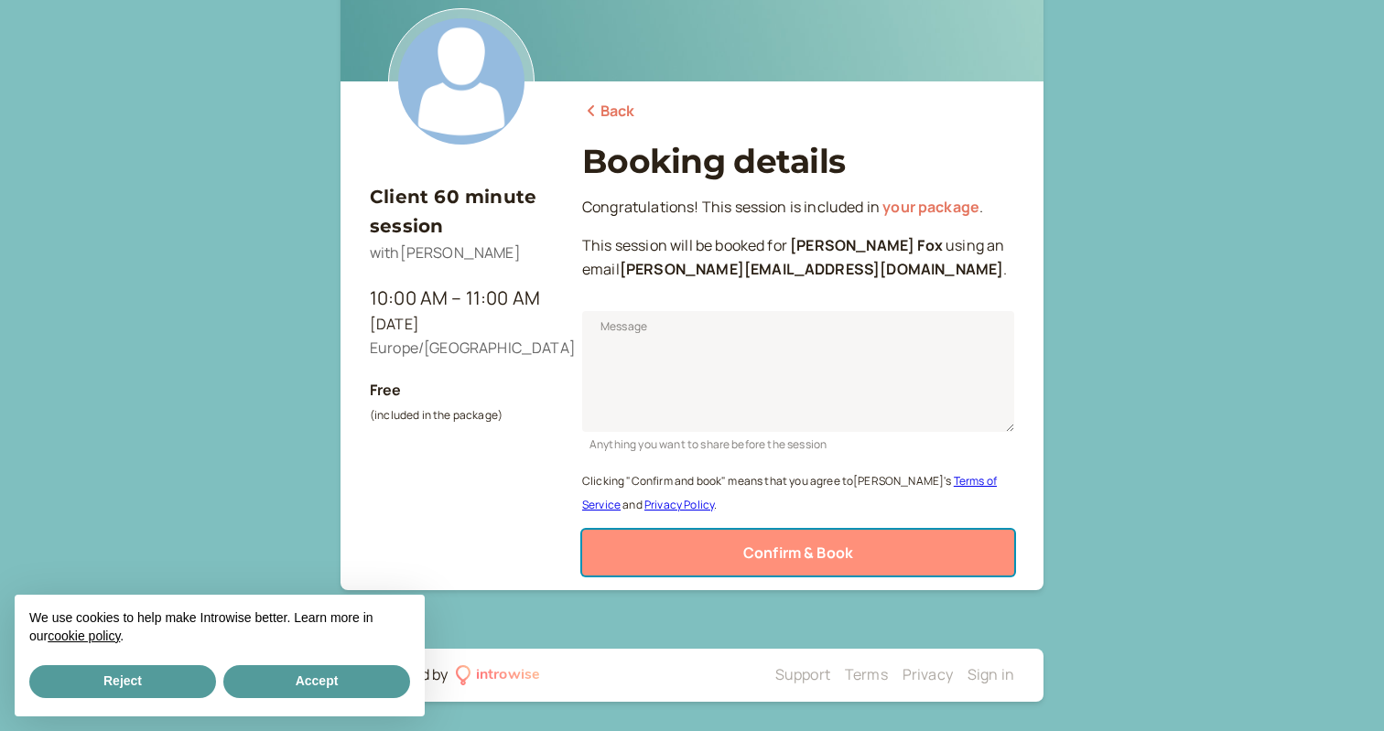
click at [708, 541] on button "Confirm & Book" at bounding box center [798, 553] width 432 height 46
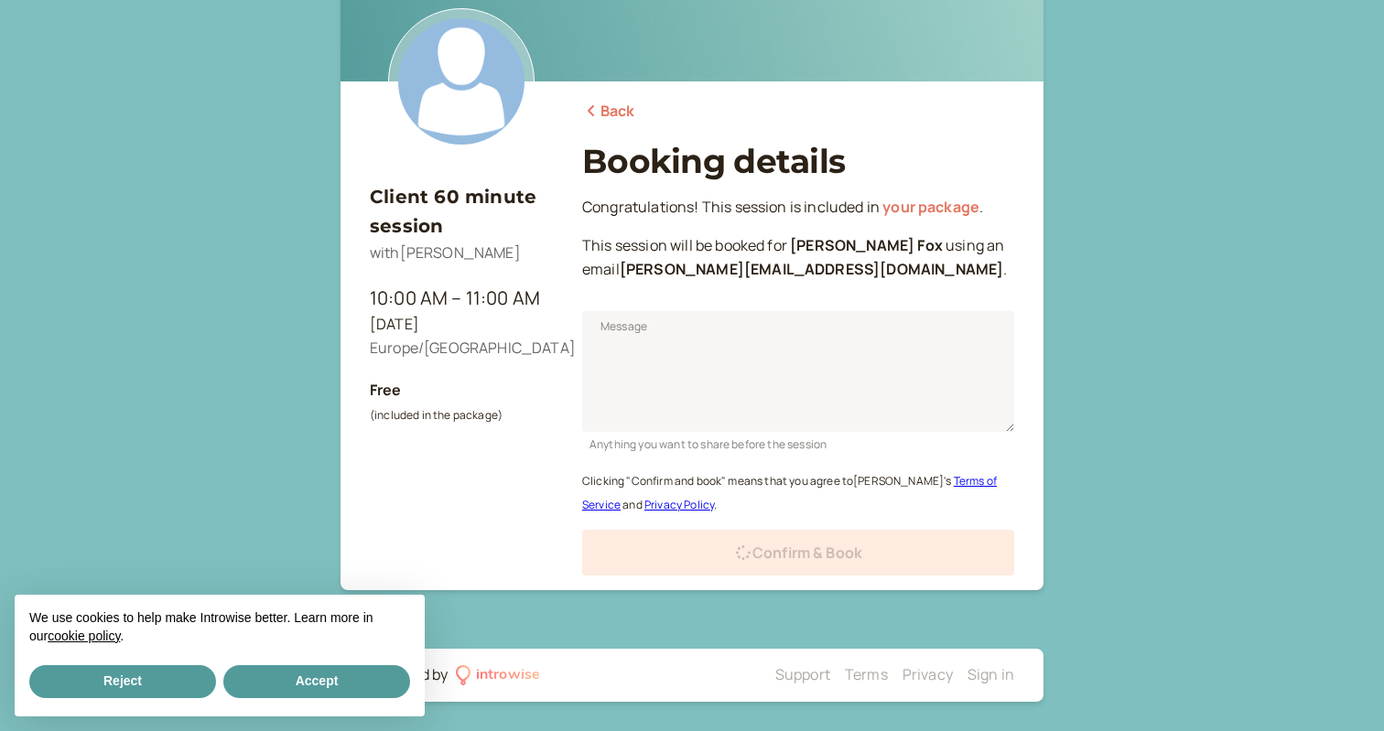
scroll to position [86, 0]
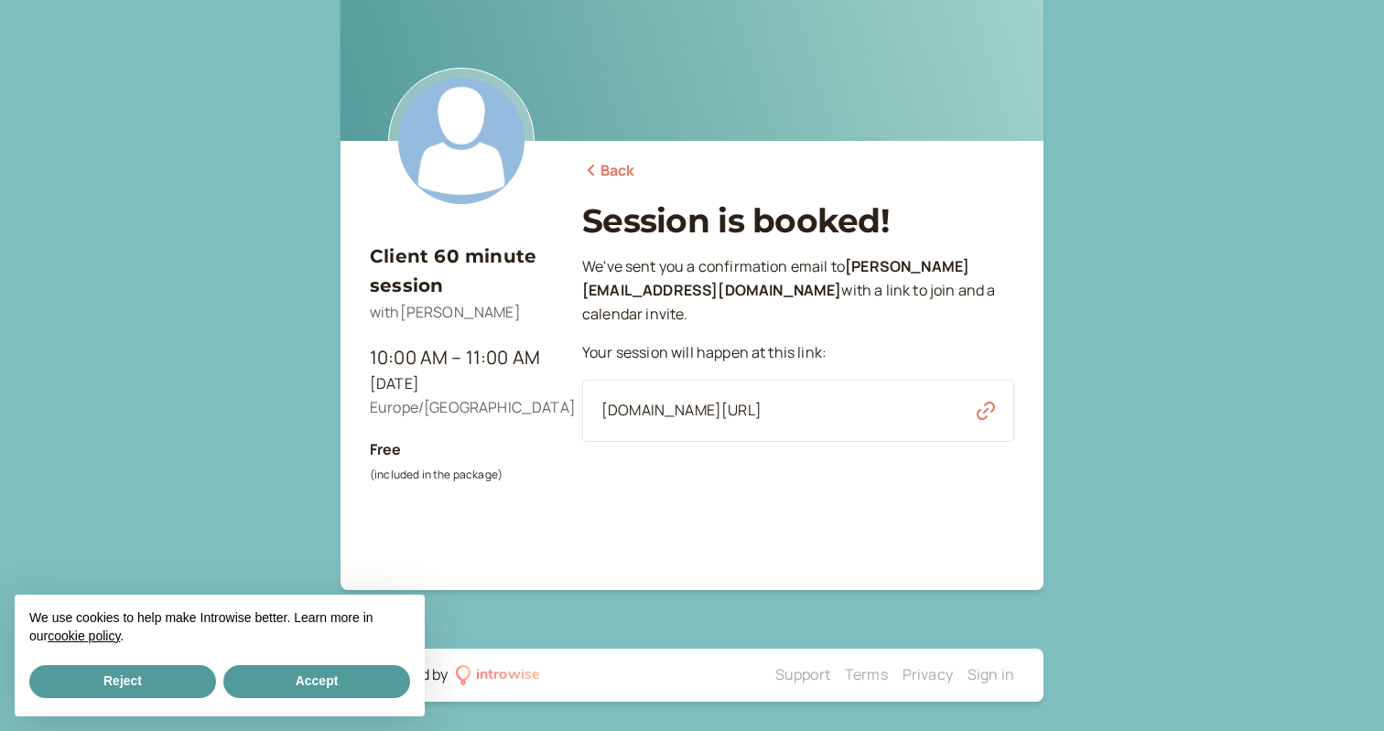
click at [611, 168] on link "Back" at bounding box center [608, 171] width 53 height 24
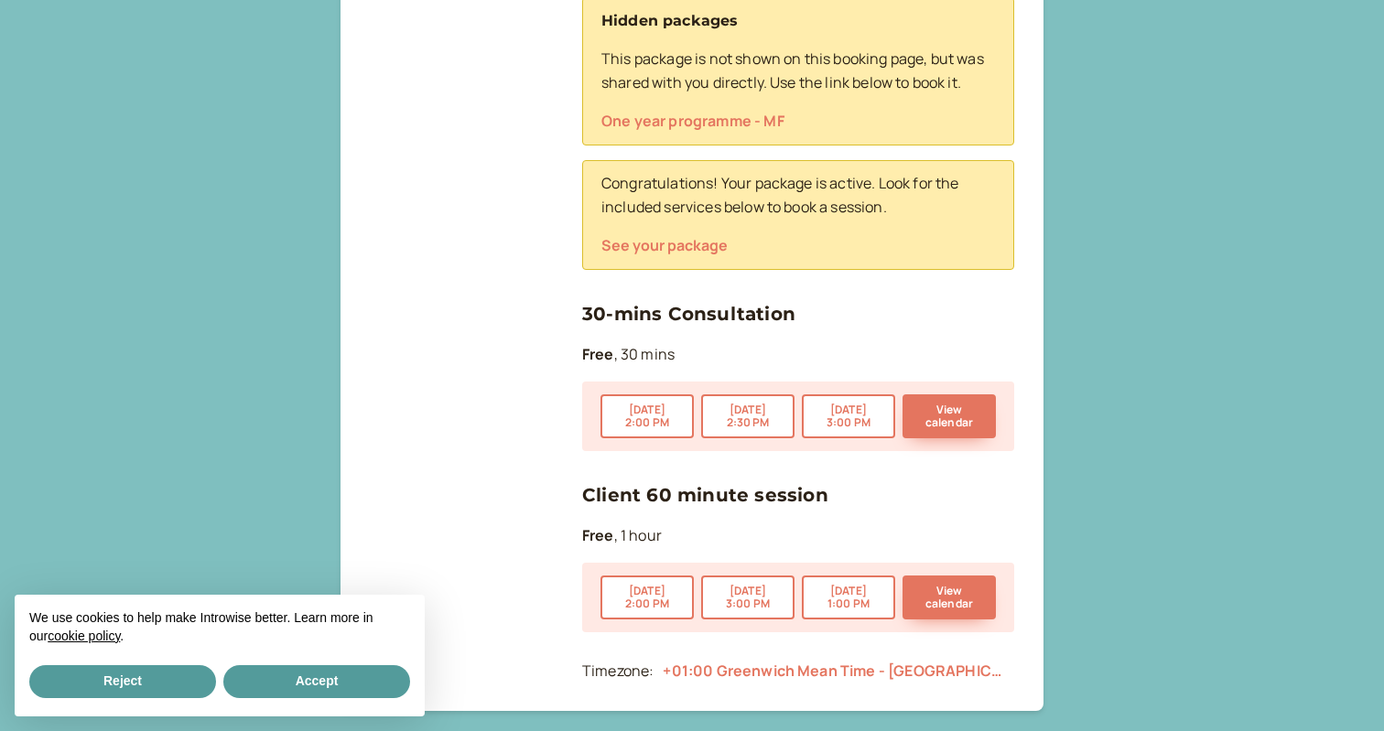
scroll to position [800, 0]
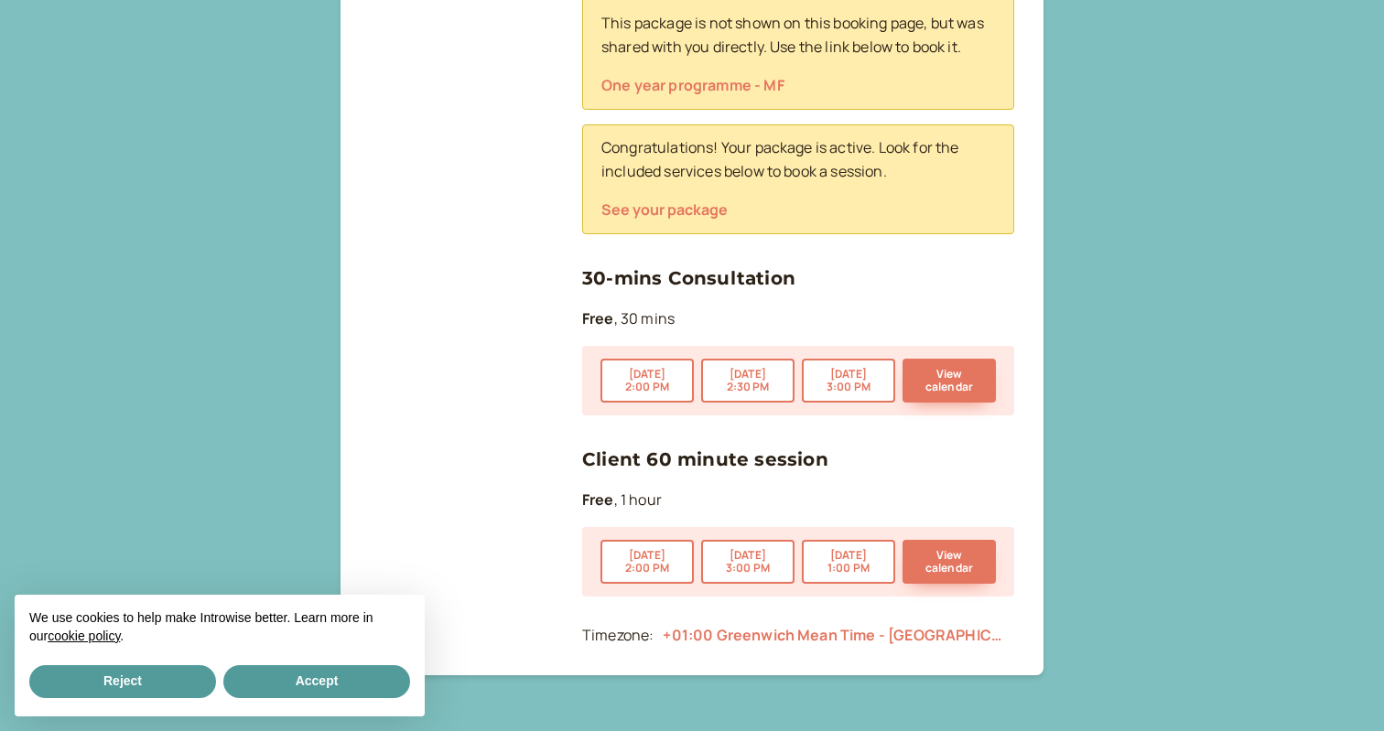
click at [948, 592] on div "[DATE] 2:00 PM [DATE] 3:00 PM [DATE] 1:00 PM View calendar" at bounding box center [798, 562] width 432 height 70
click at [942, 566] on button "View calendar" at bounding box center [949, 562] width 93 height 44
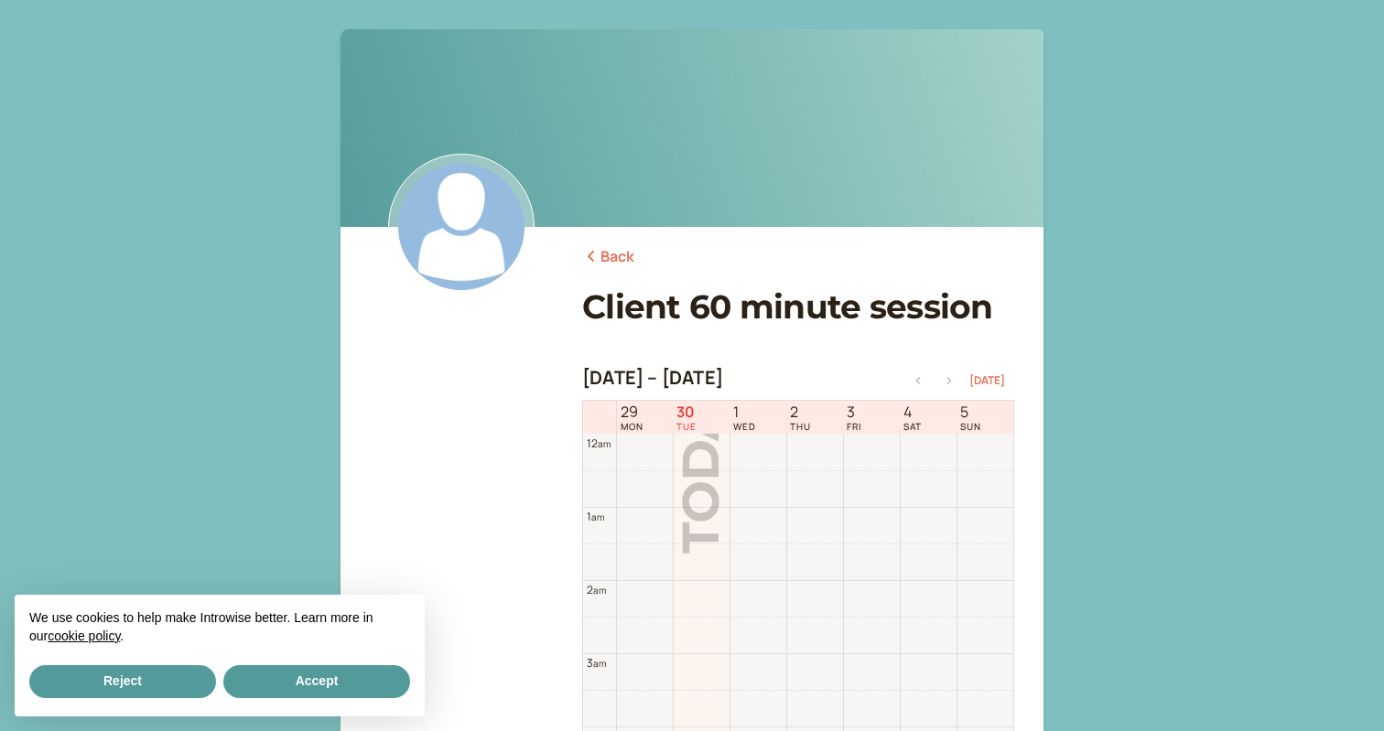
scroll to position [587, 0]
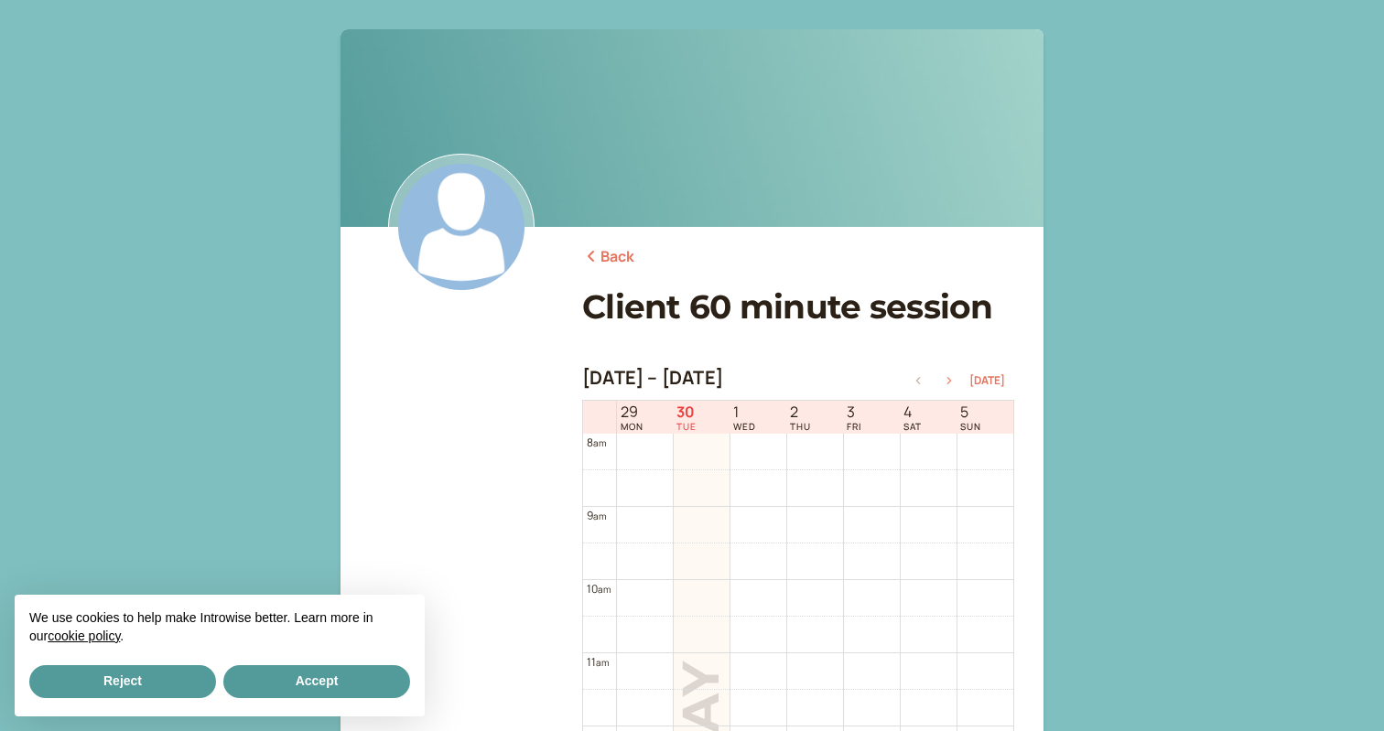
click at [955, 384] on icon "button" at bounding box center [949, 380] width 22 height 7
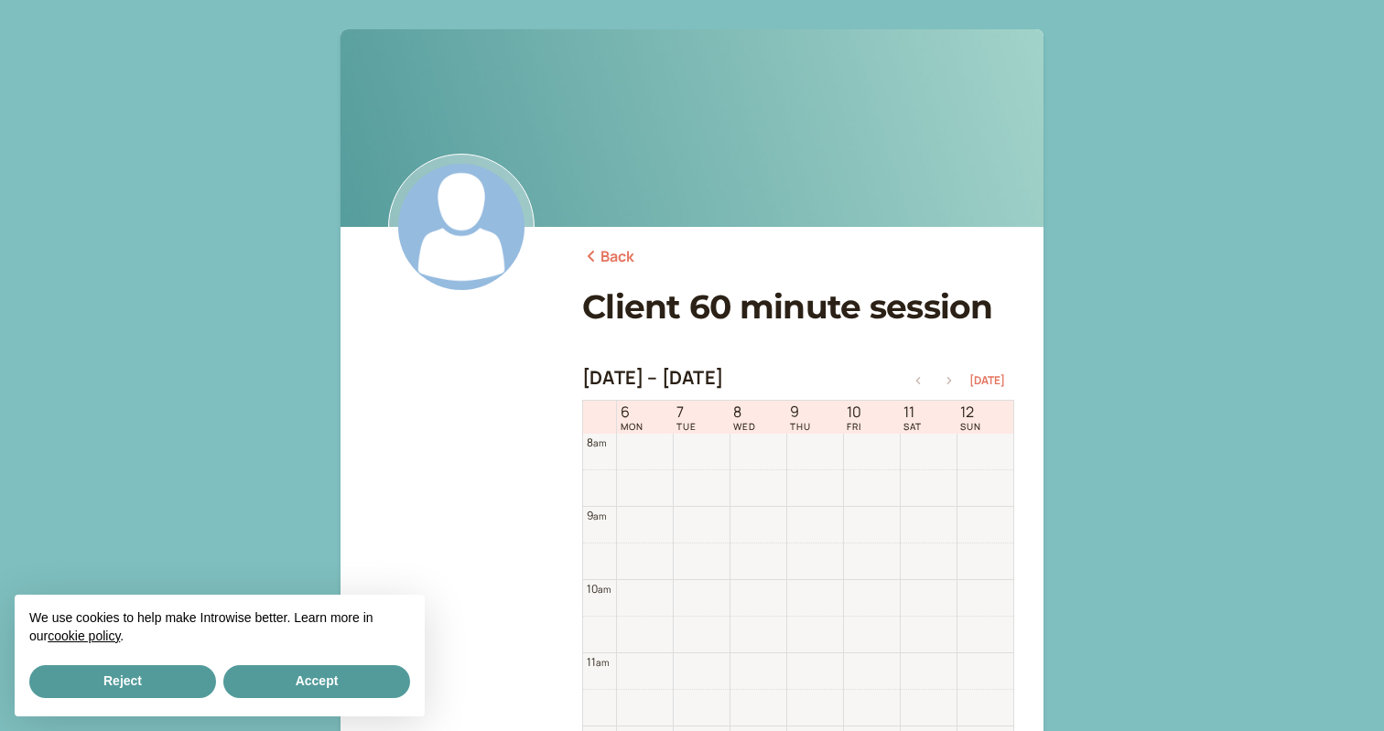
click at [955, 384] on icon "button" at bounding box center [949, 380] width 22 height 7
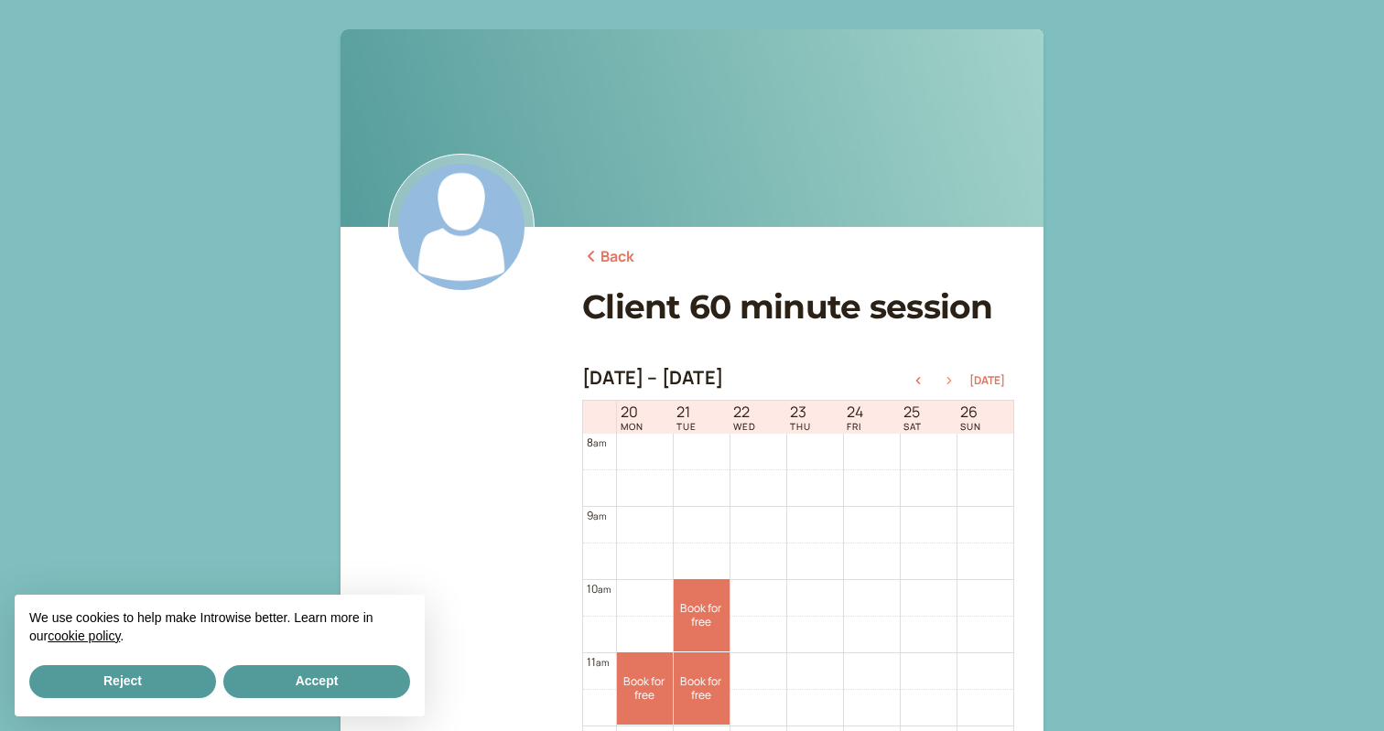
click at [955, 384] on icon "button" at bounding box center [949, 380] width 22 height 7
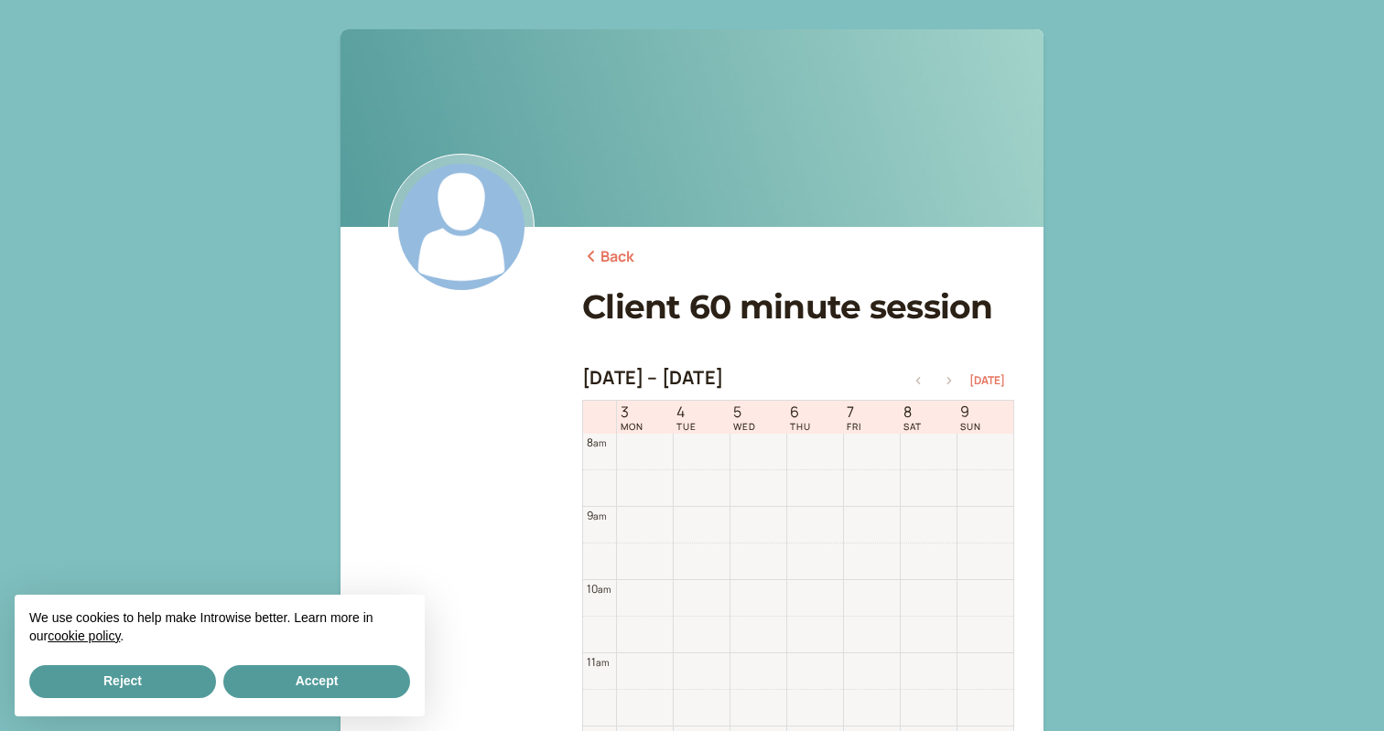
click at [955, 384] on icon "button" at bounding box center [949, 380] width 22 height 7
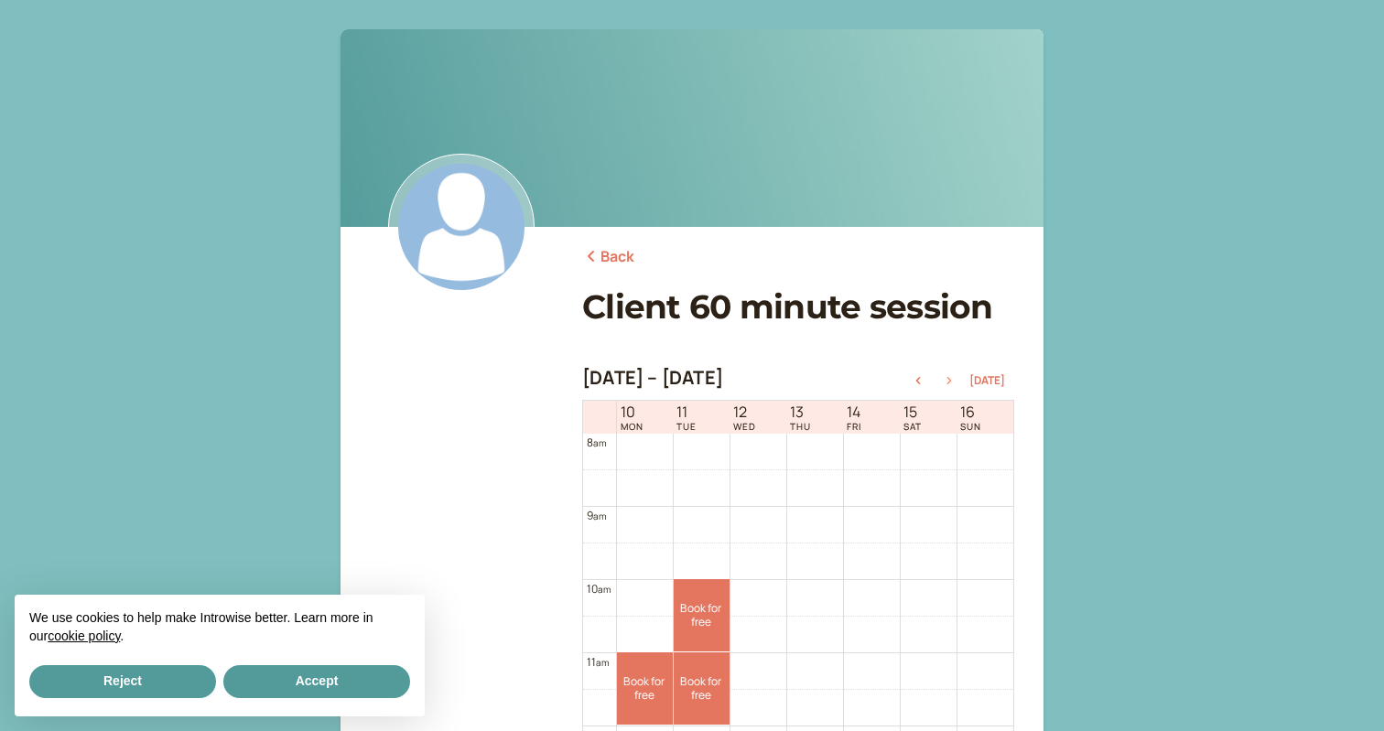
click at [955, 384] on icon "button" at bounding box center [949, 380] width 22 height 7
click at [647, 600] on link "Book for free free" at bounding box center [645, 615] width 56 height 72
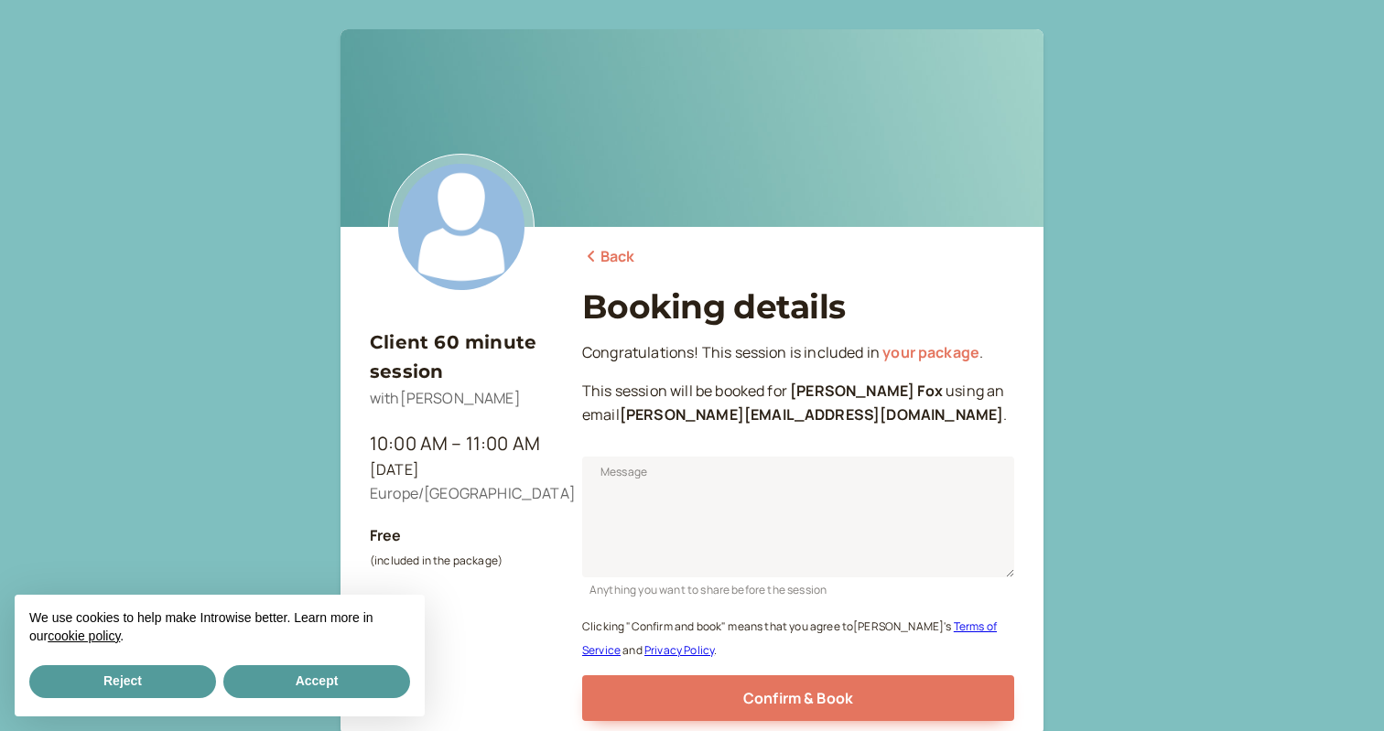
scroll to position [146, 0]
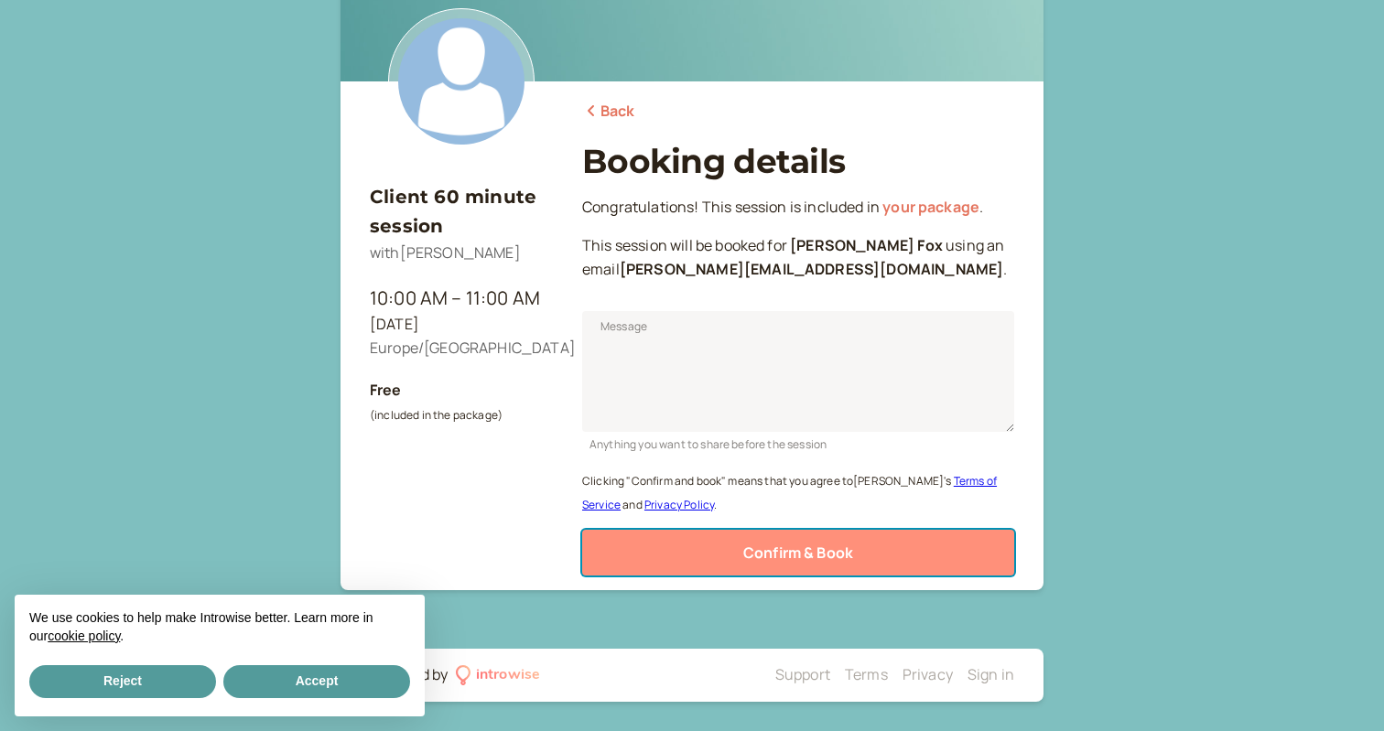
click at [767, 567] on button "Confirm & Book" at bounding box center [798, 553] width 432 height 46
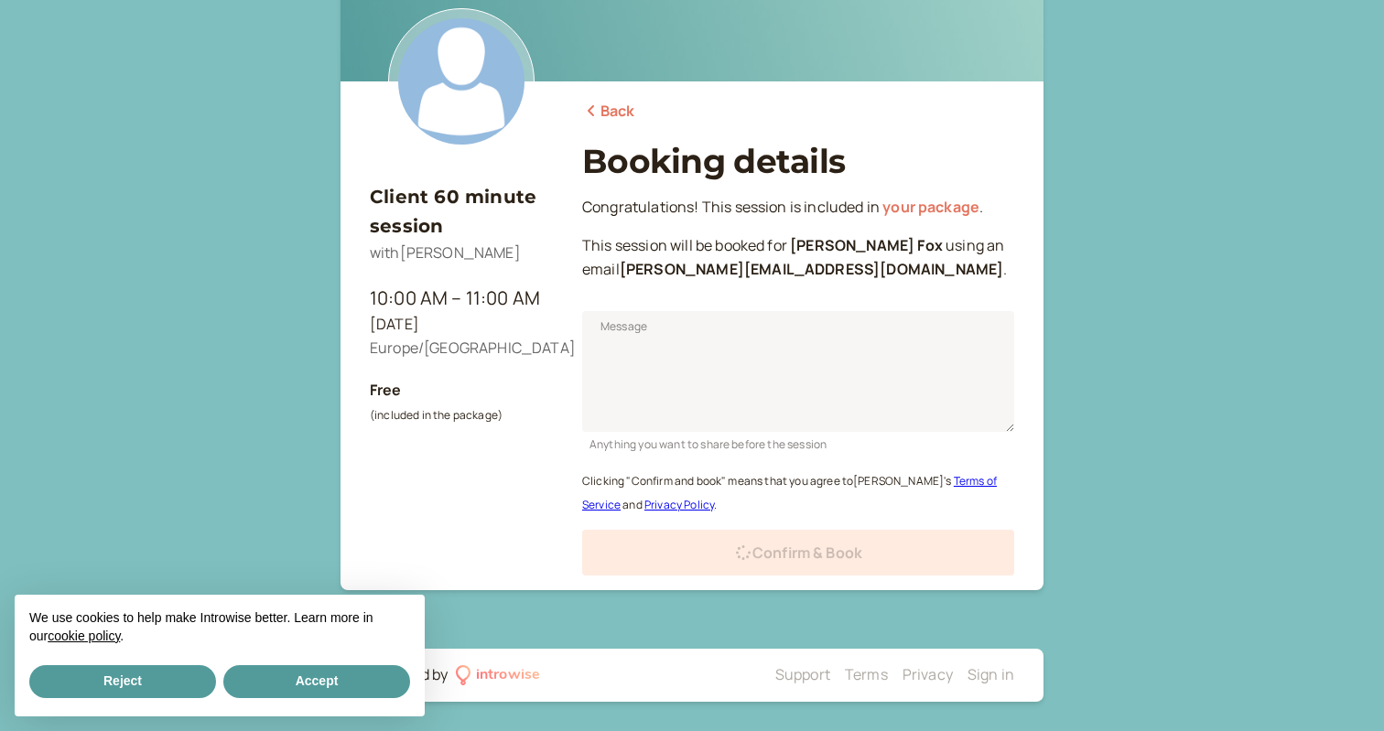
scroll to position [86, 0]
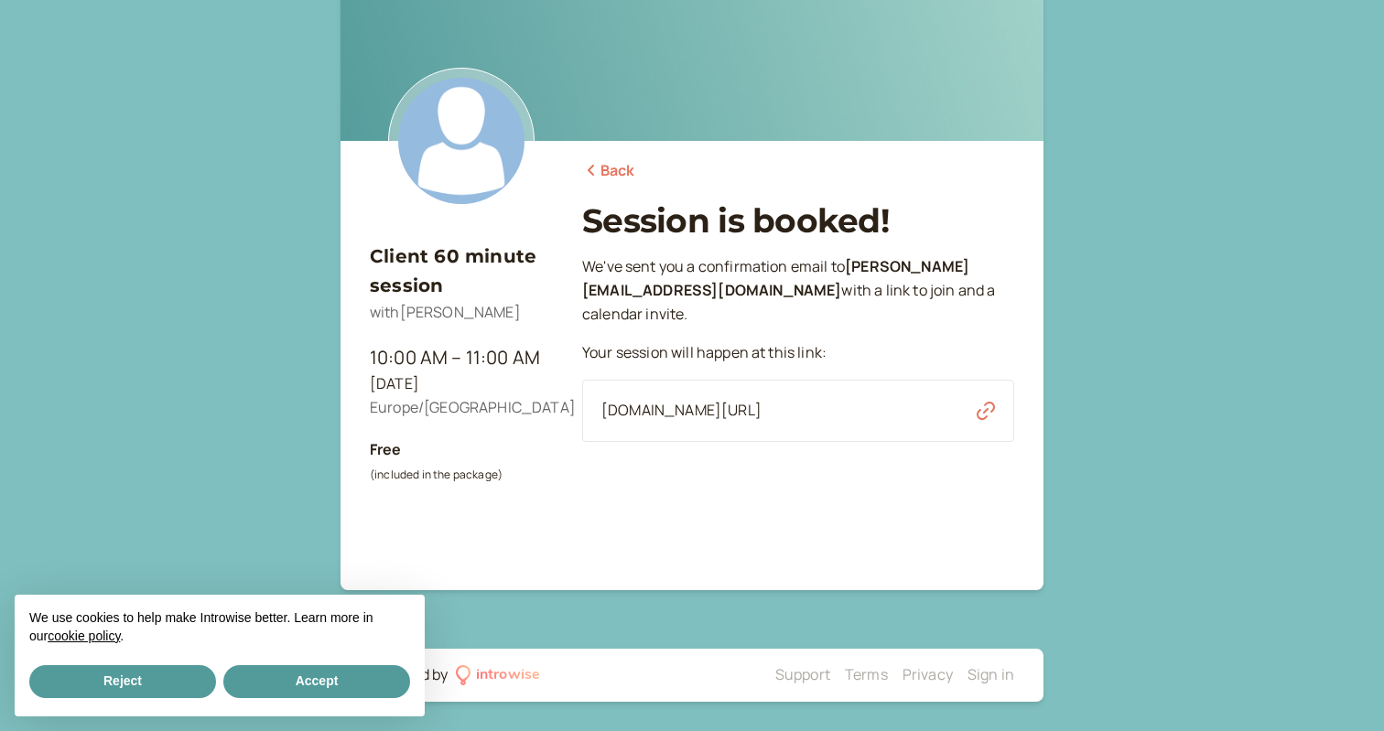
click at [615, 168] on link "Back" at bounding box center [608, 171] width 53 height 24
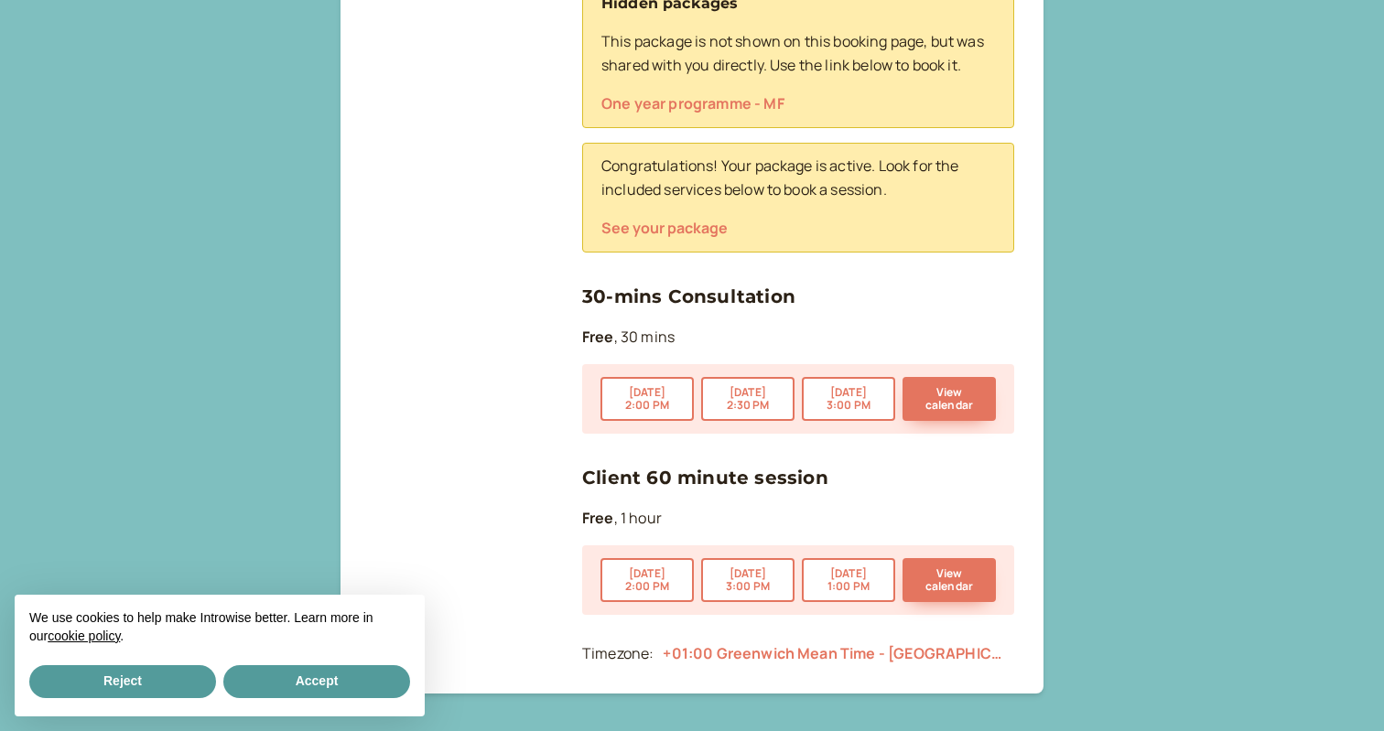
scroll to position [791, 0]
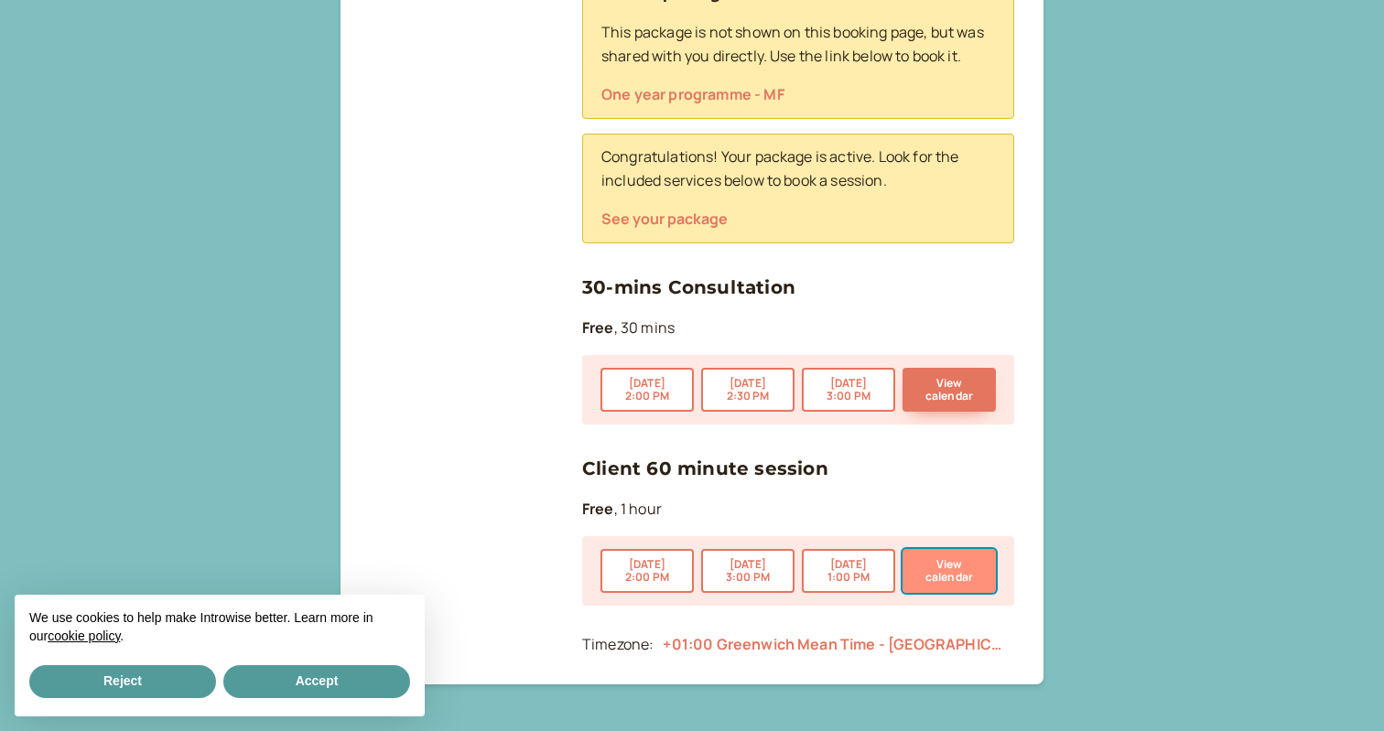
click at [966, 579] on button "View calendar" at bounding box center [949, 571] width 93 height 44
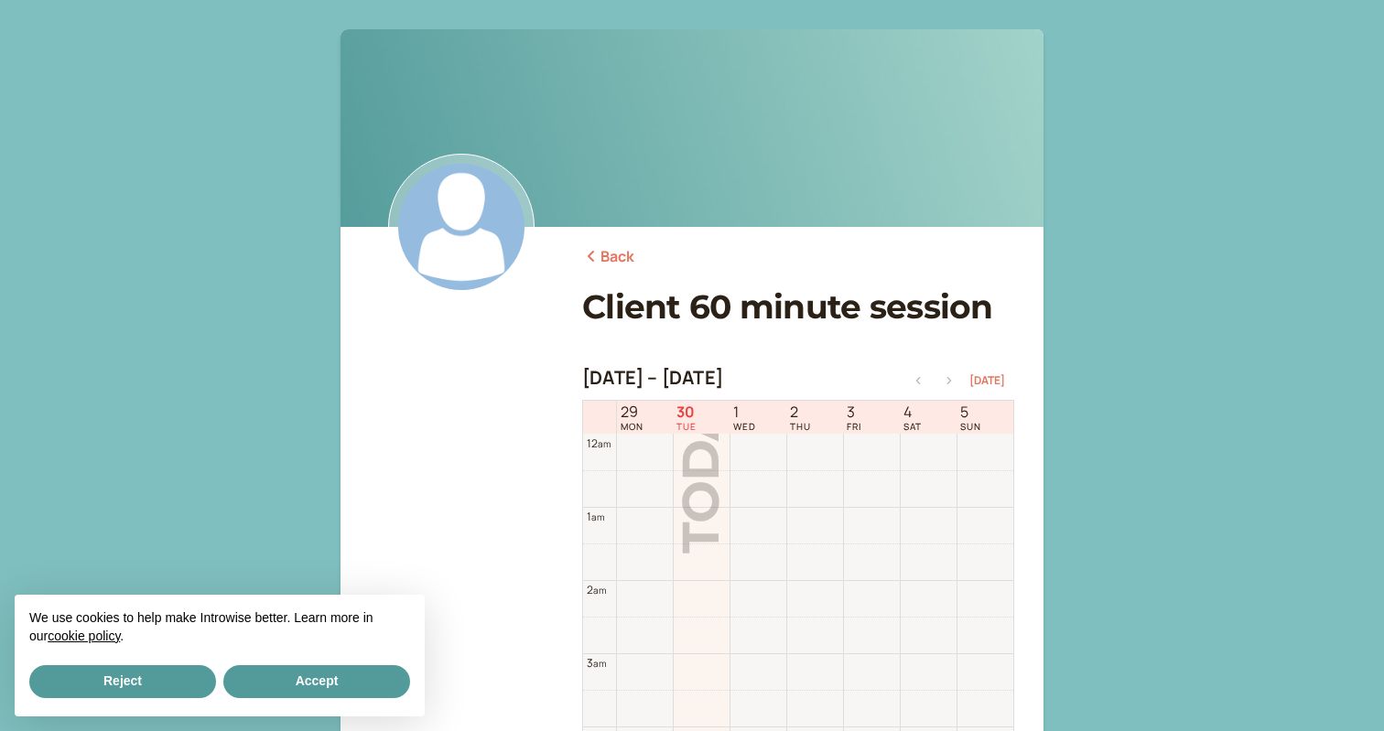
scroll to position [587, 0]
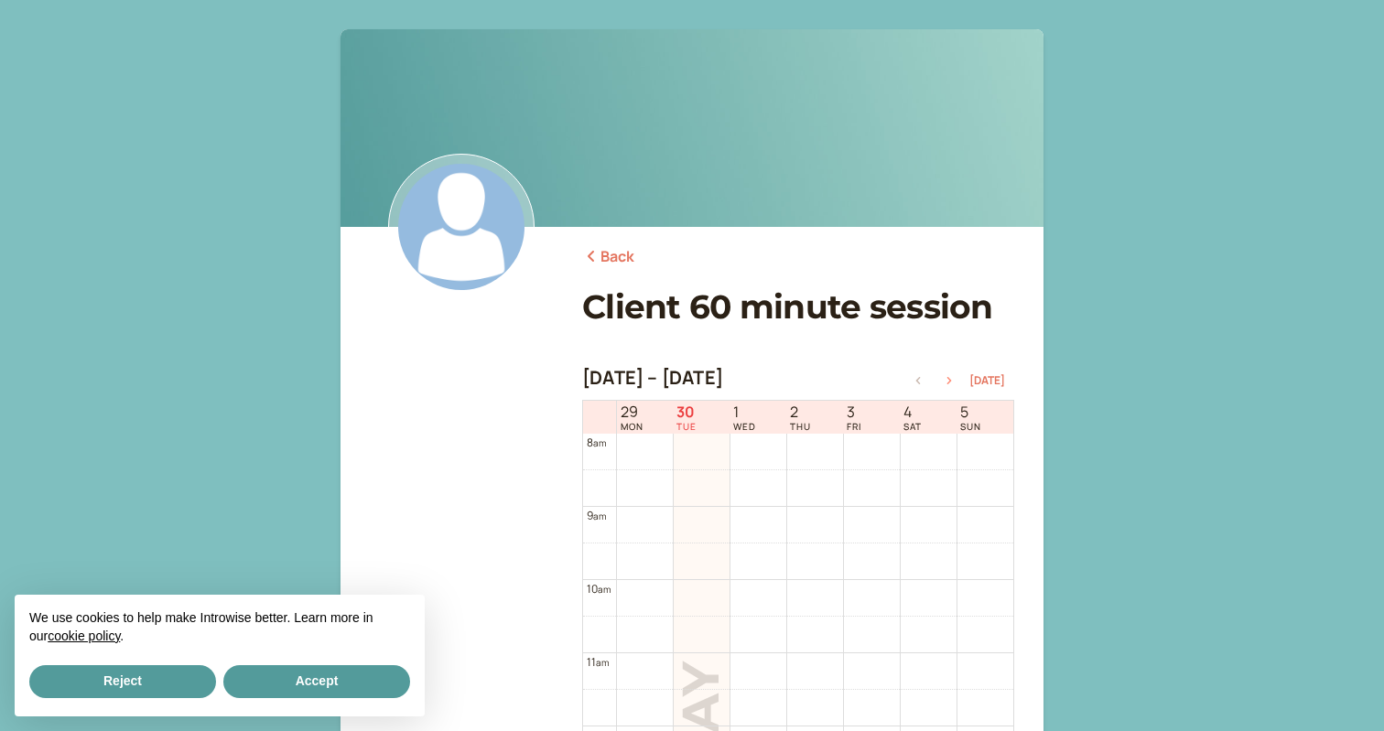
click at [953, 381] on icon "button" at bounding box center [949, 380] width 22 height 7
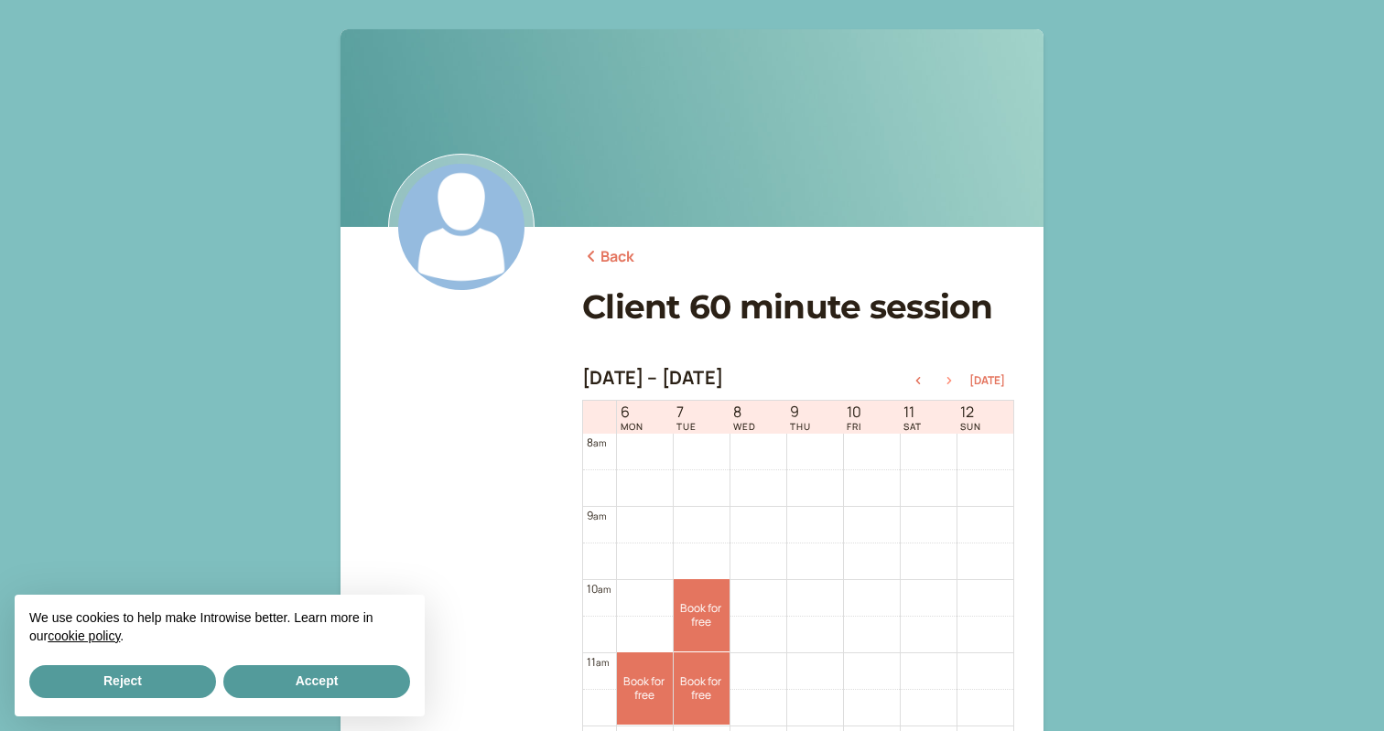
click at [953, 381] on icon "button" at bounding box center [949, 380] width 22 height 7
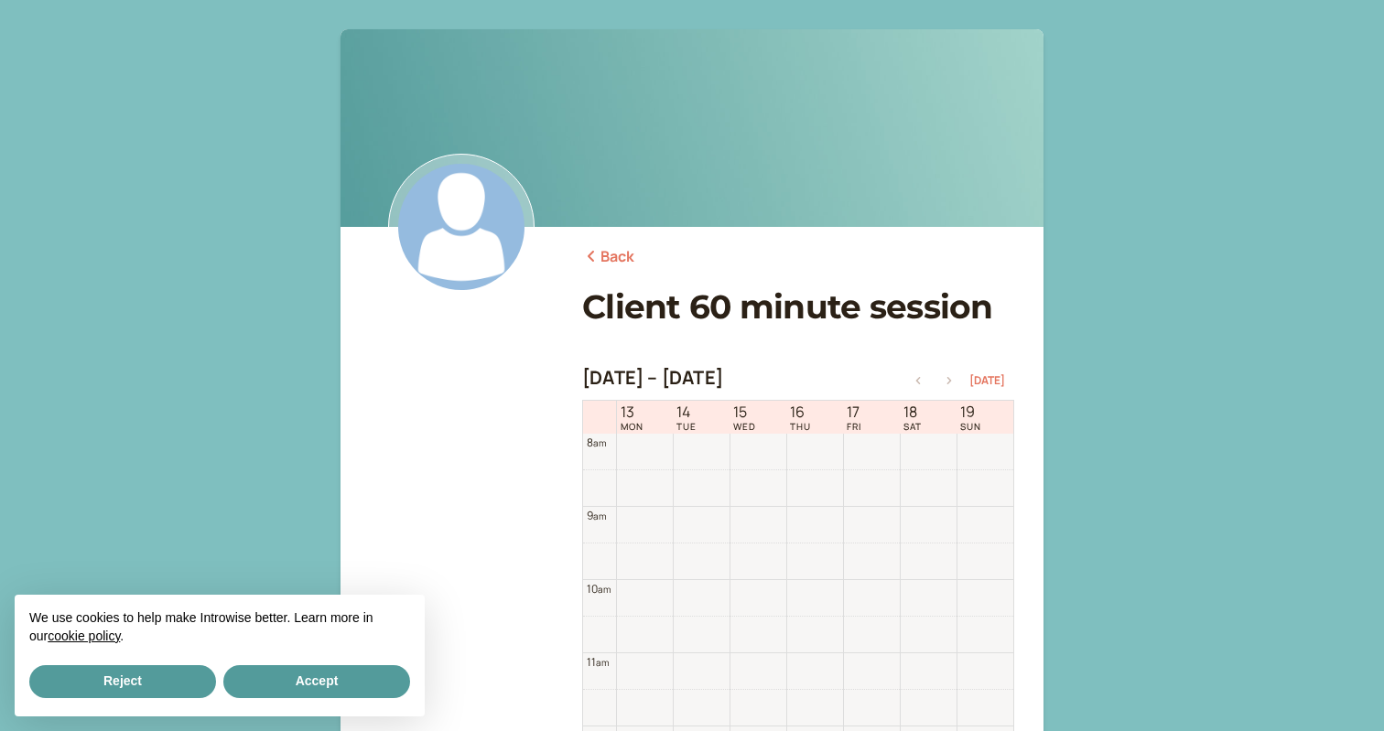
click at [953, 381] on icon "button" at bounding box center [949, 380] width 22 height 7
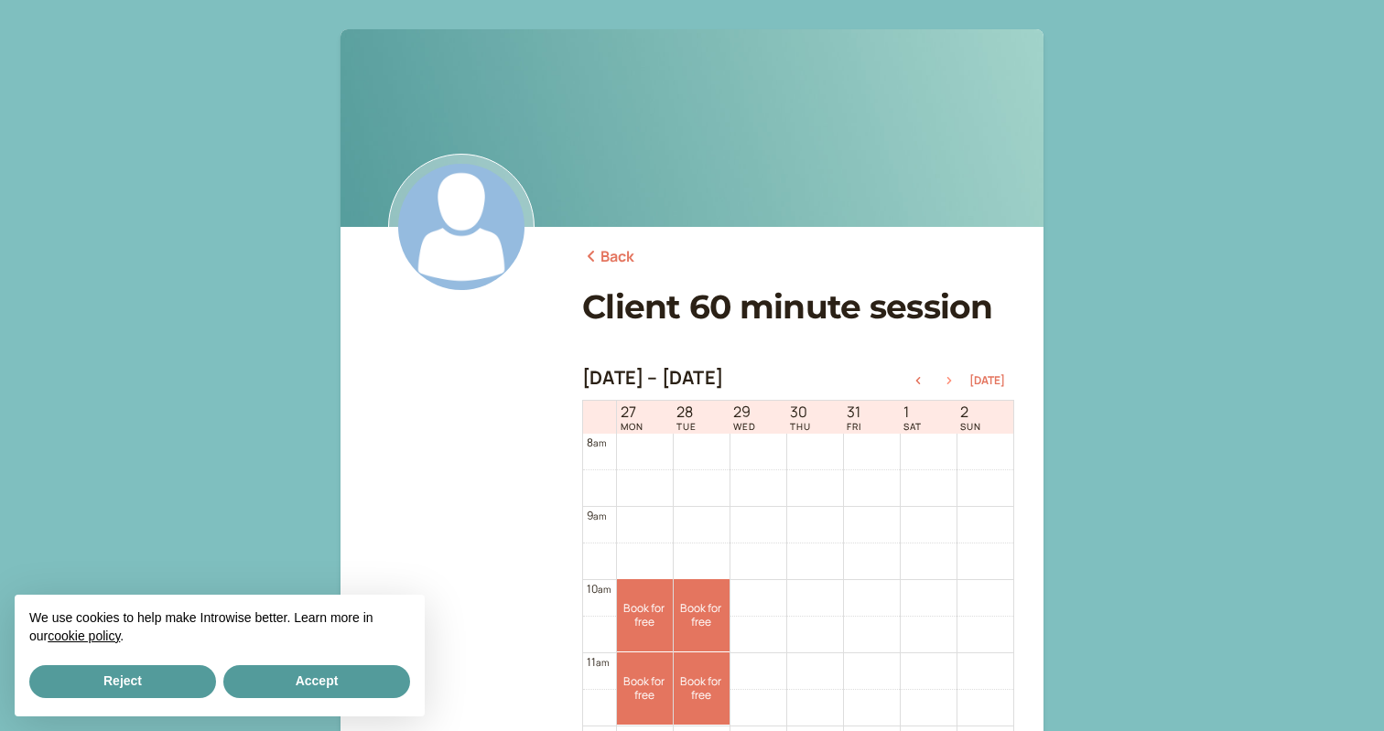
click at [953, 381] on icon "button" at bounding box center [949, 380] width 22 height 7
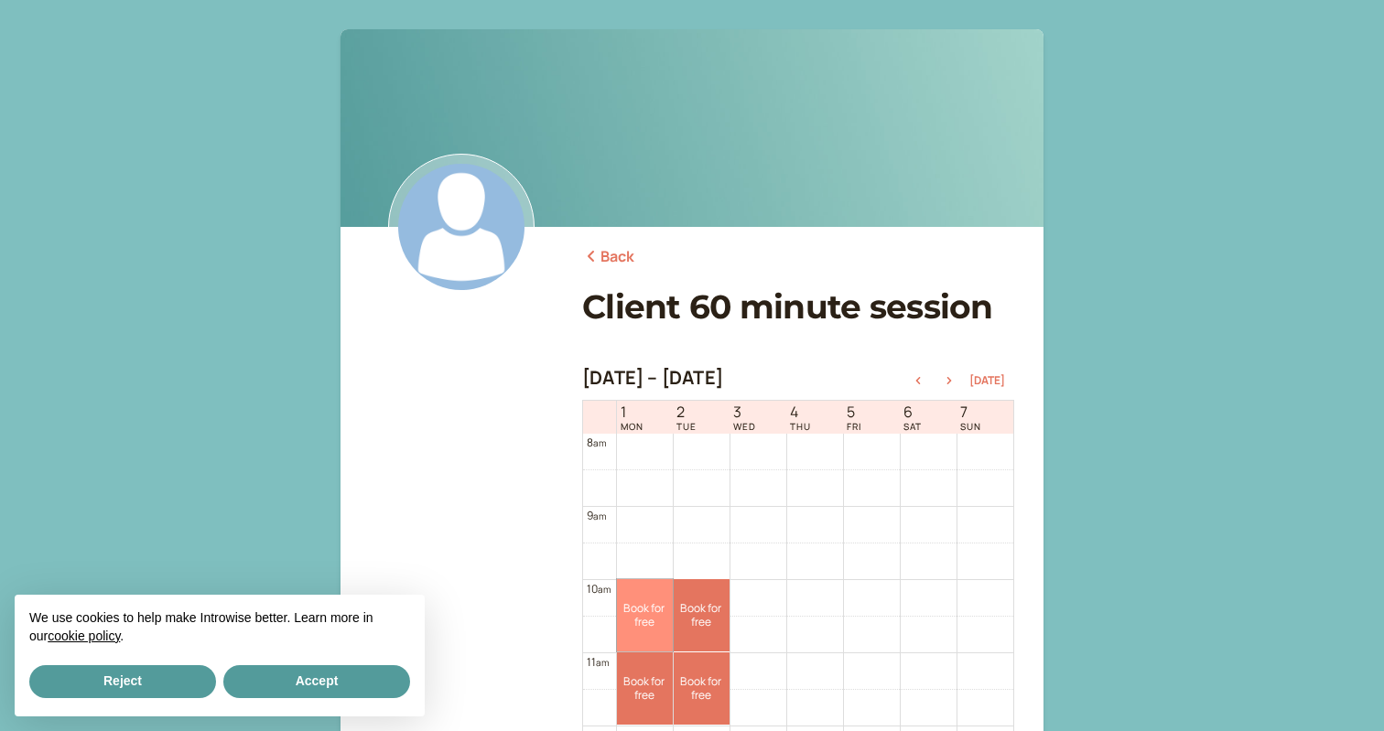
click at [643, 608] on link "Book for free free" at bounding box center [645, 615] width 56 height 72
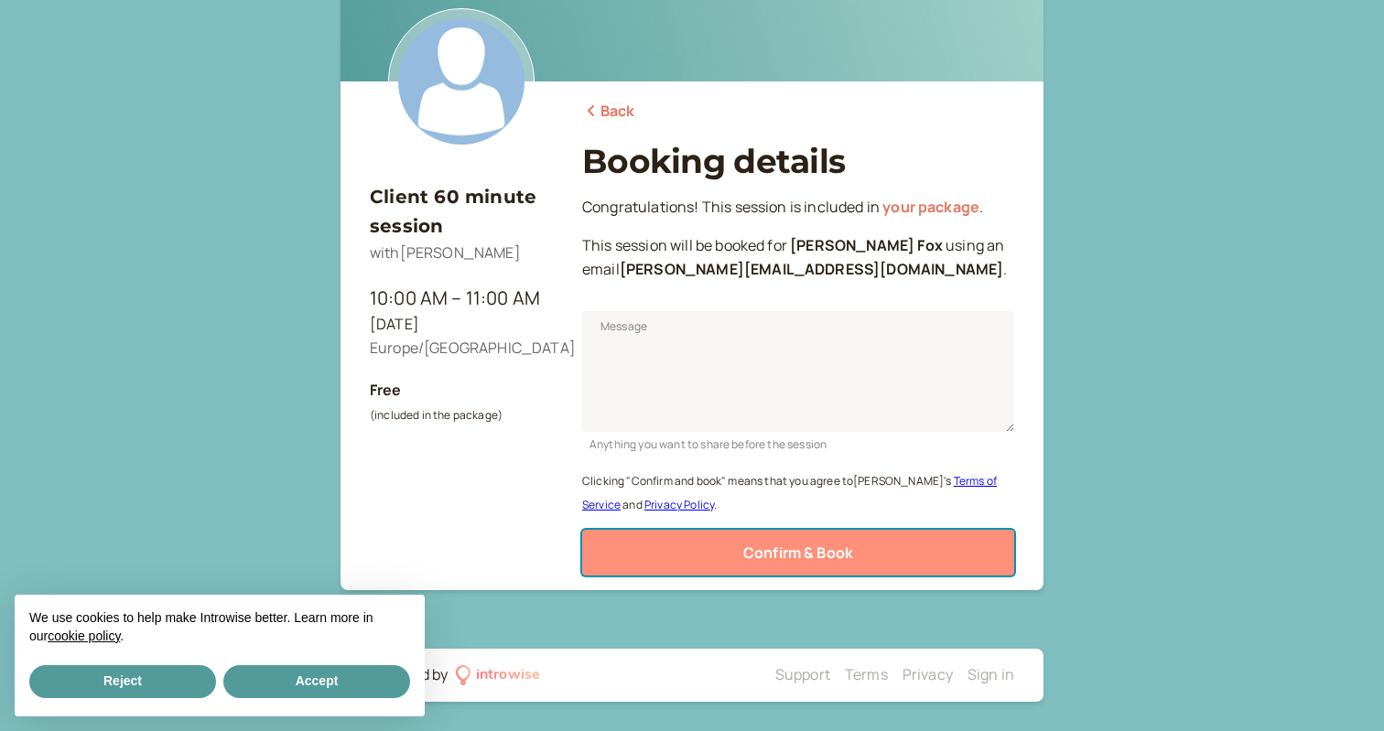
click at [758, 550] on span "Confirm & Book" at bounding box center [798, 553] width 110 height 20
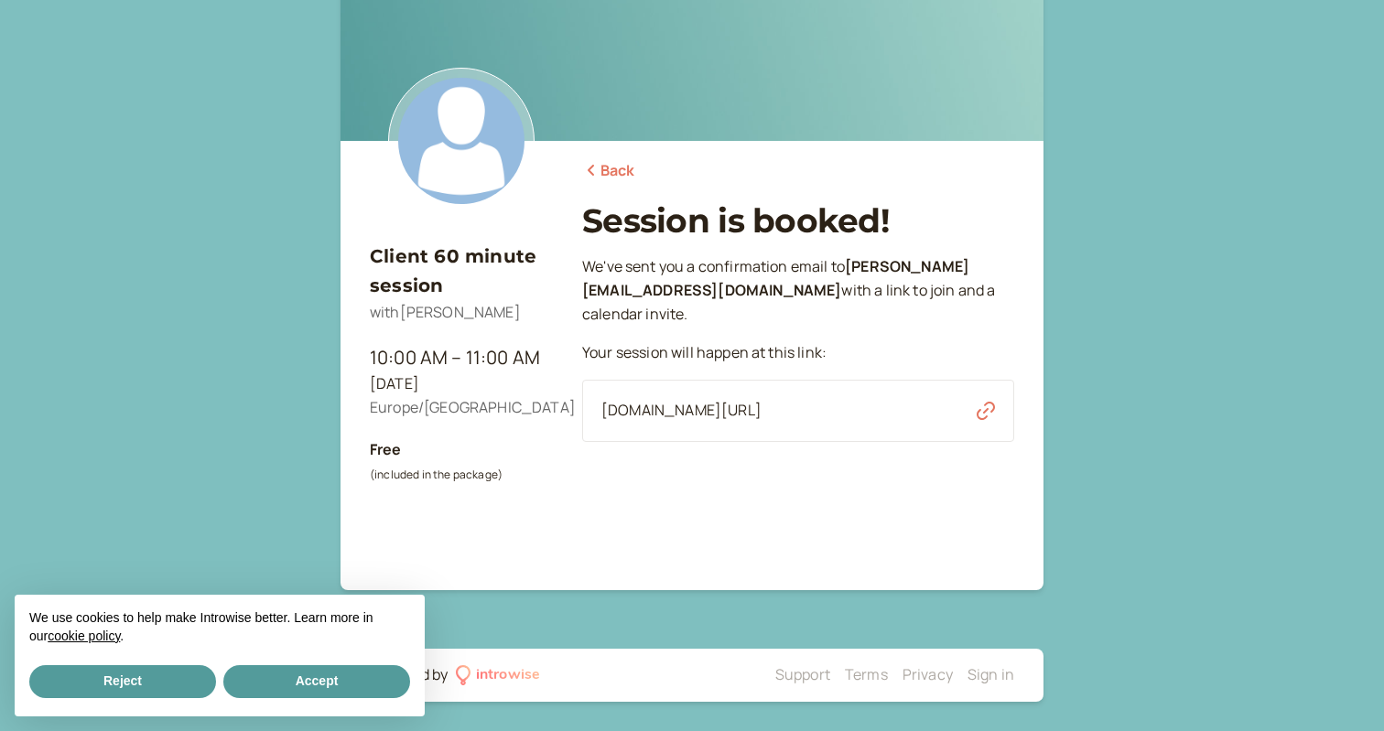
scroll to position [86, 0]
click at [620, 173] on link "Back" at bounding box center [608, 171] width 53 height 24
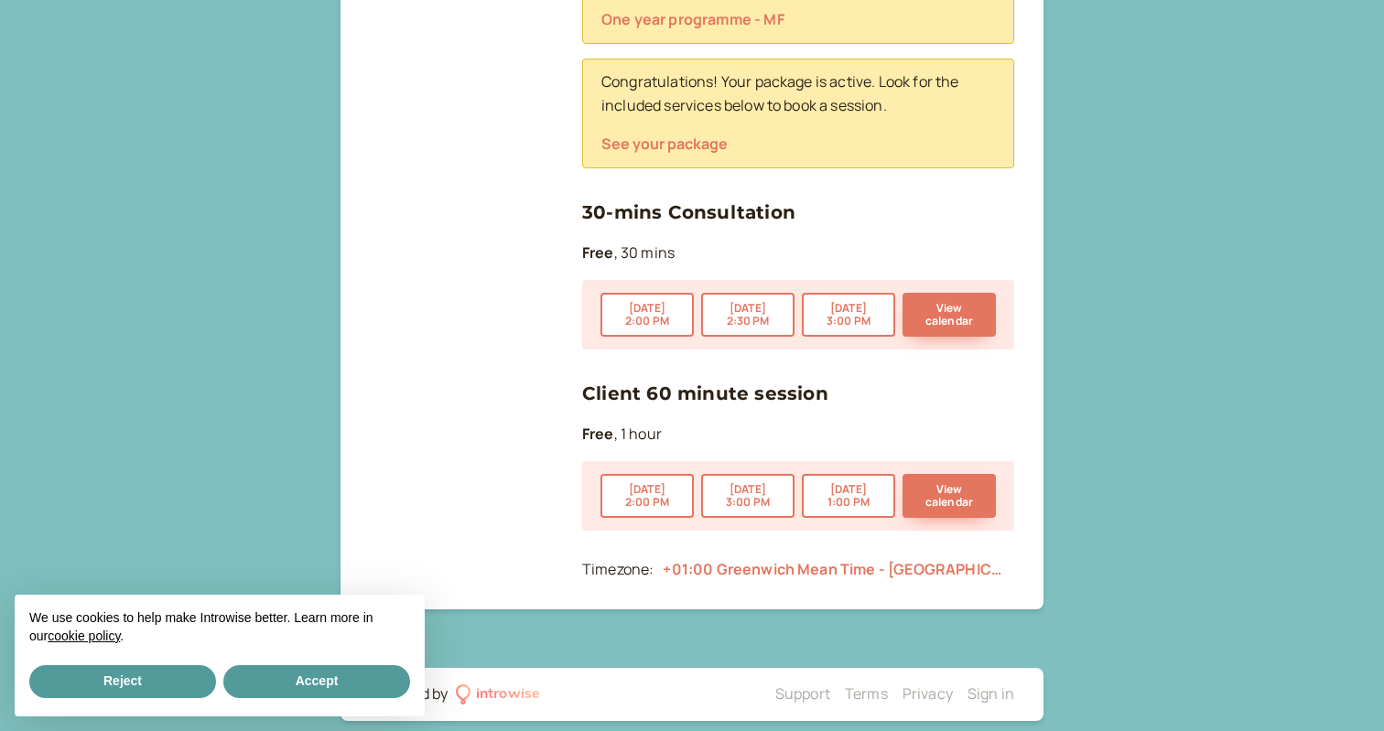
scroll to position [885, 0]
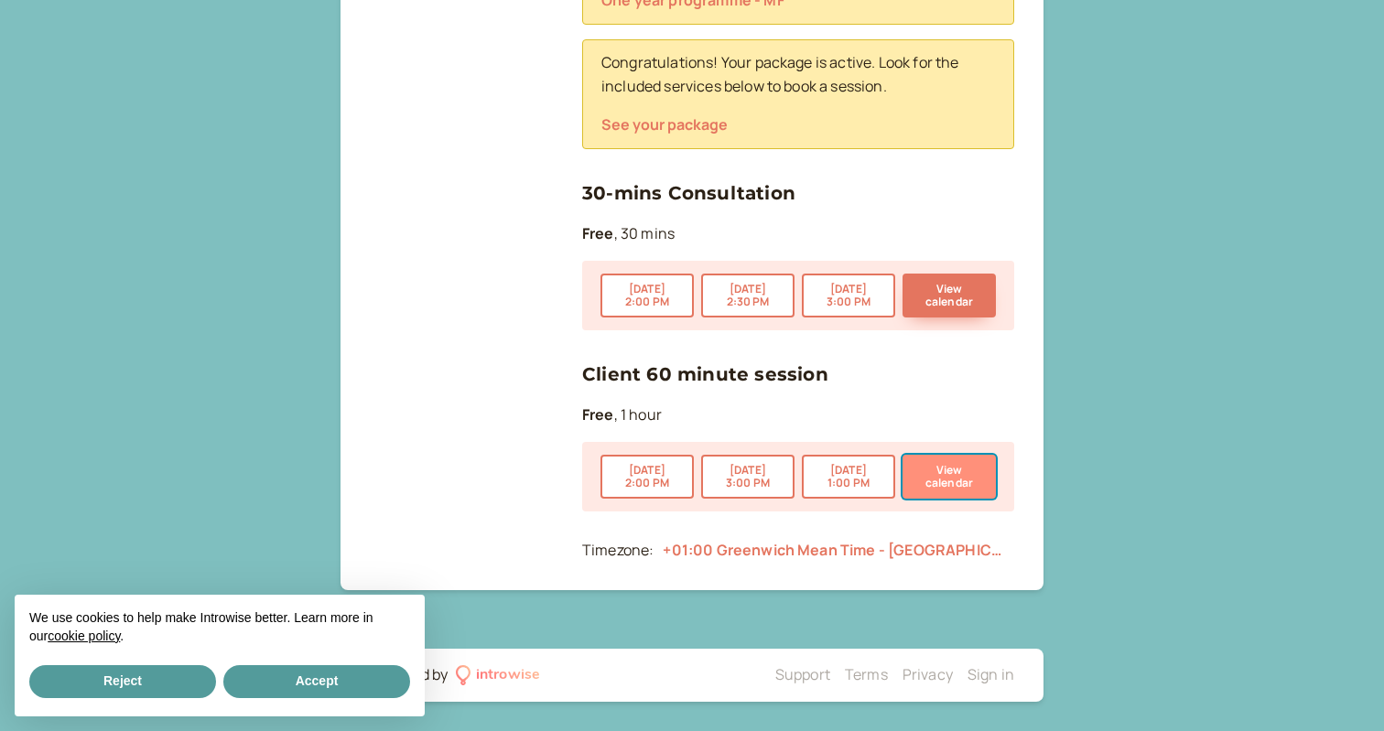
click at [946, 478] on button "View calendar" at bounding box center [949, 477] width 93 height 44
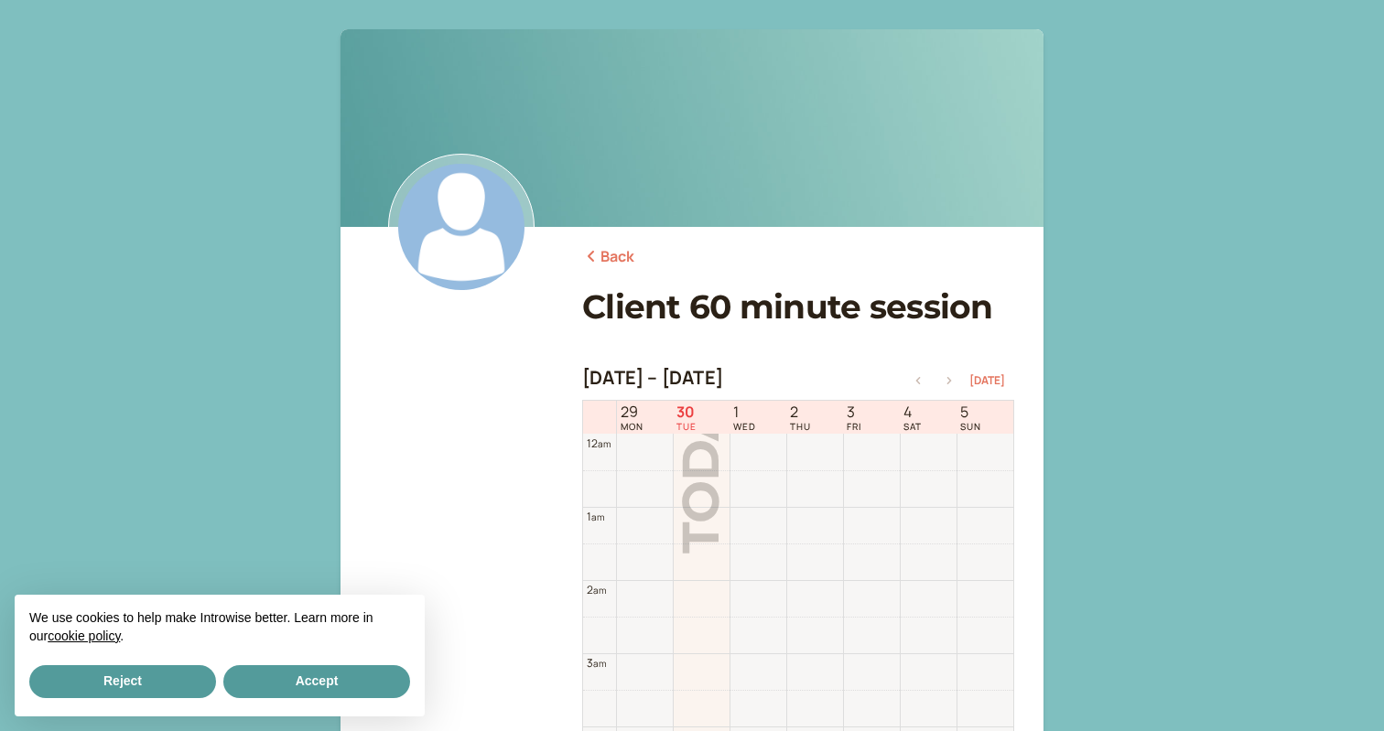
scroll to position [587, 0]
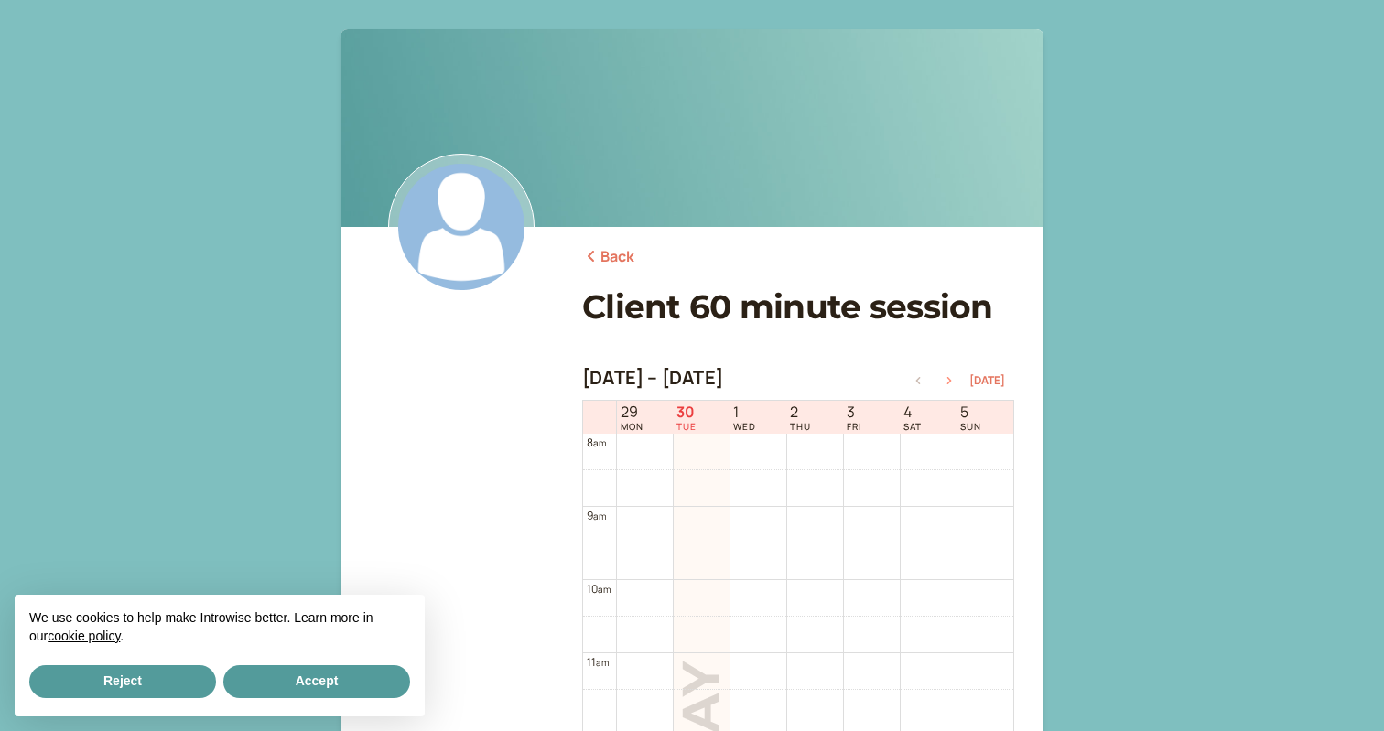
click at [957, 381] on icon "button" at bounding box center [949, 380] width 22 height 7
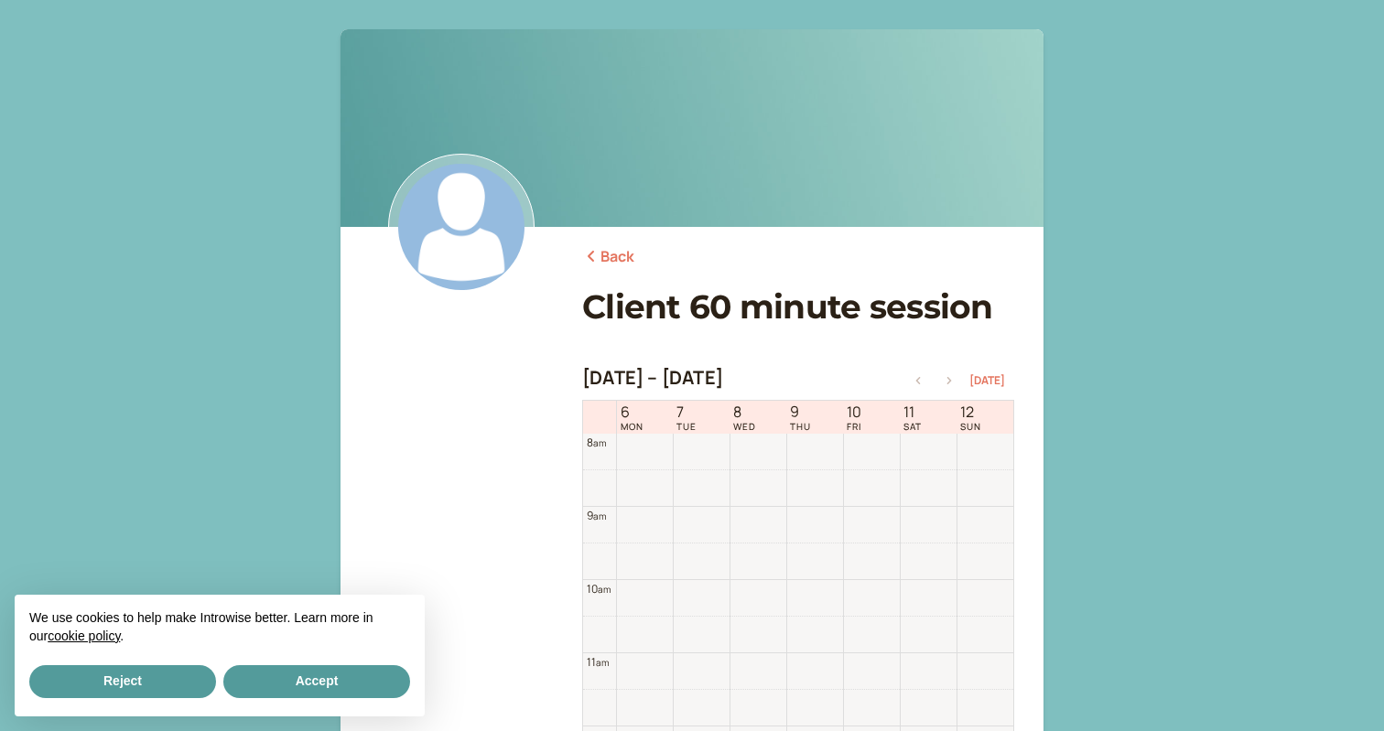
click at [957, 381] on icon "button" at bounding box center [949, 380] width 22 height 7
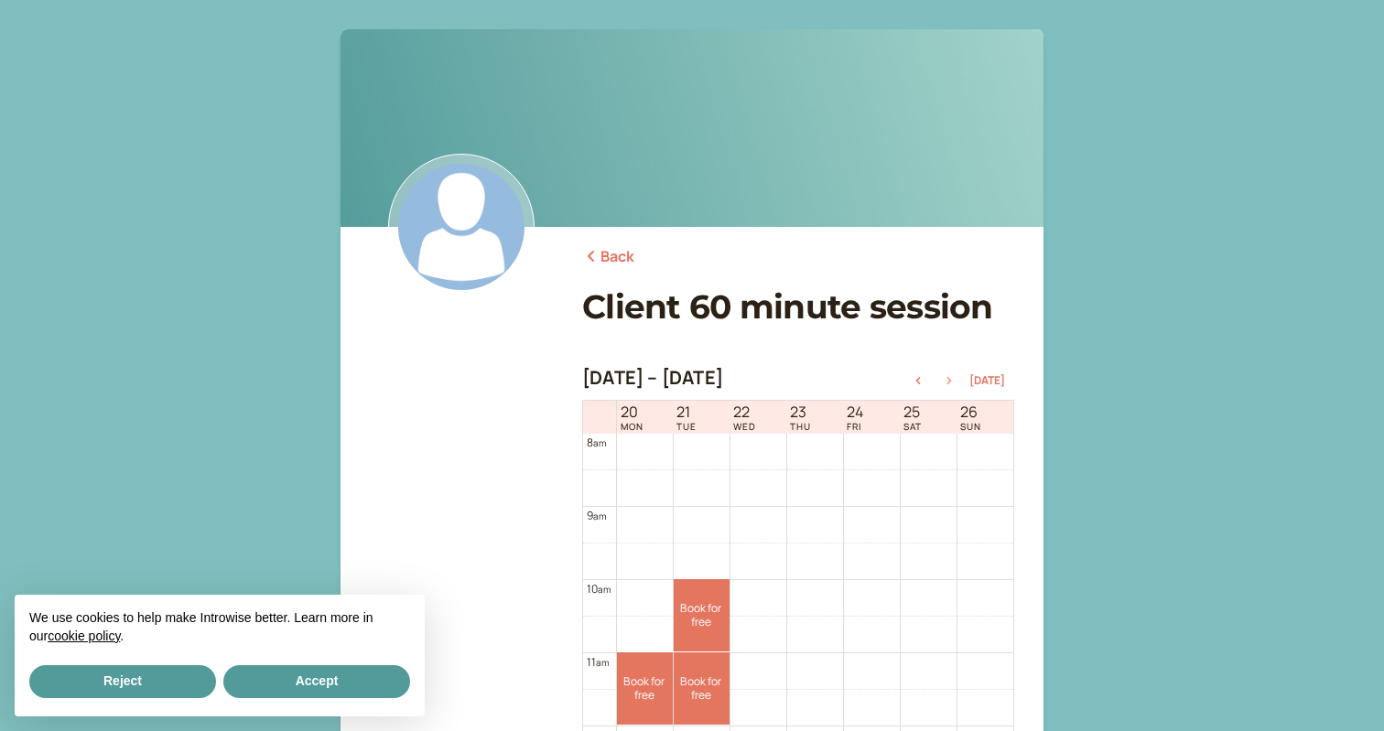
click at [957, 381] on icon "button" at bounding box center [949, 380] width 22 height 7
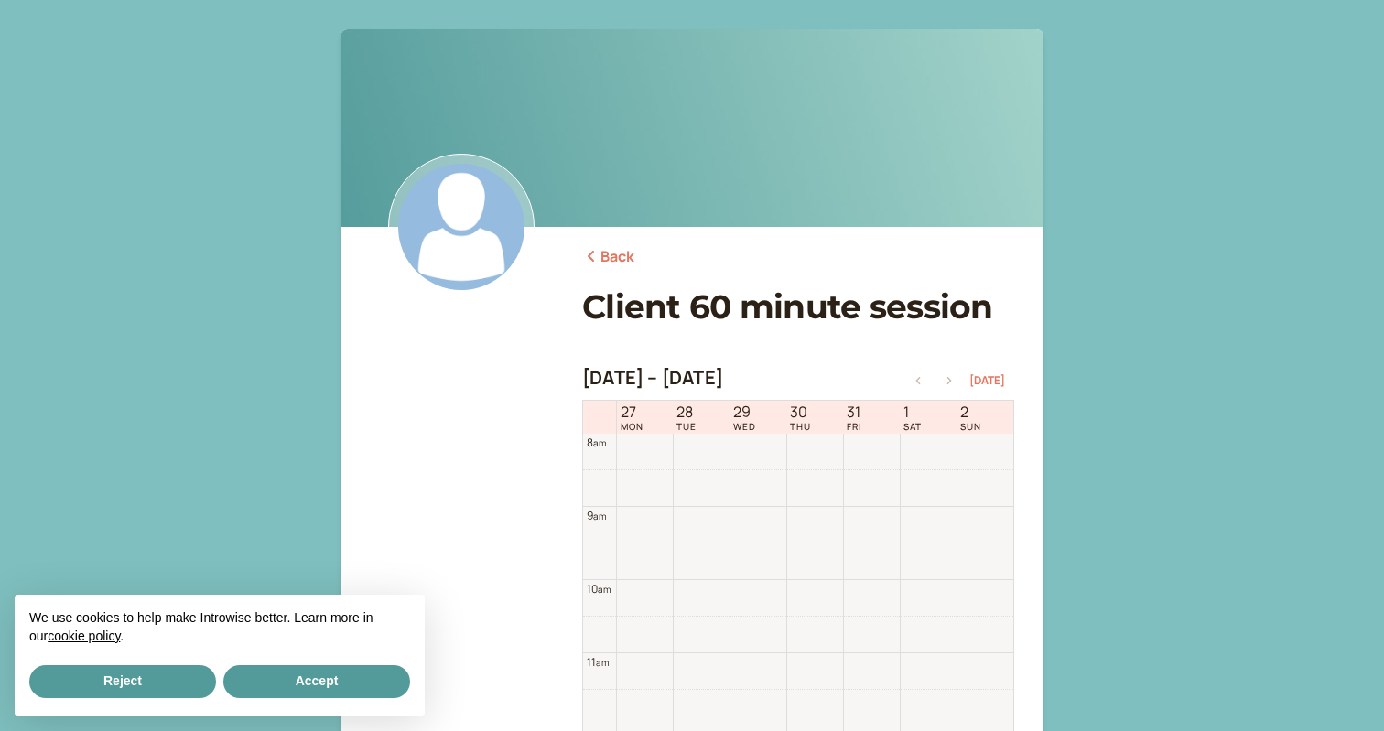
click at [957, 381] on icon "button" at bounding box center [949, 380] width 22 height 7
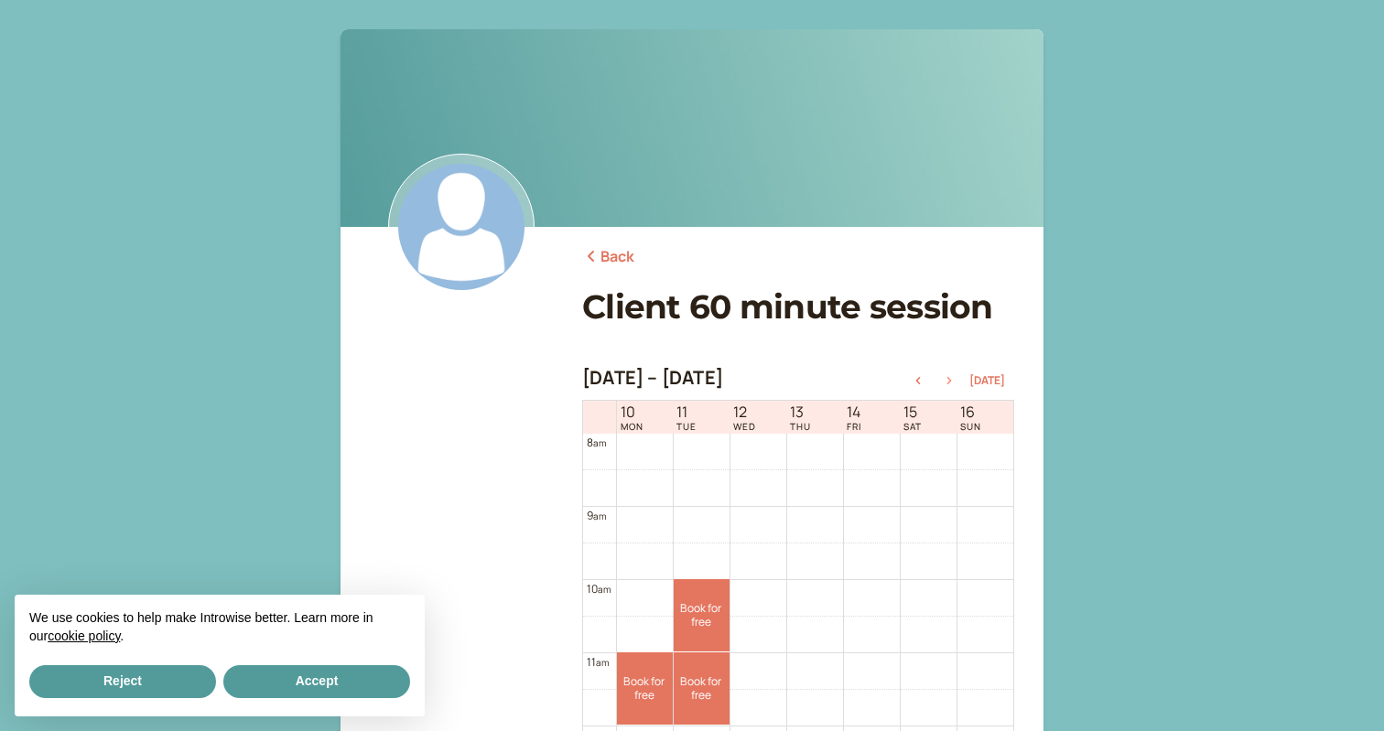
click at [957, 381] on icon "button" at bounding box center [949, 380] width 22 height 7
click at [650, 618] on link "Book for free free" at bounding box center [645, 615] width 56 height 72
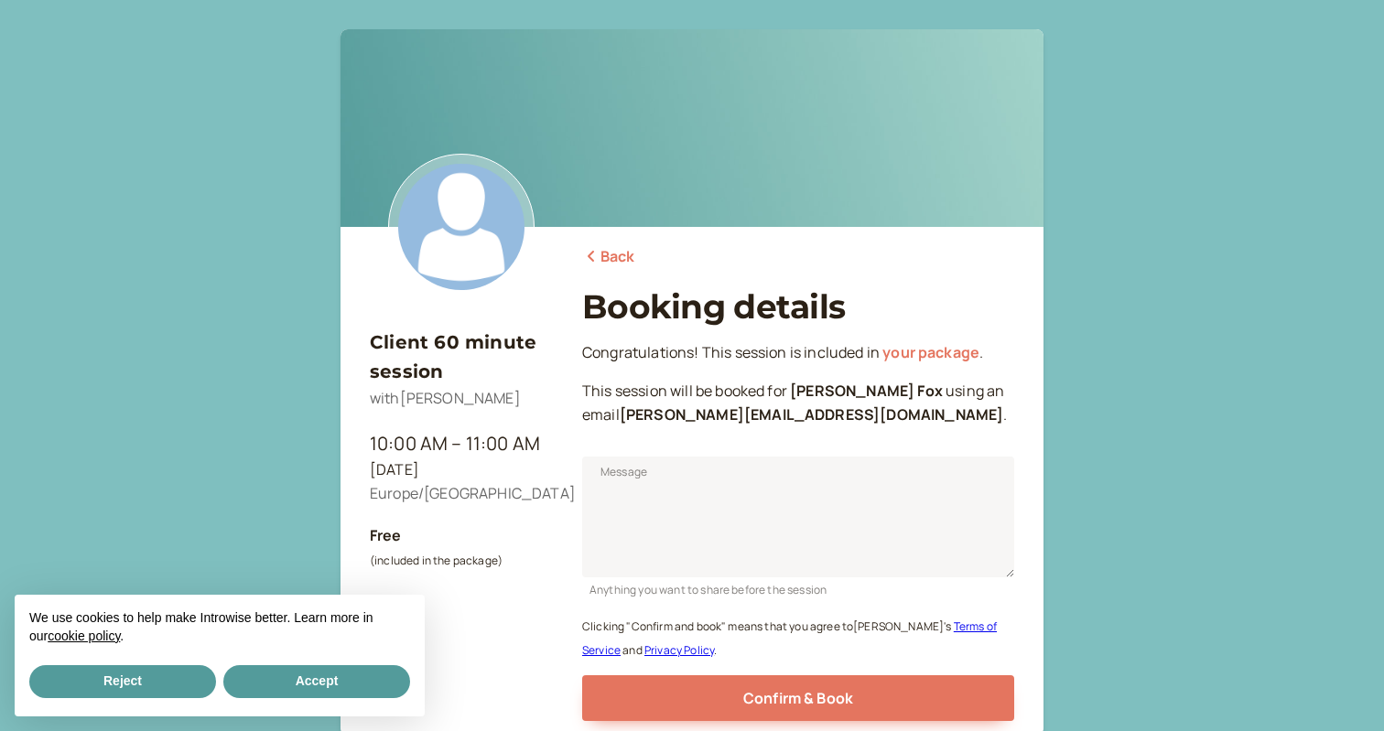
scroll to position [146, 0]
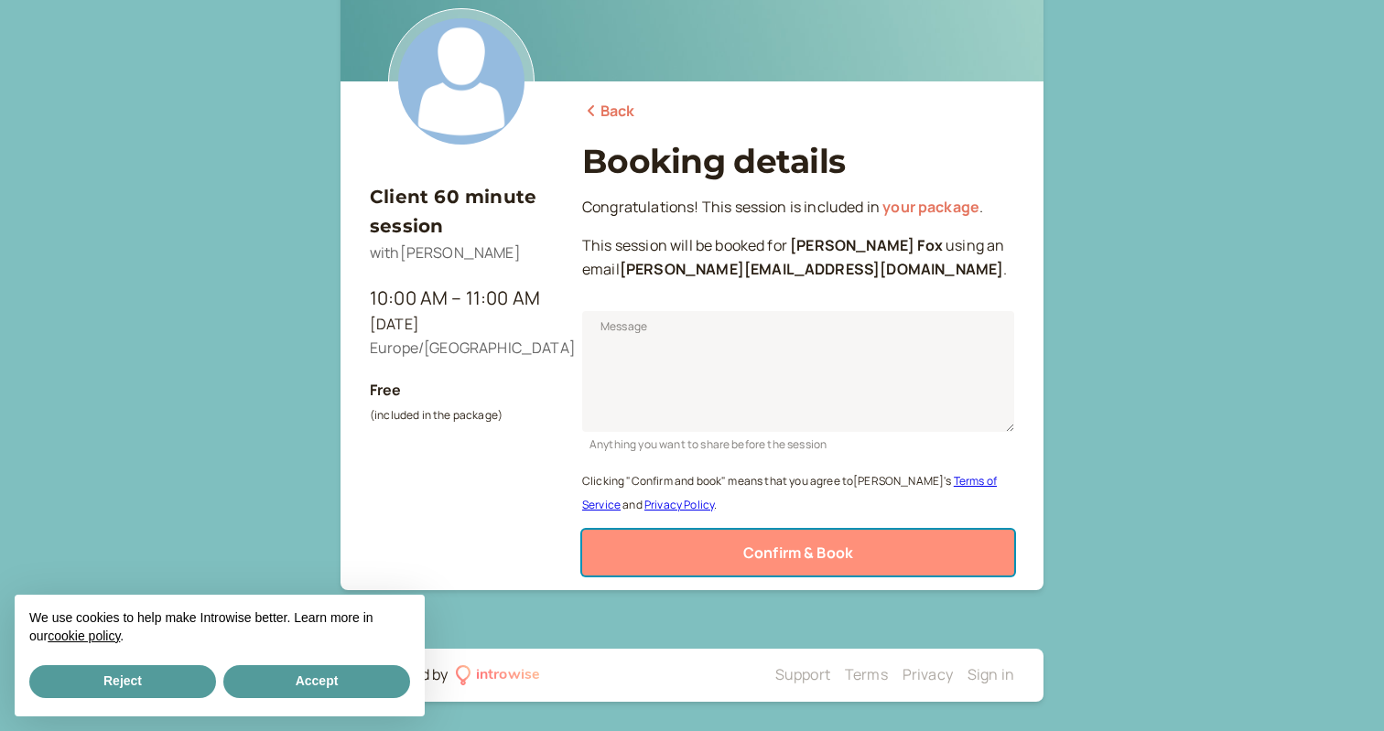
click at [758, 550] on span "Confirm & Book" at bounding box center [798, 553] width 110 height 20
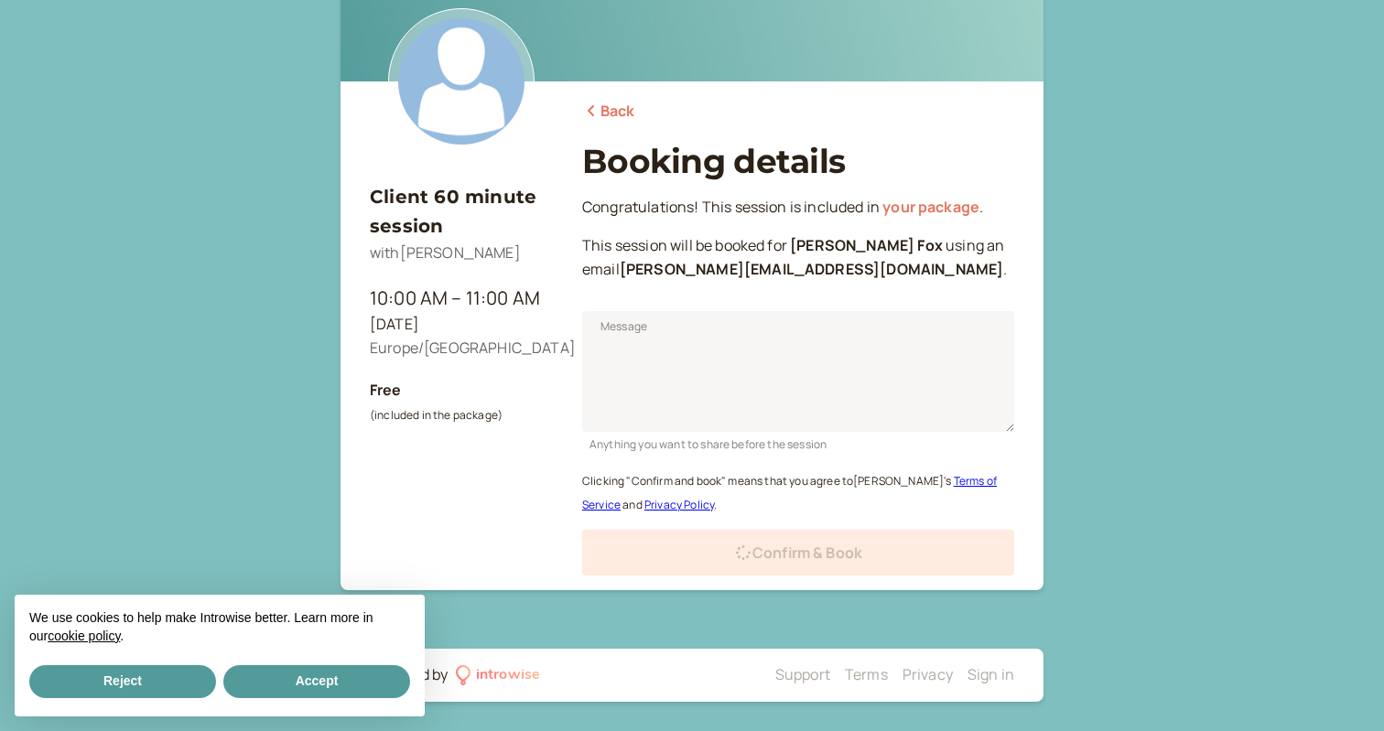
scroll to position [86, 0]
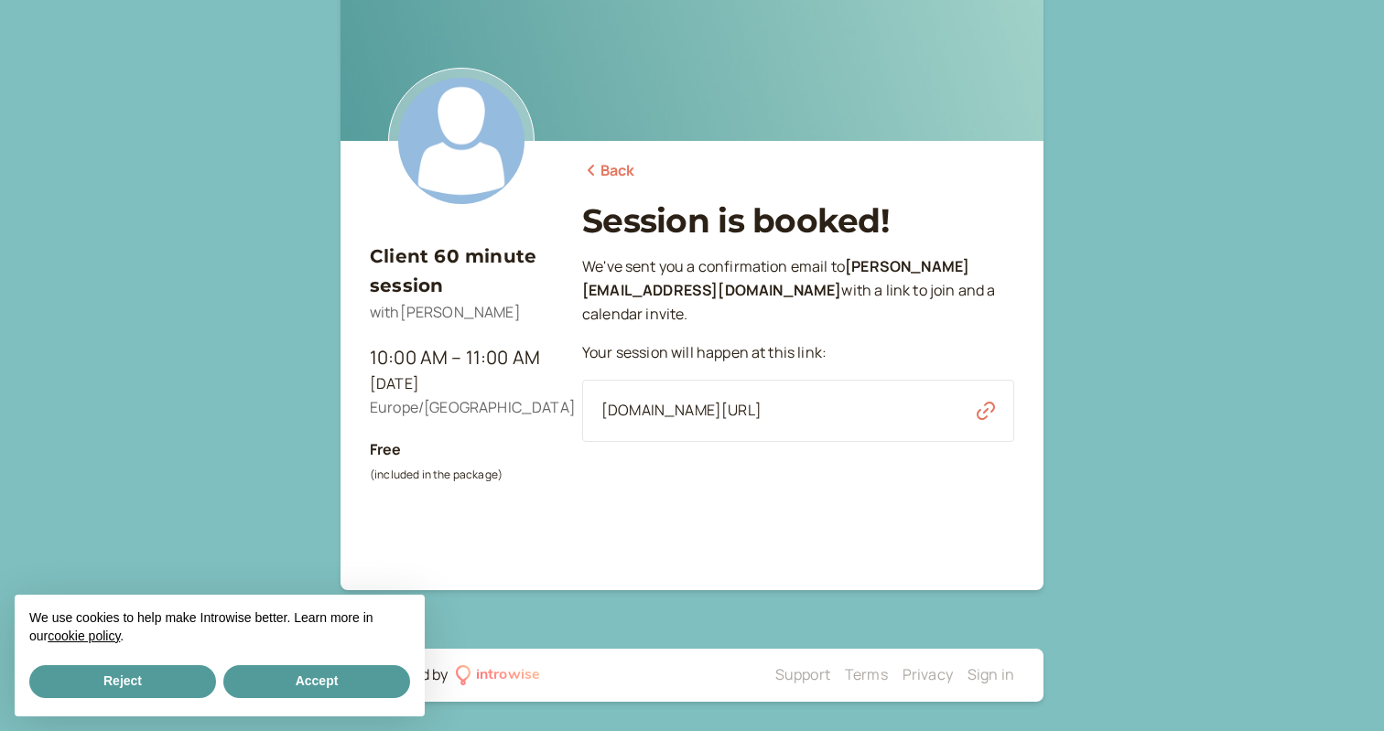
click at [621, 173] on link "Back" at bounding box center [608, 171] width 53 height 24
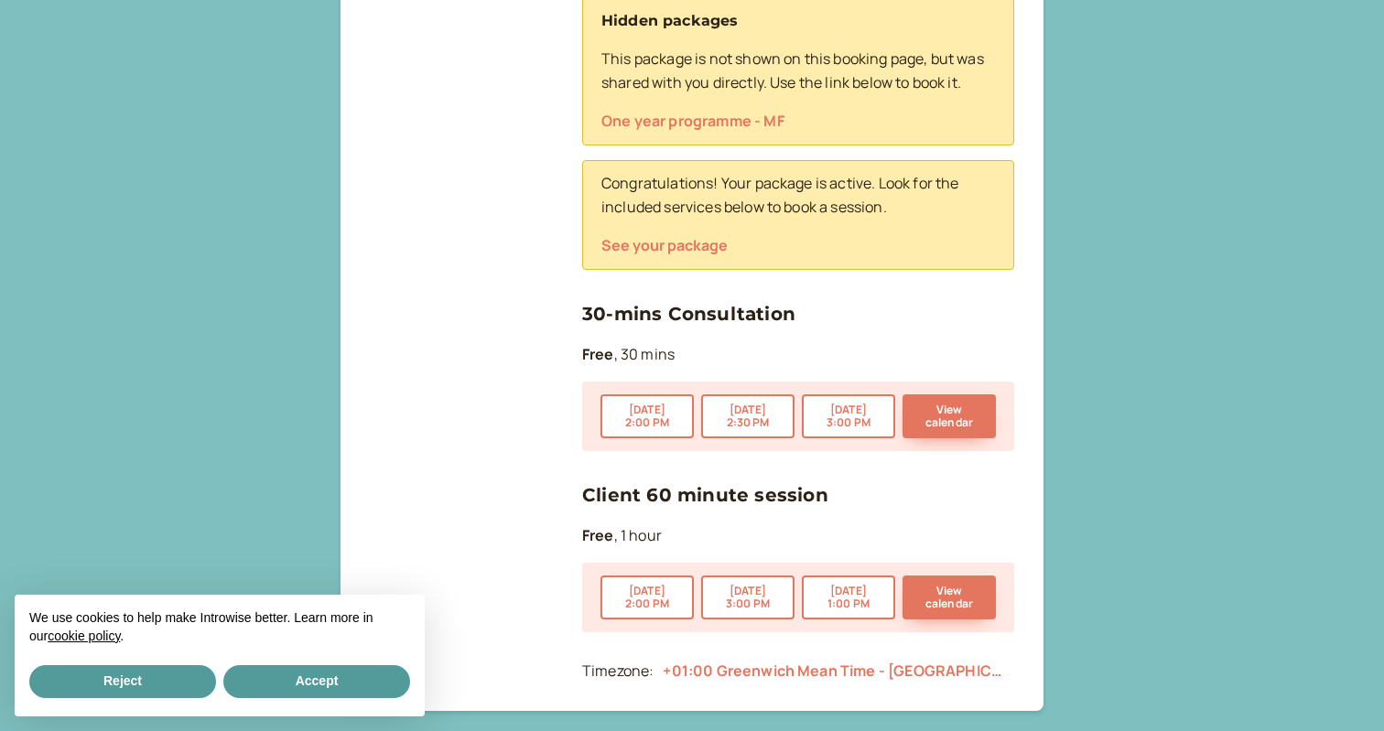
scroll to position [877, 0]
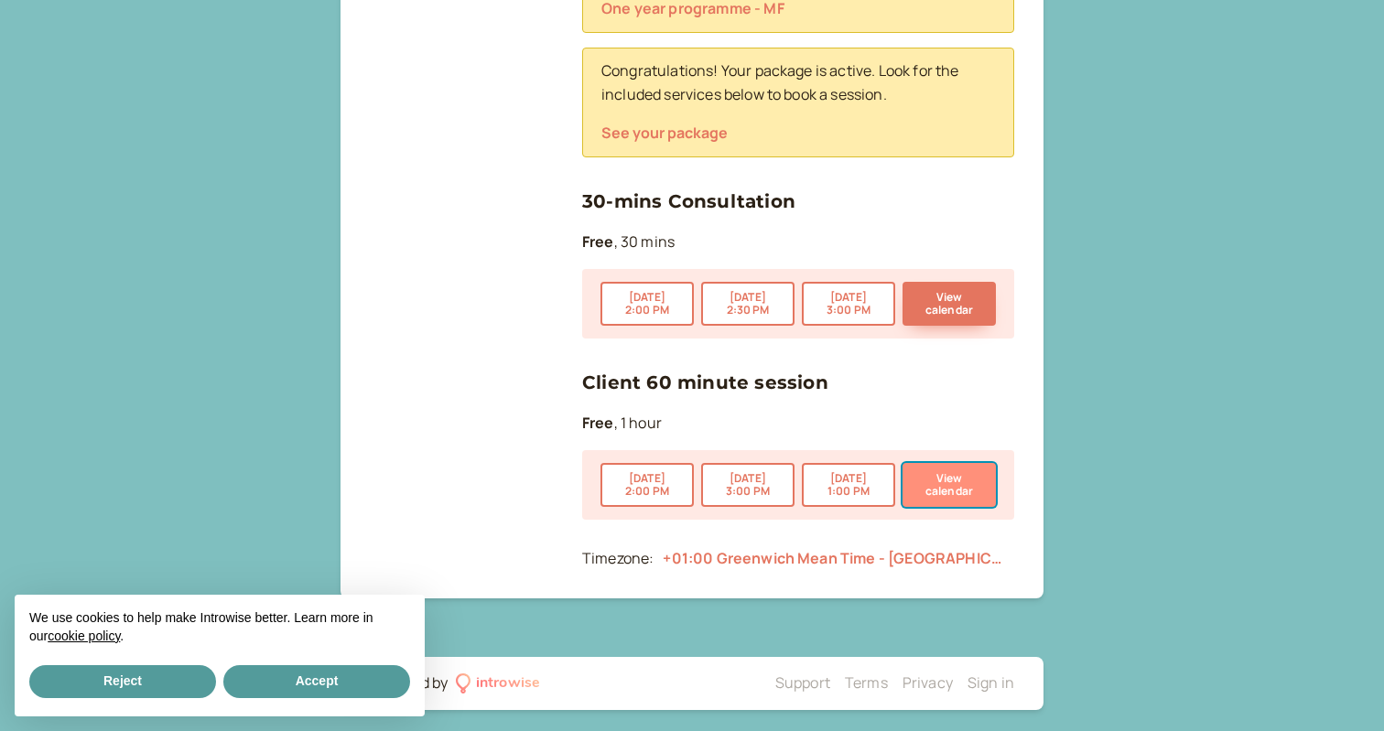
click at [947, 479] on button "View calendar" at bounding box center [949, 485] width 93 height 44
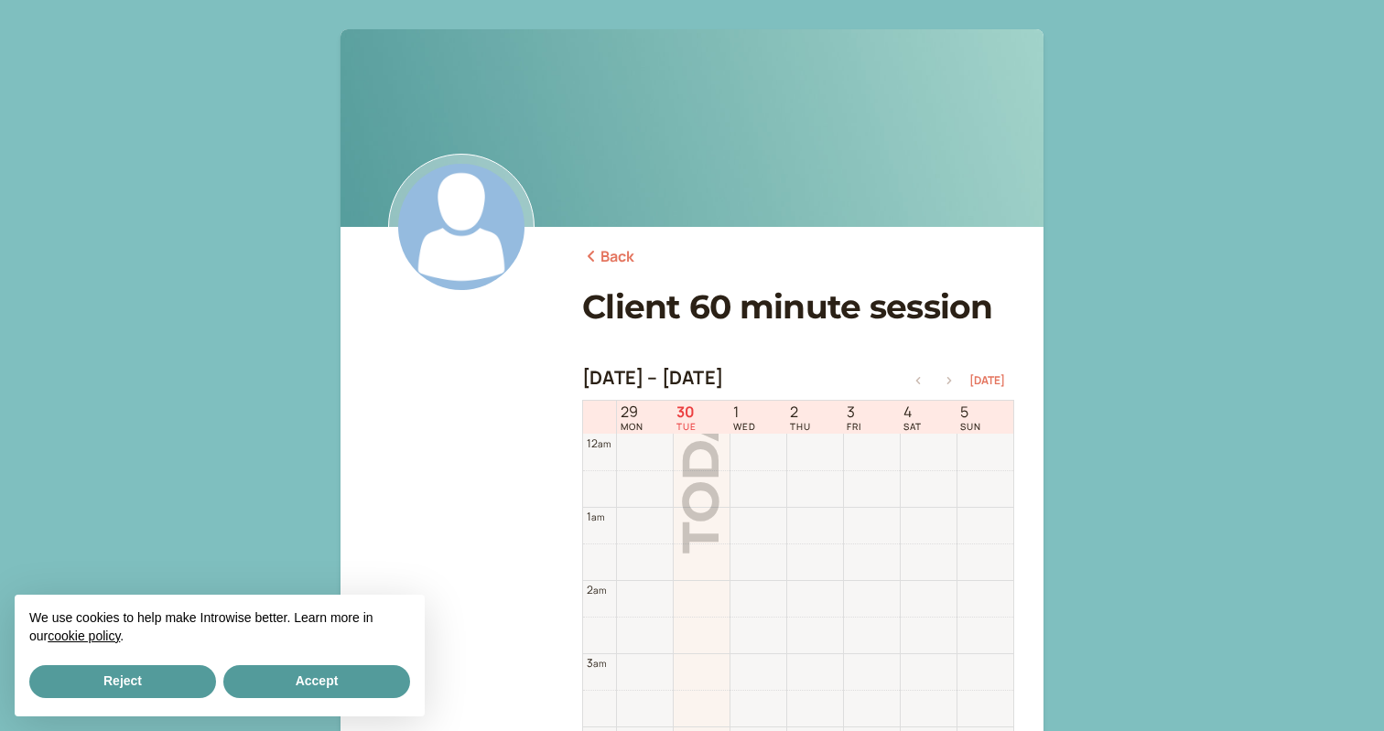
scroll to position [587, 0]
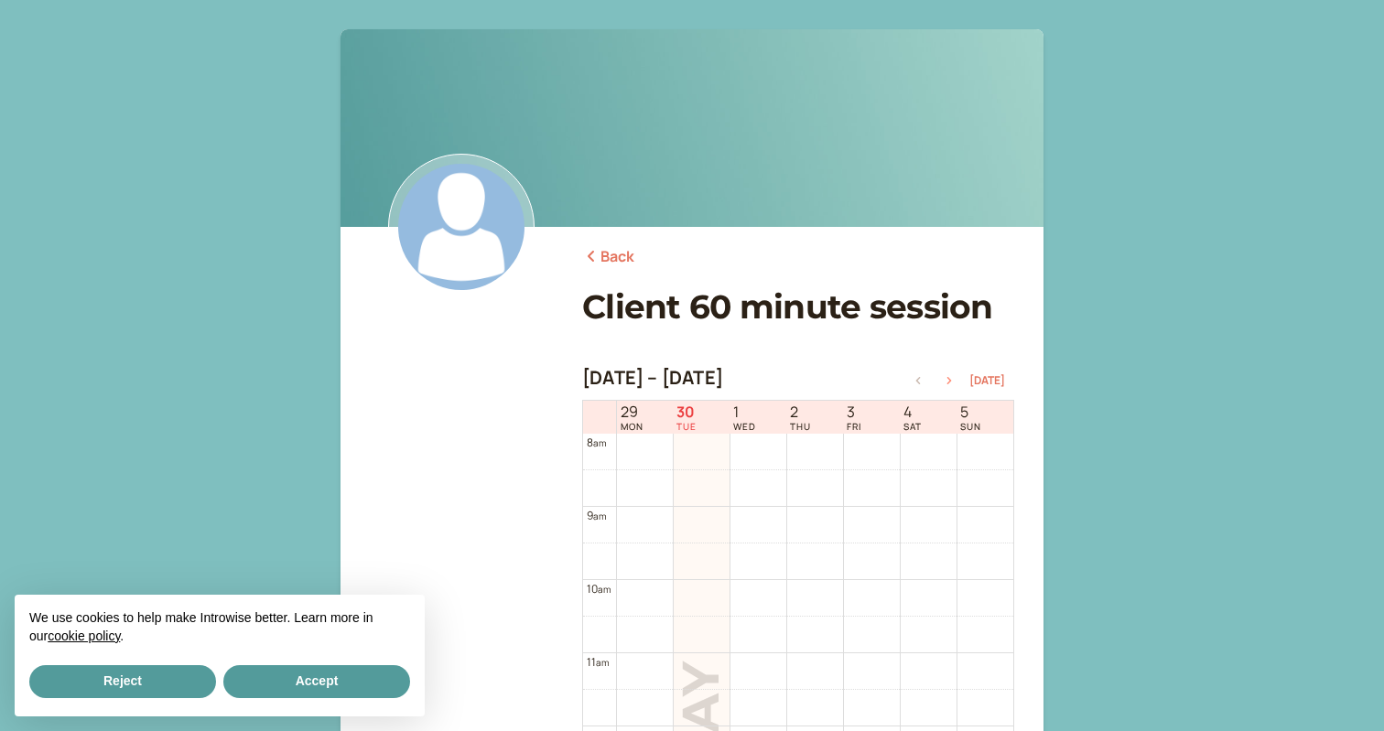
click at [956, 376] on button "button" at bounding box center [949, 380] width 22 height 13
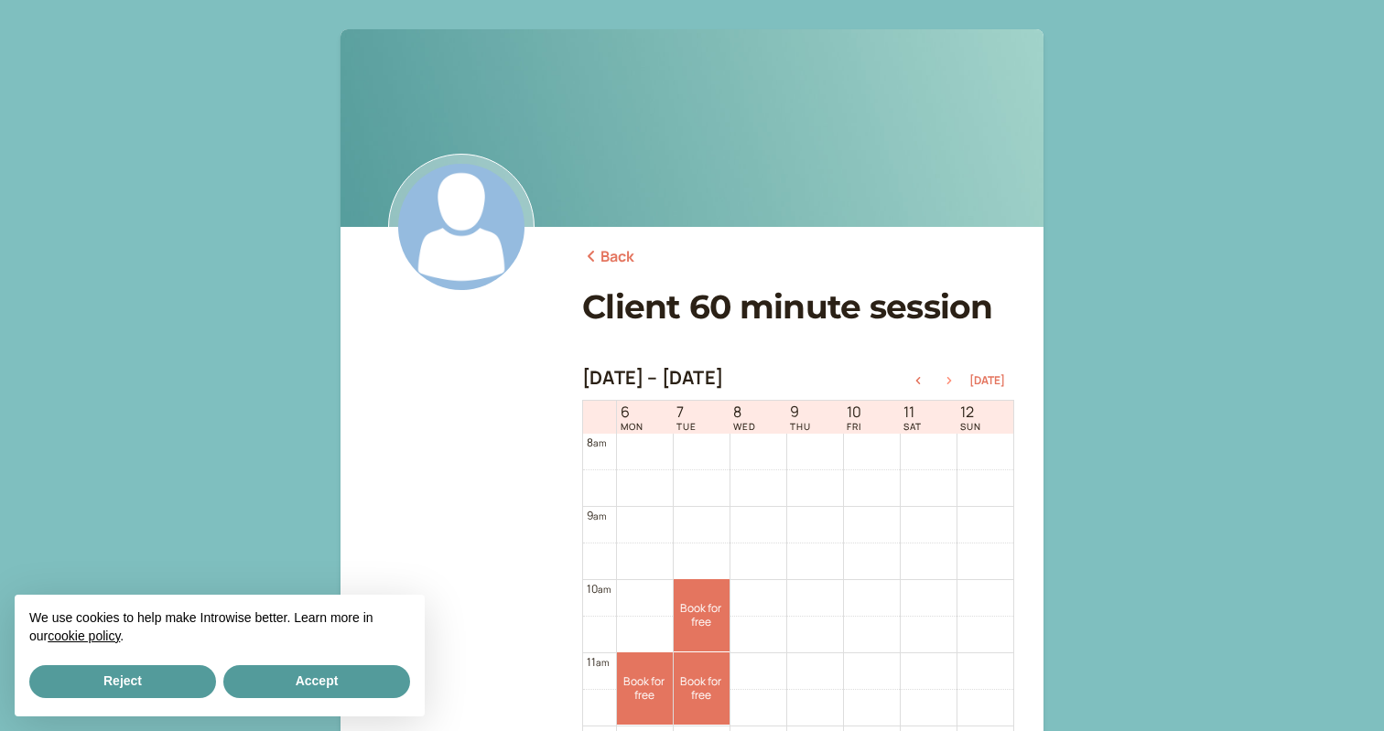
click at [956, 376] on button "button" at bounding box center [949, 380] width 22 height 13
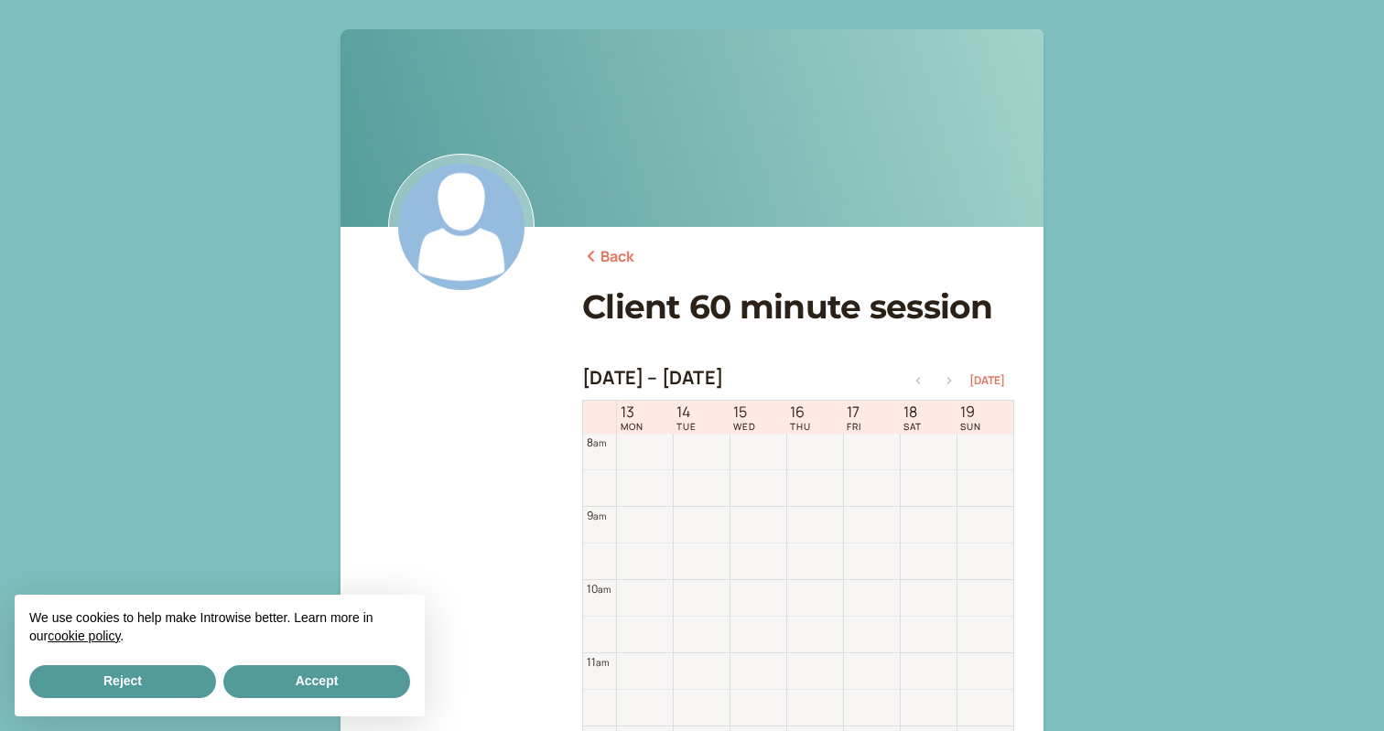
click at [956, 376] on button "button" at bounding box center [949, 380] width 22 height 13
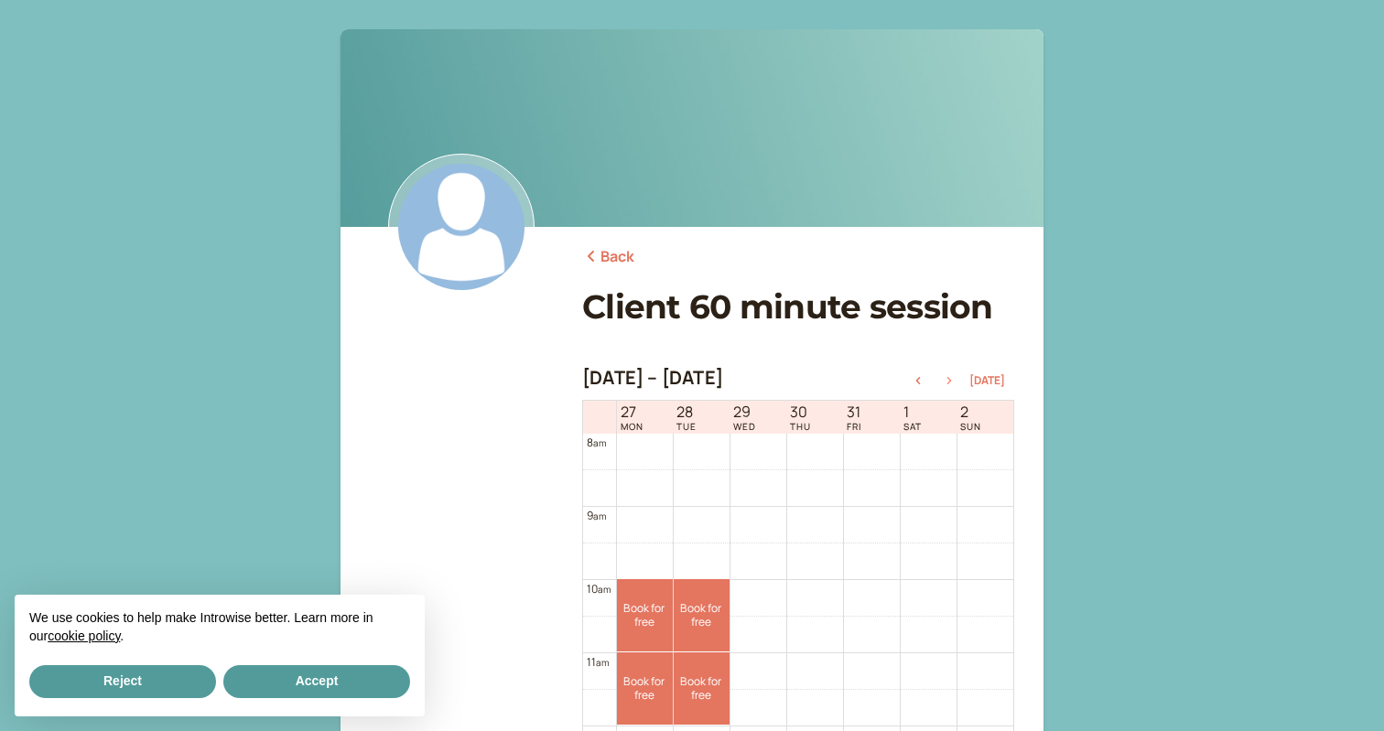
click at [956, 376] on button "button" at bounding box center [949, 380] width 22 height 13
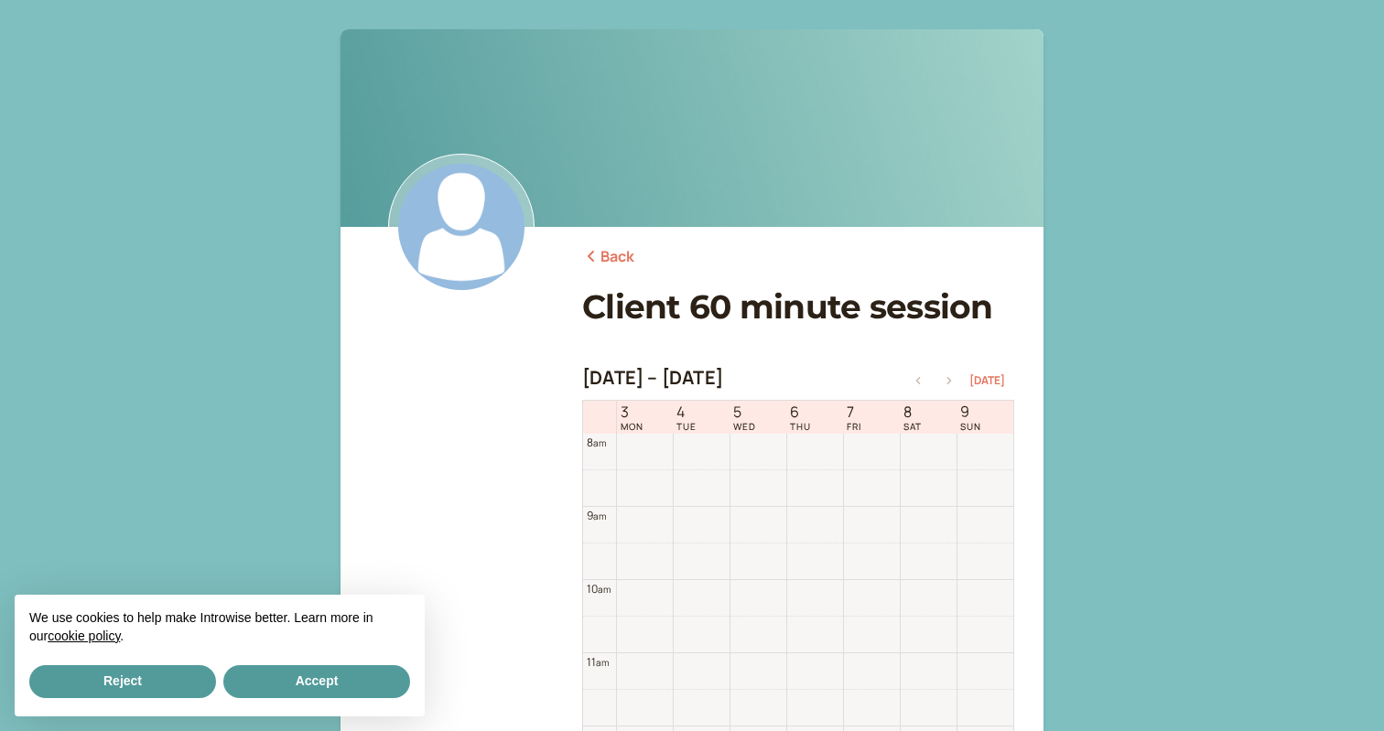
click at [956, 376] on button "button" at bounding box center [949, 380] width 22 height 13
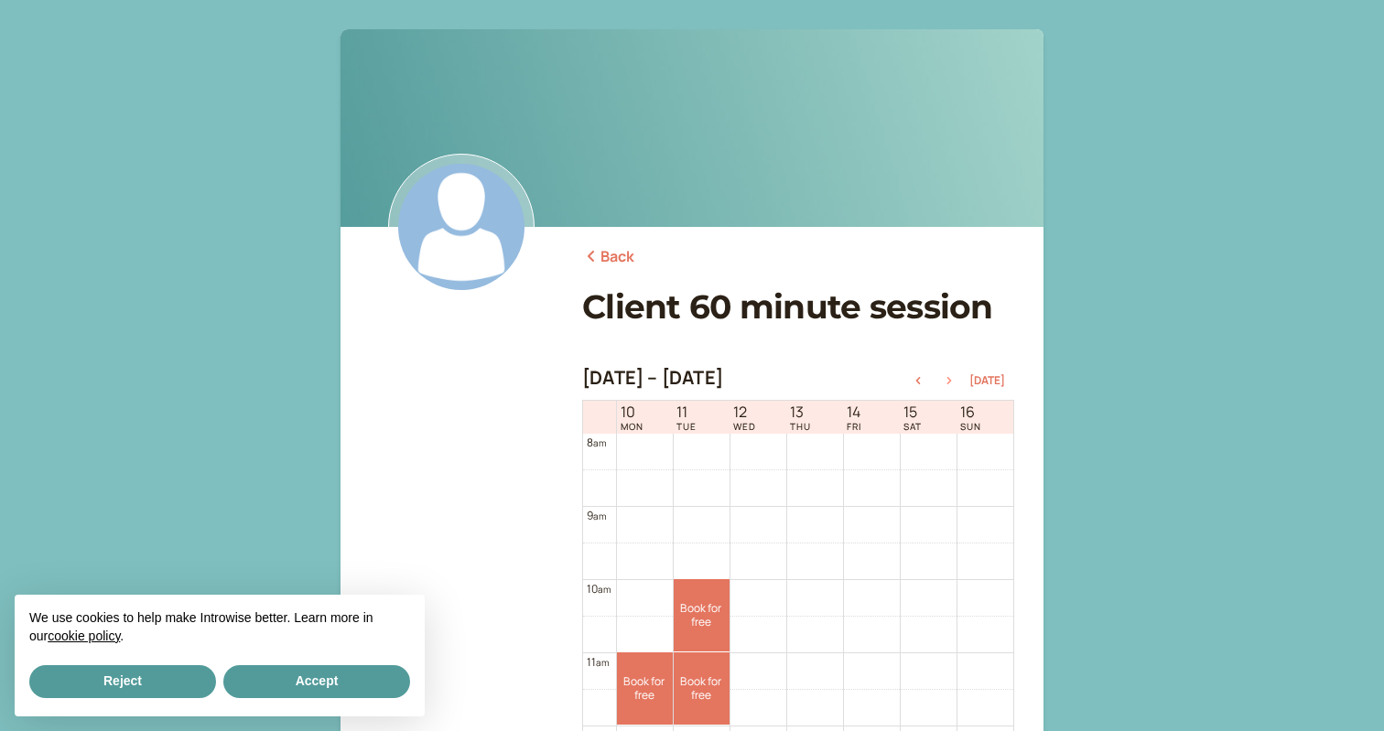
click at [956, 376] on button "button" at bounding box center [949, 380] width 22 height 13
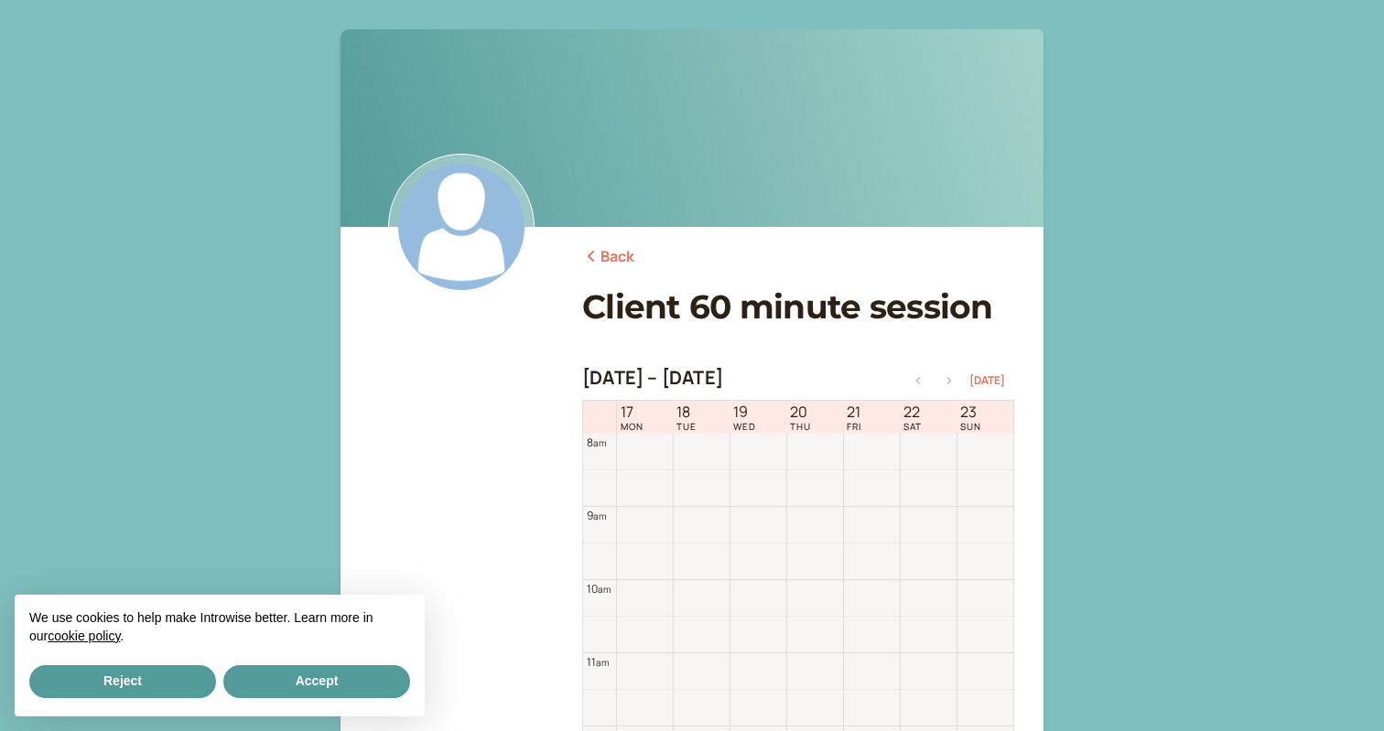
click at [956, 376] on button "button" at bounding box center [949, 380] width 22 height 13
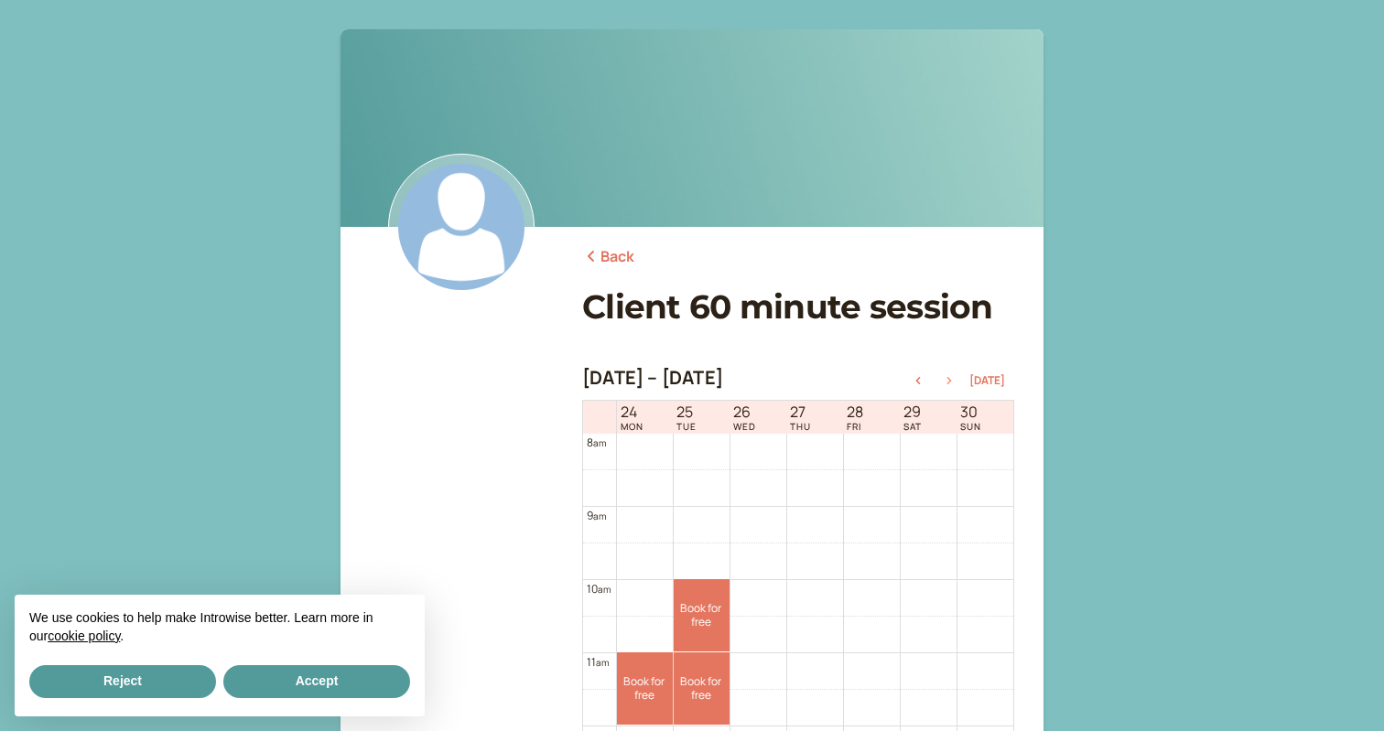
click at [956, 376] on button "button" at bounding box center [949, 380] width 22 height 13
click at [633, 619] on link "Book for free free" at bounding box center [645, 615] width 56 height 72
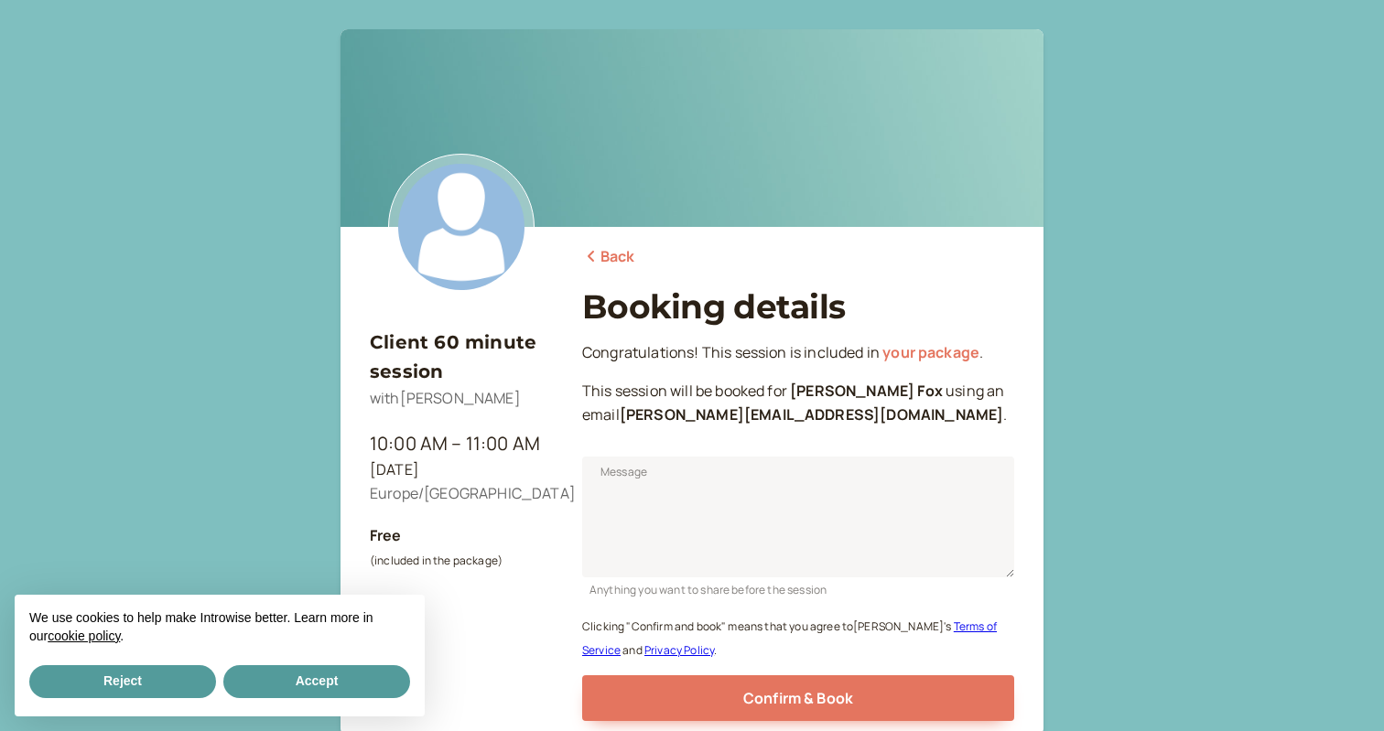
scroll to position [146, 0]
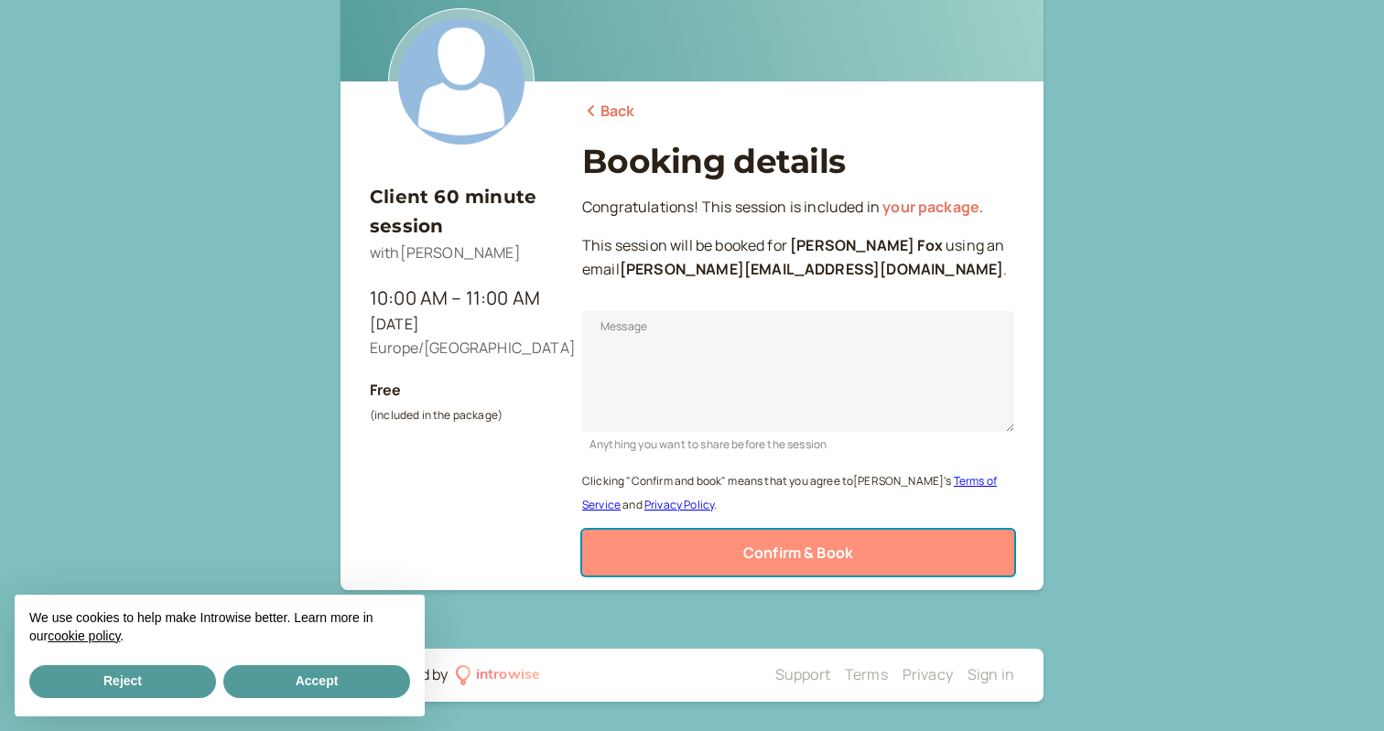
click at [754, 555] on span "Confirm & Book" at bounding box center [798, 553] width 110 height 20
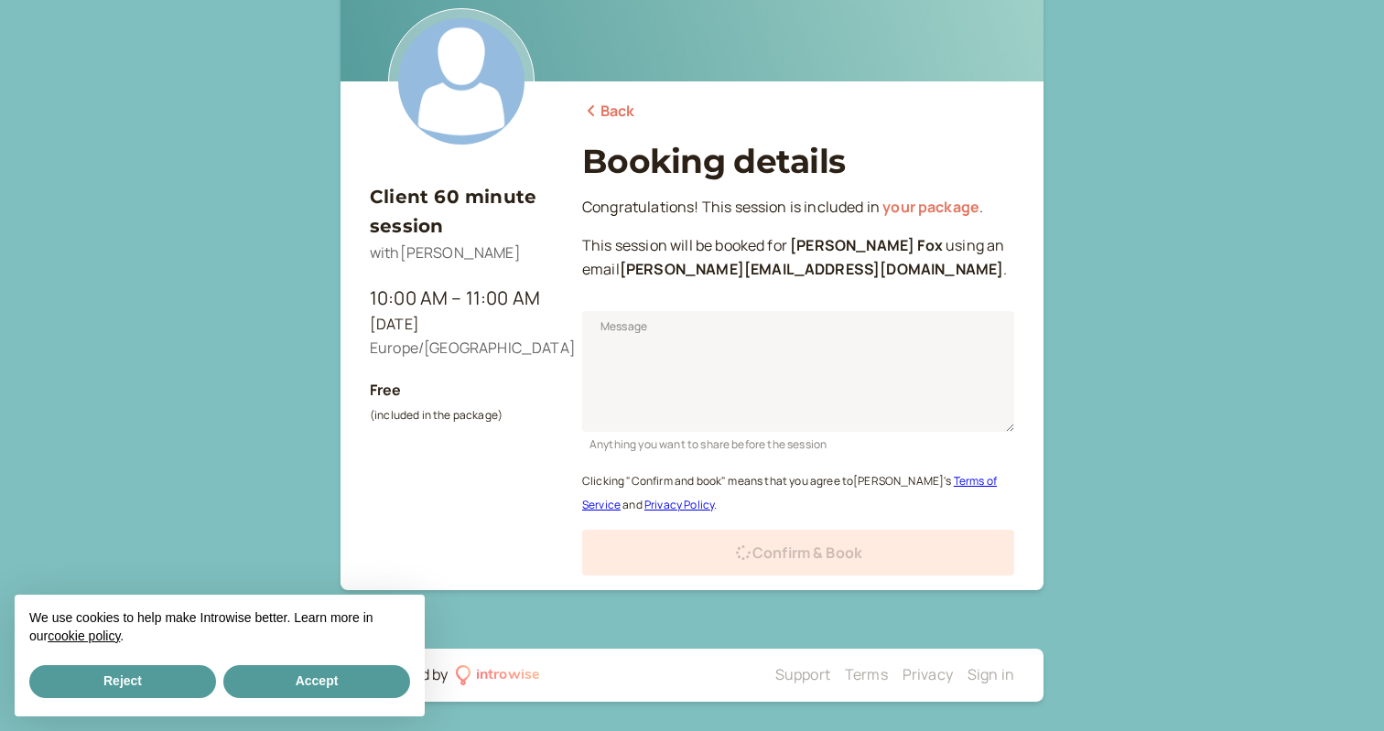
scroll to position [86, 0]
